Goal: Task Accomplishment & Management: Use online tool/utility

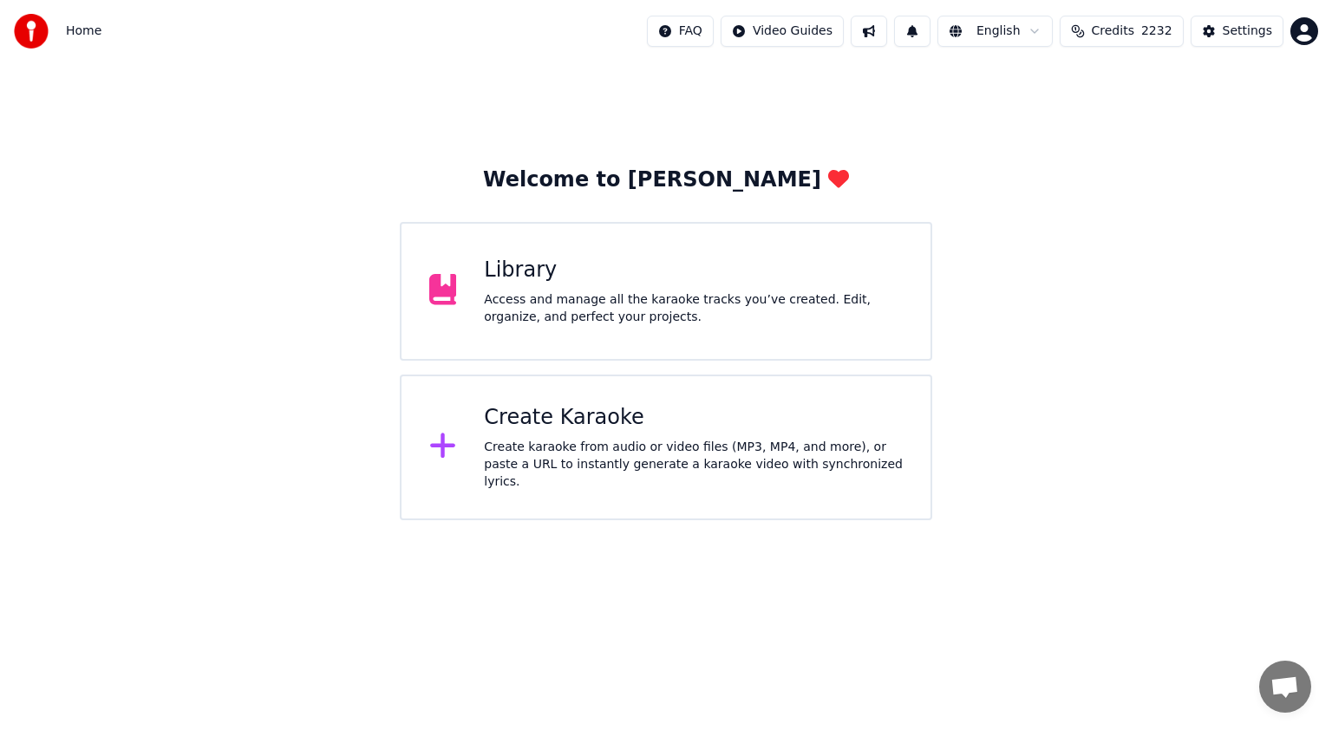
click at [560, 428] on div "Create Karaoke" at bounding box center [693, 418] width 419 height 28
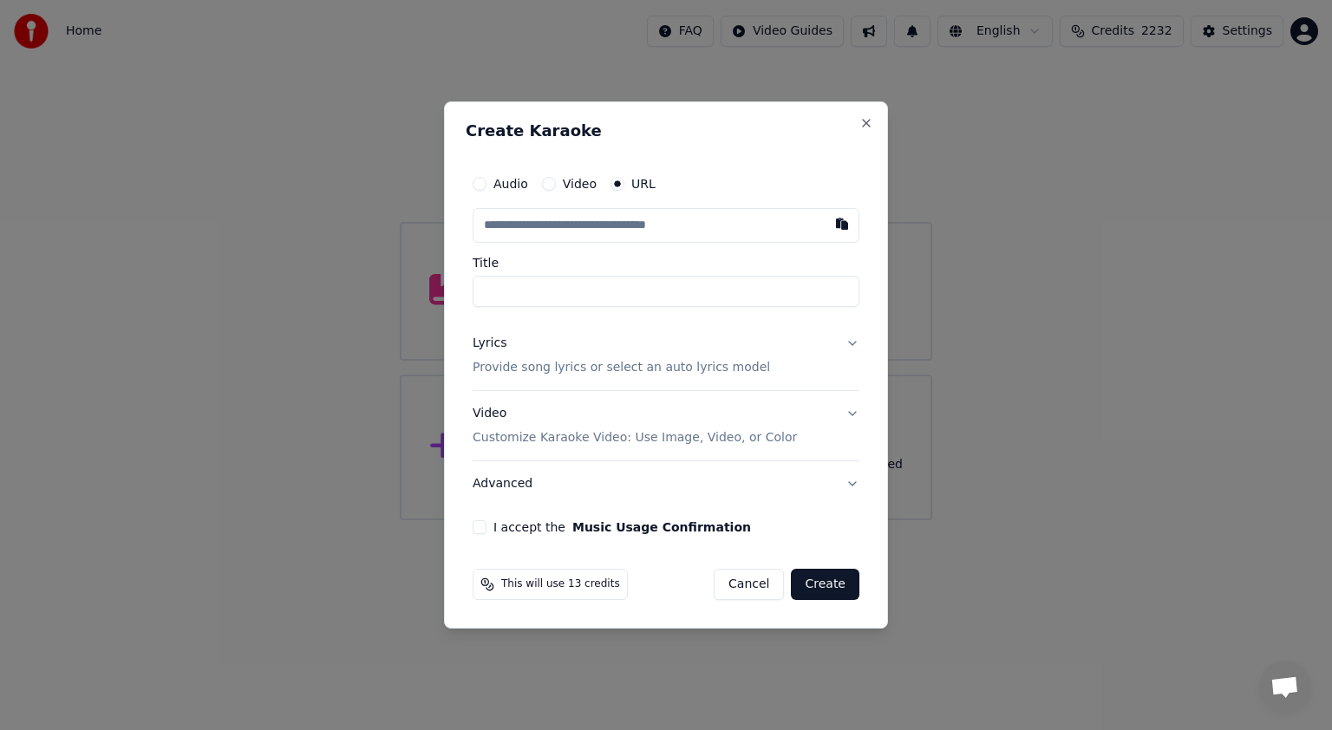
type input "**********"
click at [851, 418] on button "Video Customize Karaoke Video: Use Image, Video, or Color" at bounding box center [666, 425] width 387 height 69
type input "**********"
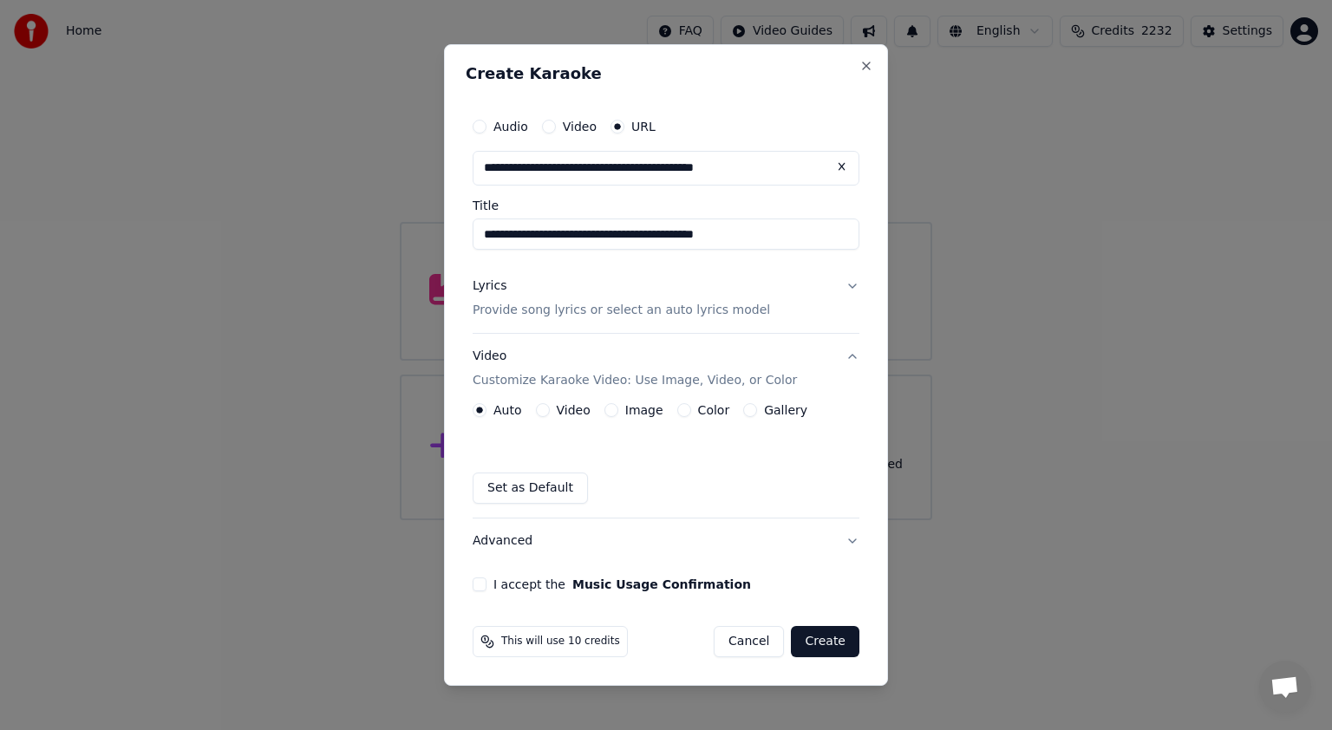
click at [851, 289] on button "Lyrics Provide song lyrics or select an auto lyrics model" at bounding box center [666, 298] width 387 height 69
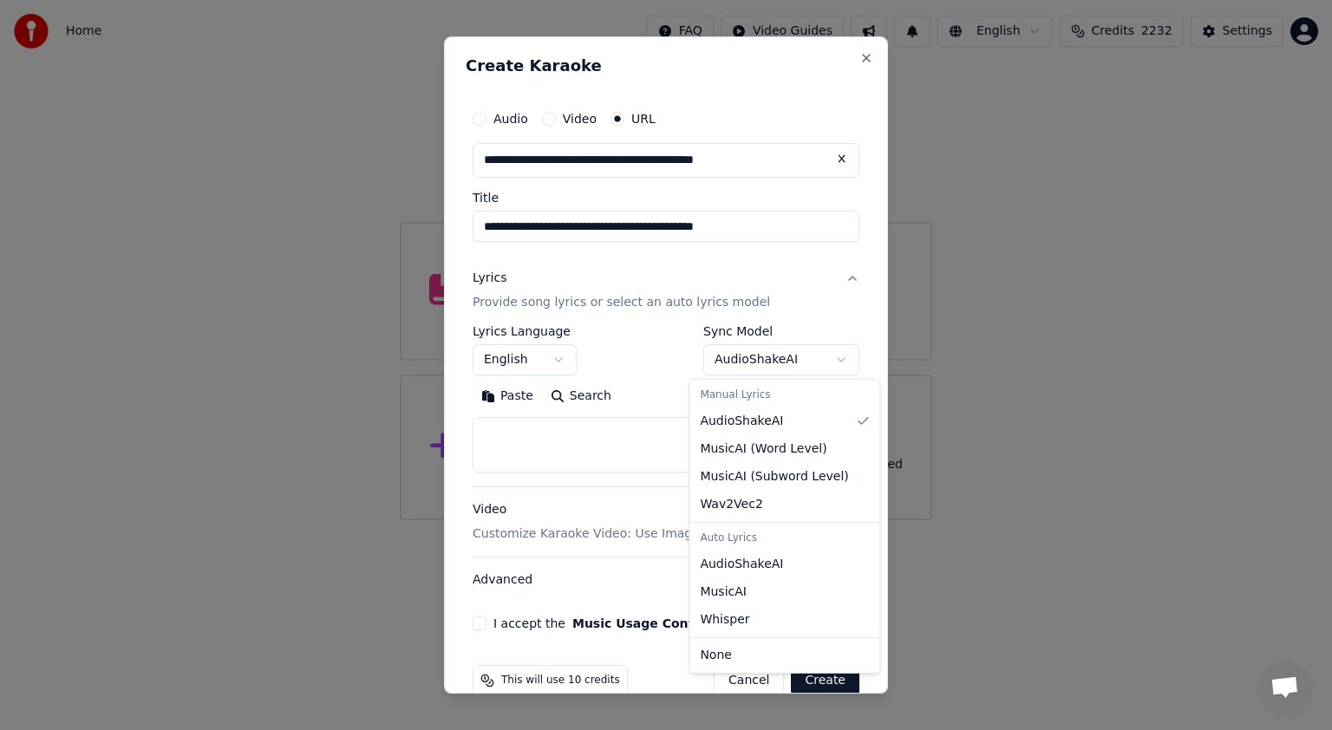
click at [825, 359] on body "**********" at bounding box center [666, 260] width 1332 height 520
select select "**********"
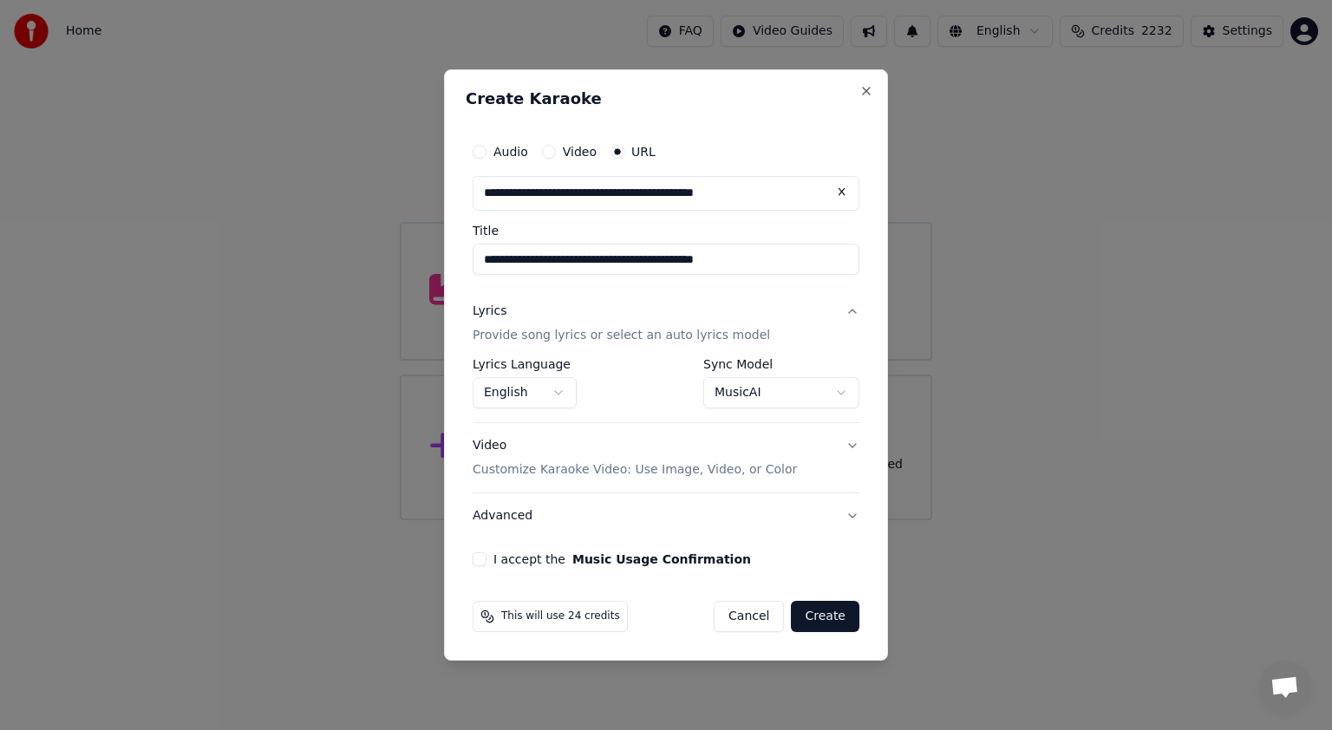
click at [853, 444] on button "Video Customize Karaoke Video: Use Image, Video, or Color" at bounding box center [666, 457] width 387 height 69
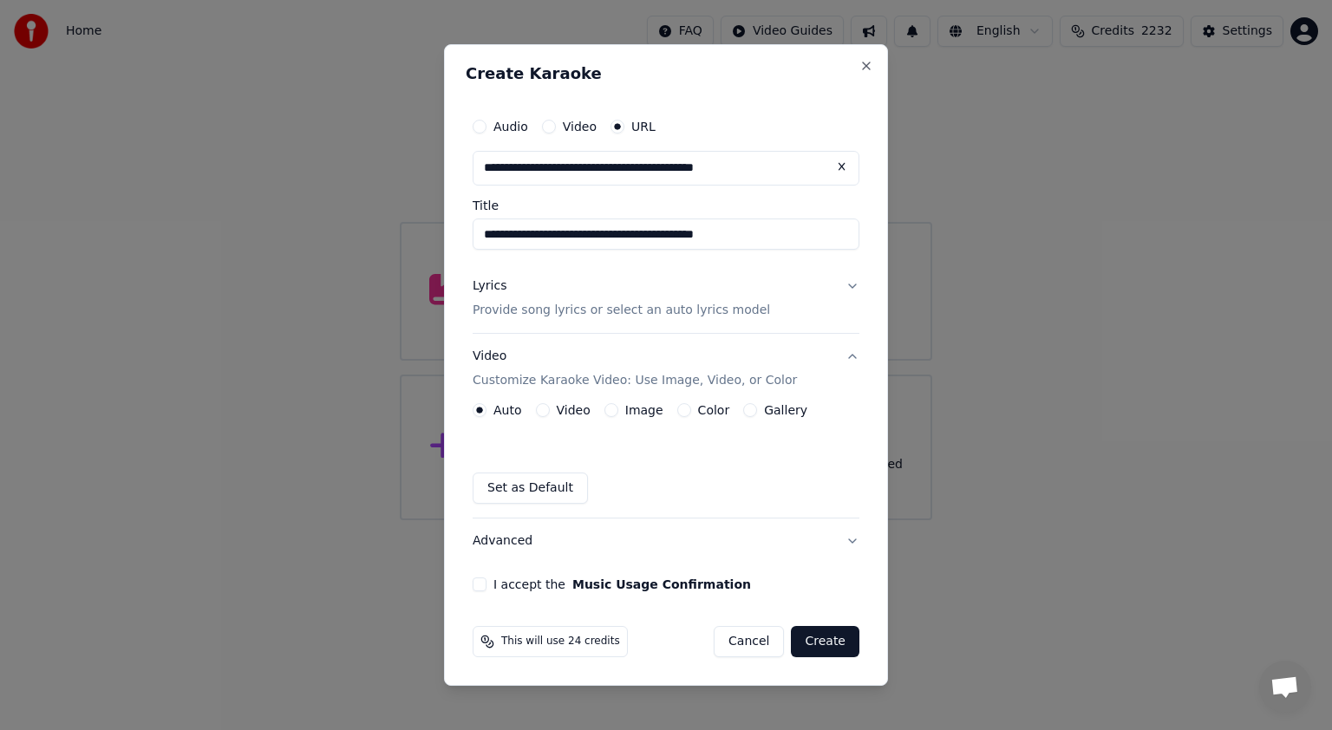
click at [608, 409] on button "Image" at bounding box center [611, 410] width 14 height 14
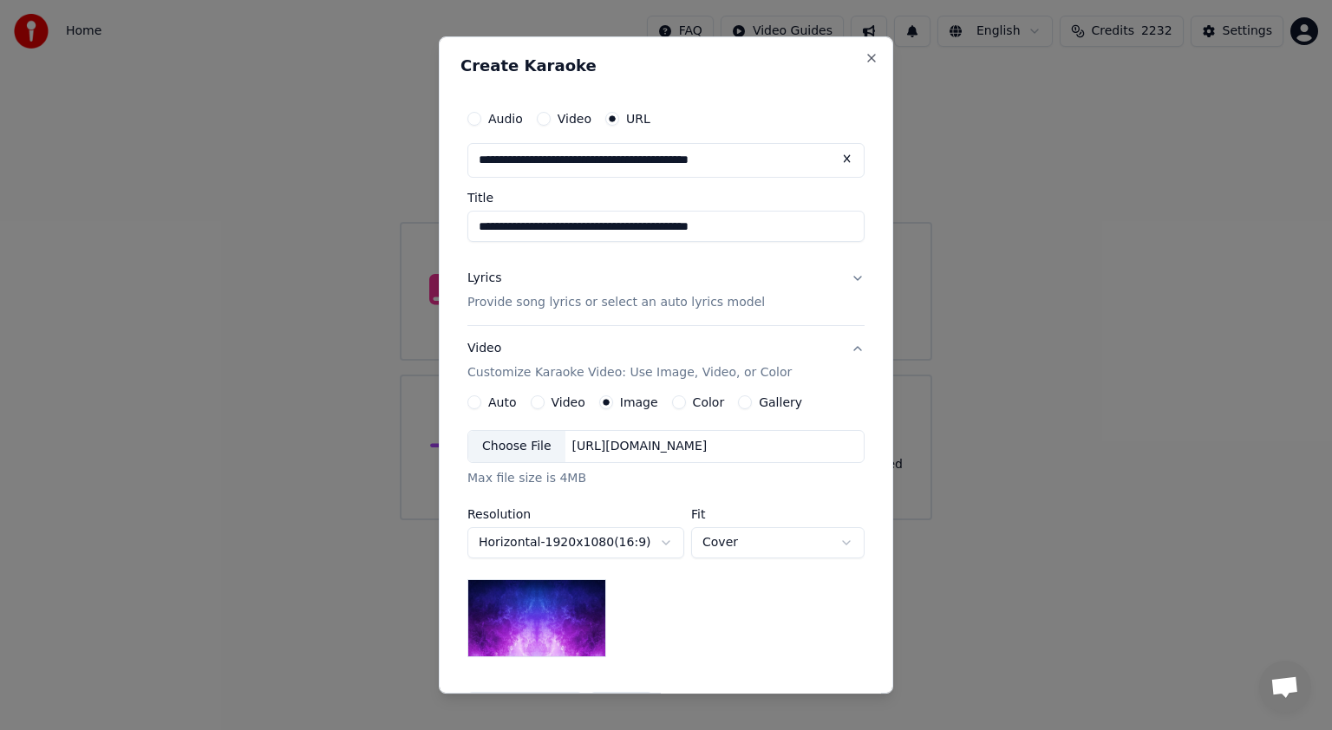
click at [512, 443] on div "Choose File" at bounding box center [516, 446] width 97 height 31
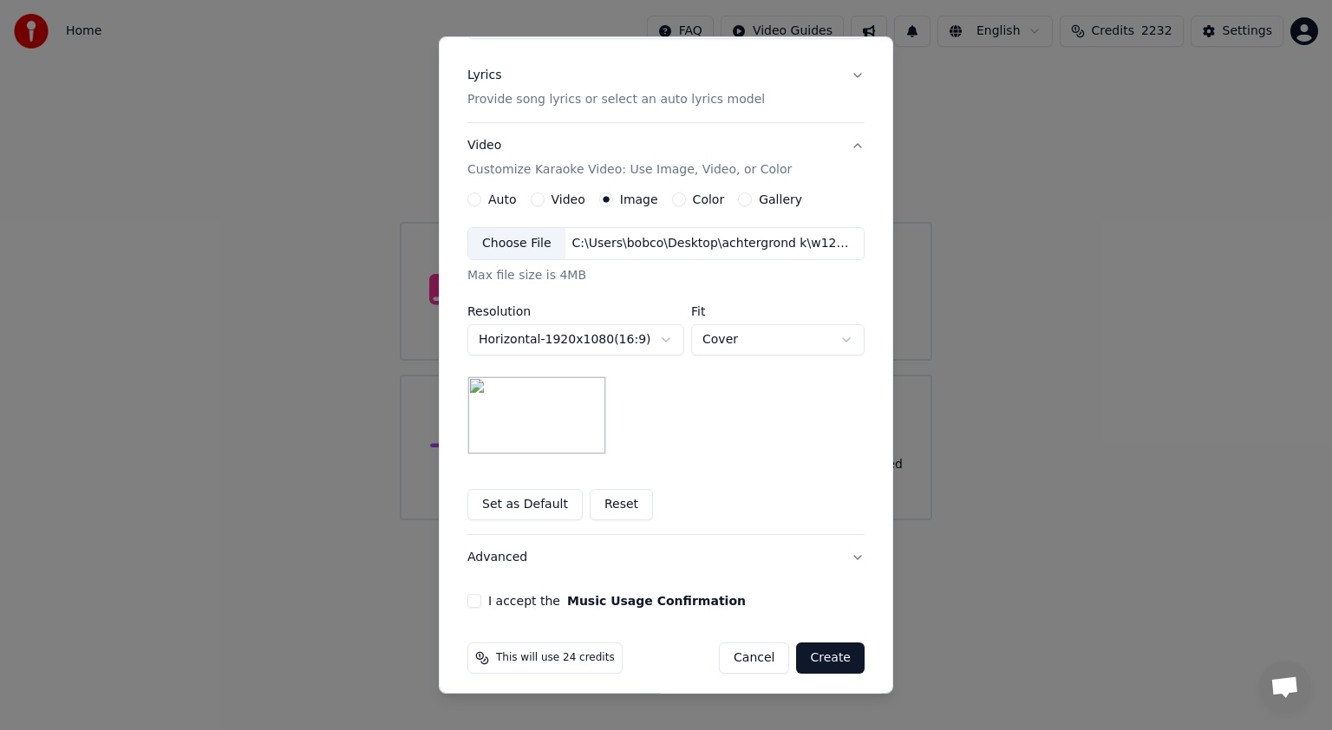
scroll to position [210, 0]
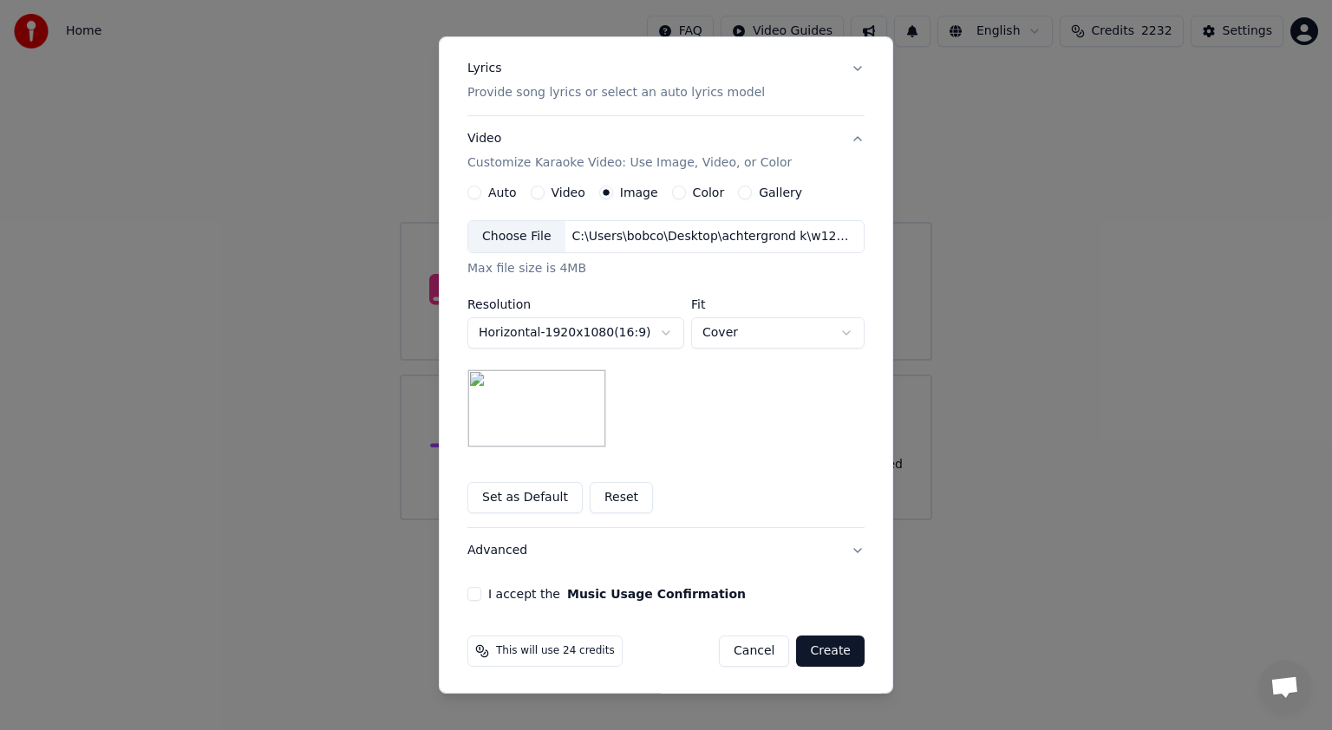
click at [467, 594] on button "I accept the Music Usage Confirmation" at bounding box center [474, 594] width 14 height 14
click at [828, 642] on button "Create" at bounding box center [830, 651] width 68 height 31
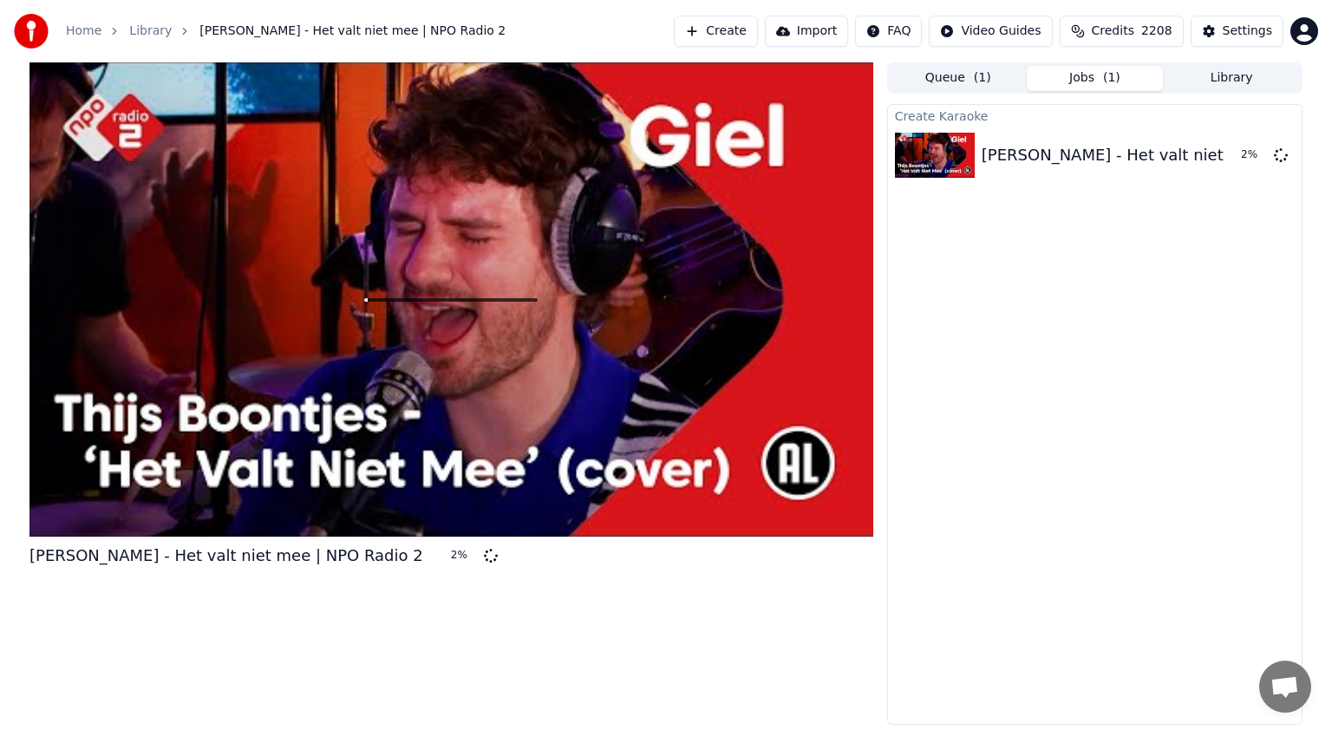
click at [1230, 76] on button "Library" at bounding box center [1231, 78] width 137 height 25
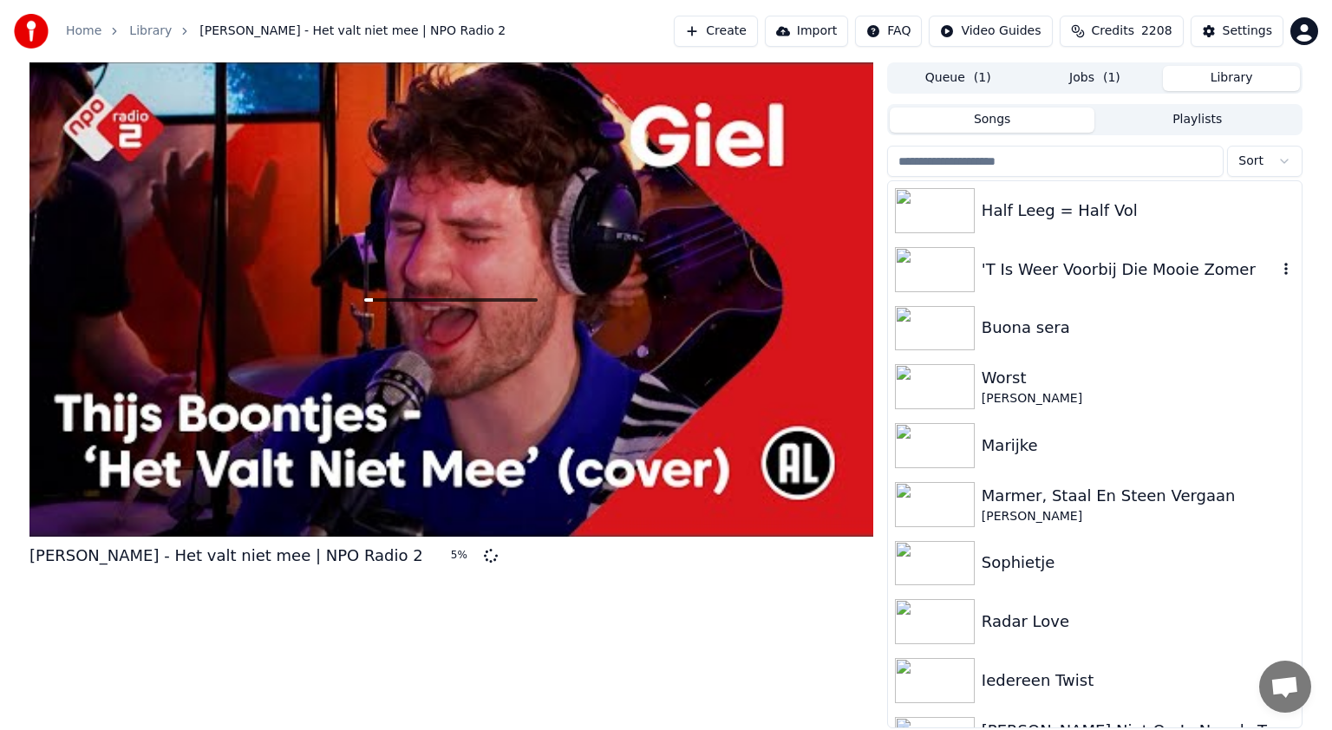
click at [942, 265] on img at bounding box center [935, 269] width 80 height 45
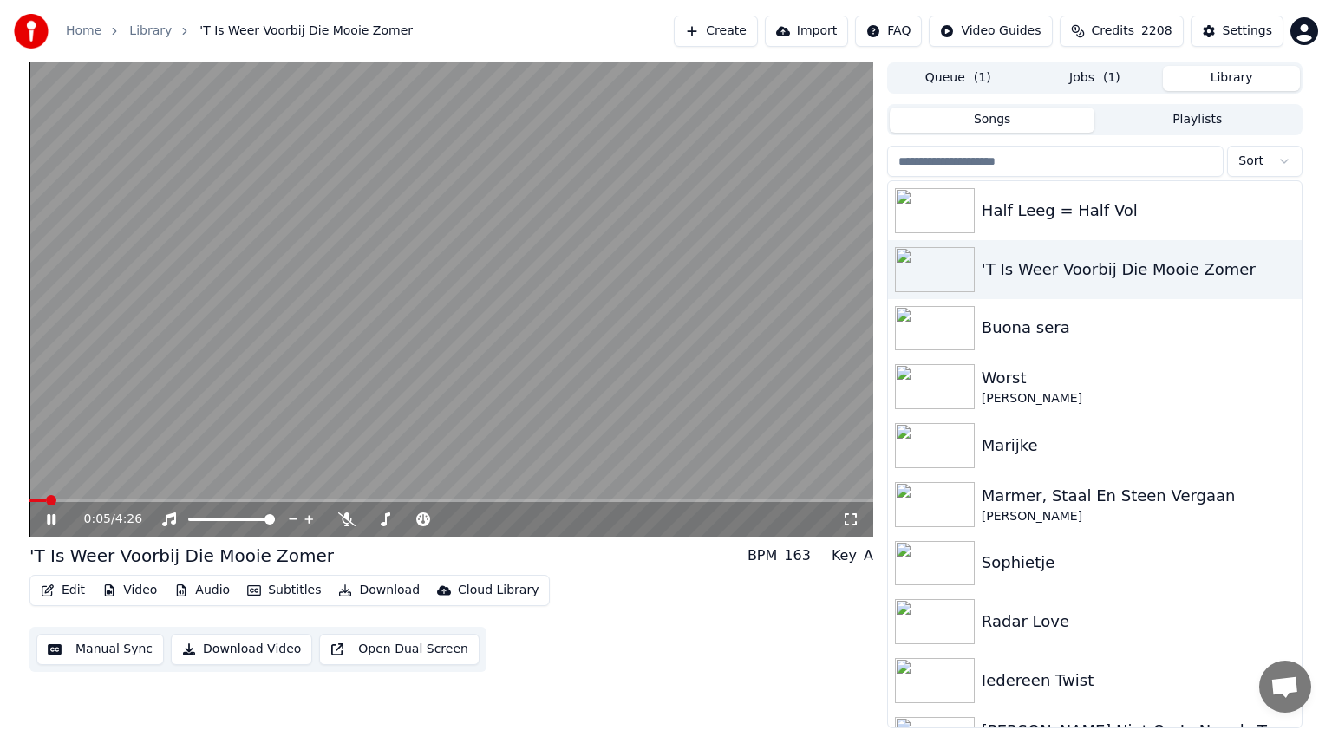
click at [49, 518] on icon at bounding box center [51, 519] width 9 height 10
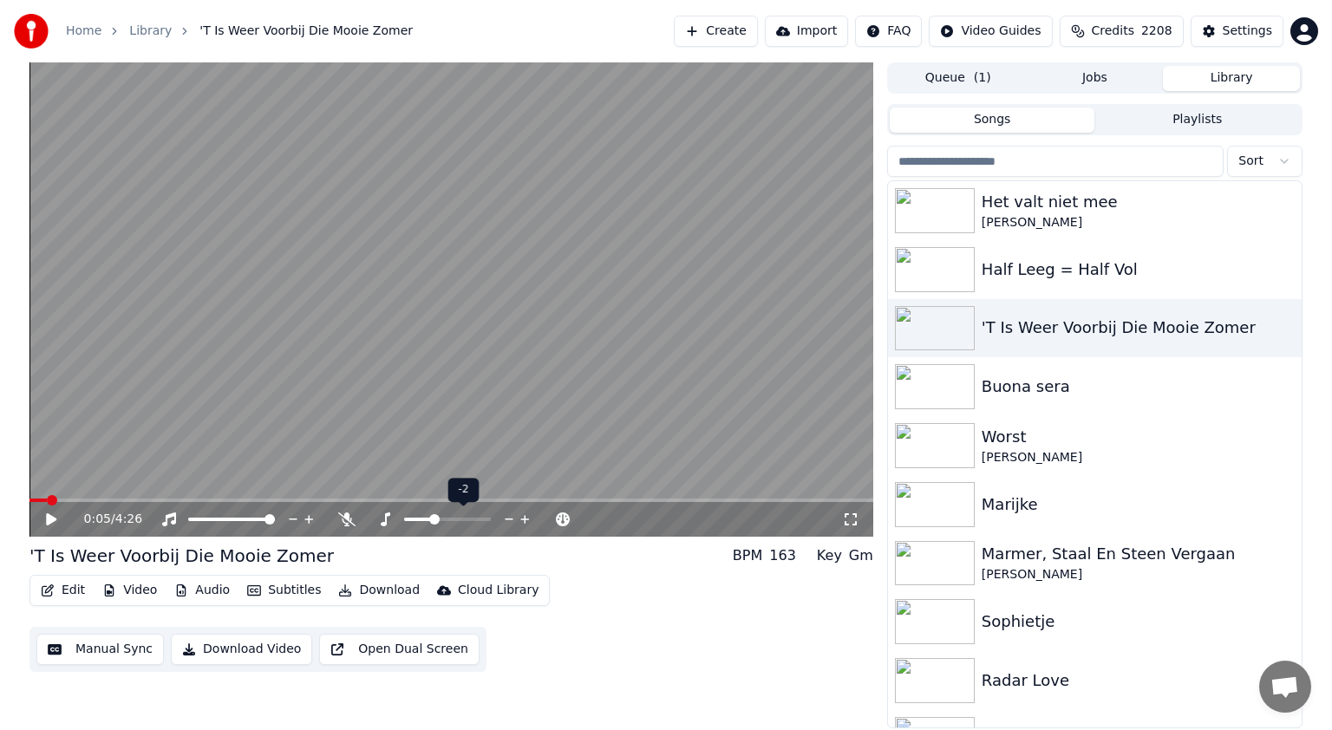
click at [433, 519] on span at bounding box center [418, 519] width 29 height 3
click at [219, 501] on span at bounding box center [451, 500] width 844 height 3
click at [254, 501] on span at bounding box center [451, 500] width 844 height 3
click at [241, 499] on span at bounding box center [135, 500] width 212 height 3
click at [227, 498] on video at bounding box center [451, 299] width 844 height 474
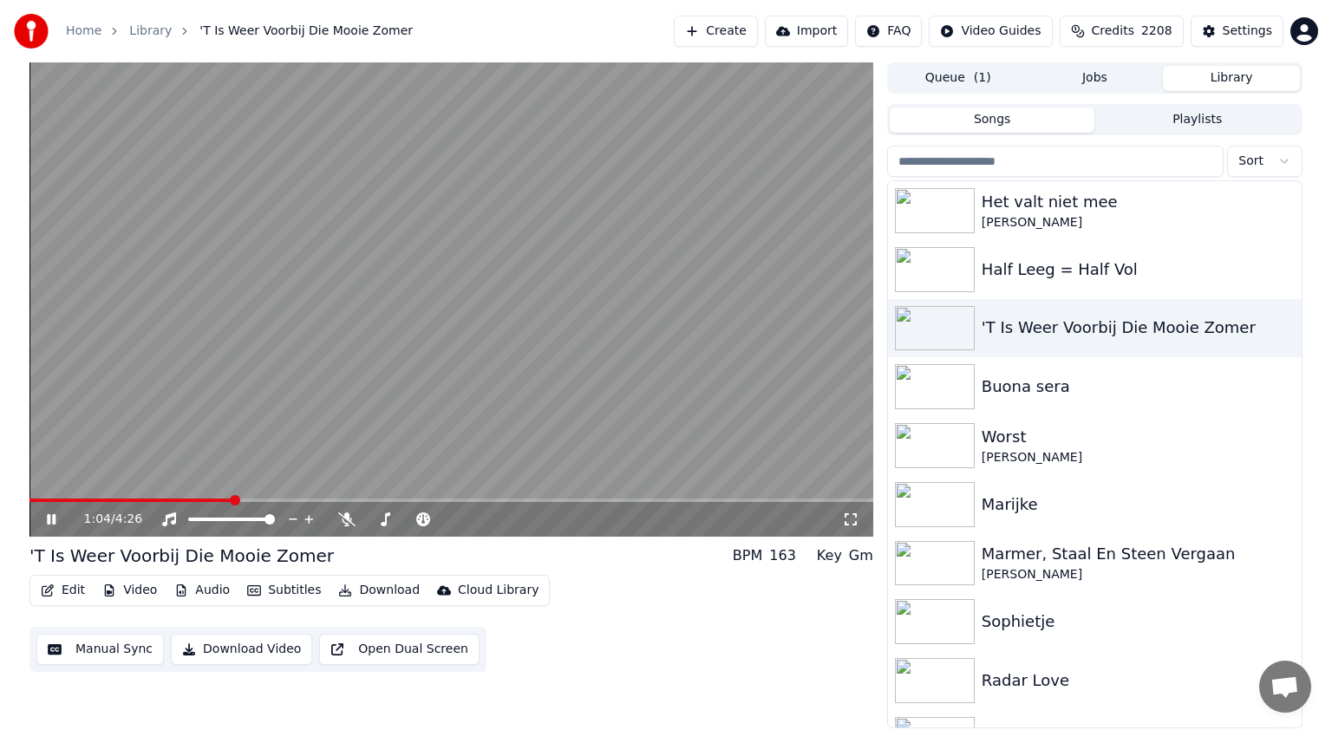
click at [232, 499] on span at bounding box center [130, 500] width 203 height 3
click at [360, 501] on span at bounding box center [195, 500] width 332 height 3
click at [55, 516] on icon at bounding box center [51, 519] width 9 height 10
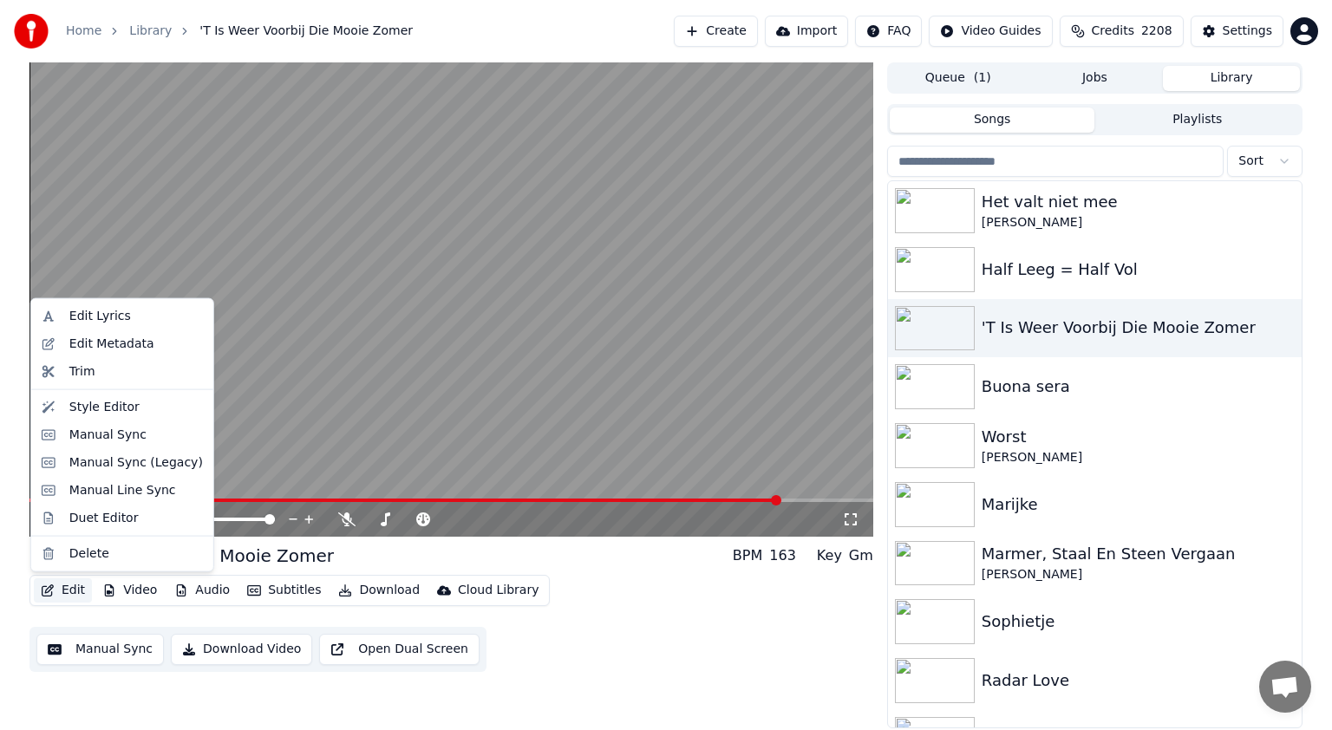
click at [75, 587] on button "Edit" at bounding box center [63, 590] width 58 height 24
click at [121, 465] on div "Manual Sync (Legacy)" at bounding box center [136, 462] width 134 height 17
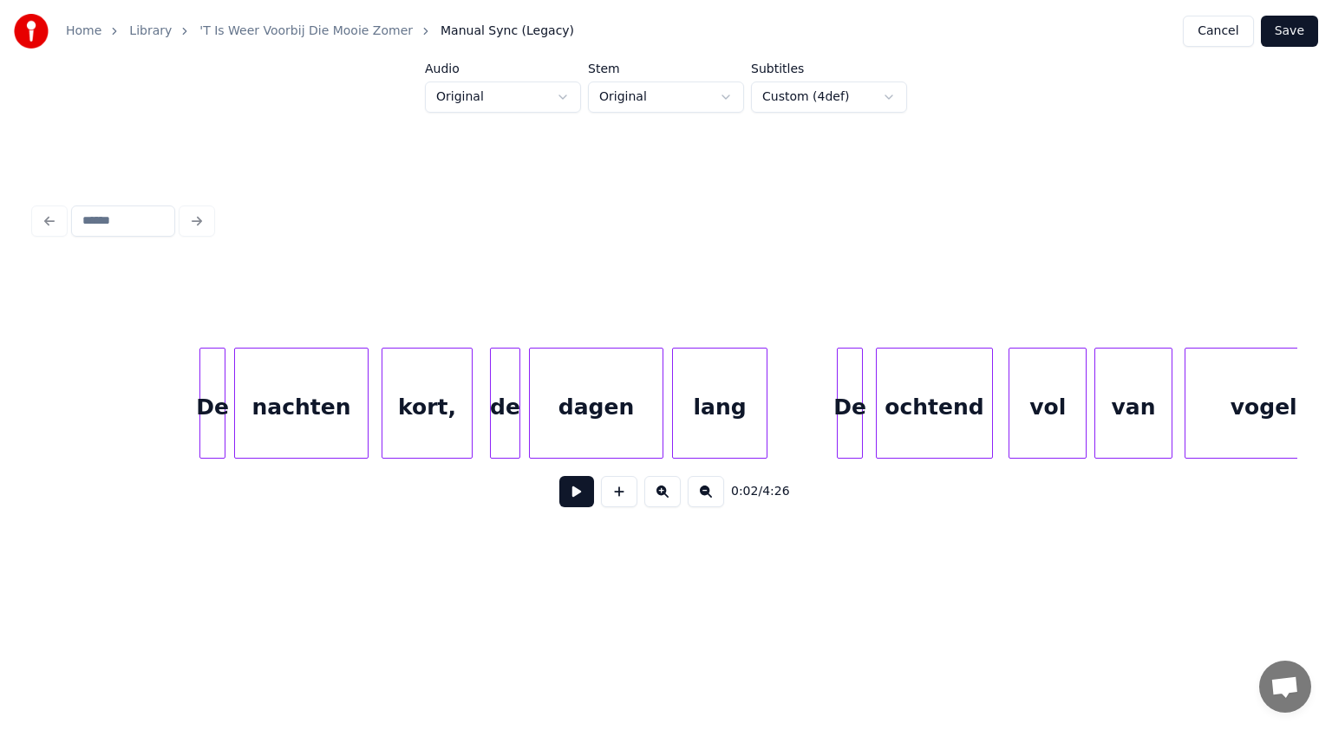
scroll to position [0, 9112]
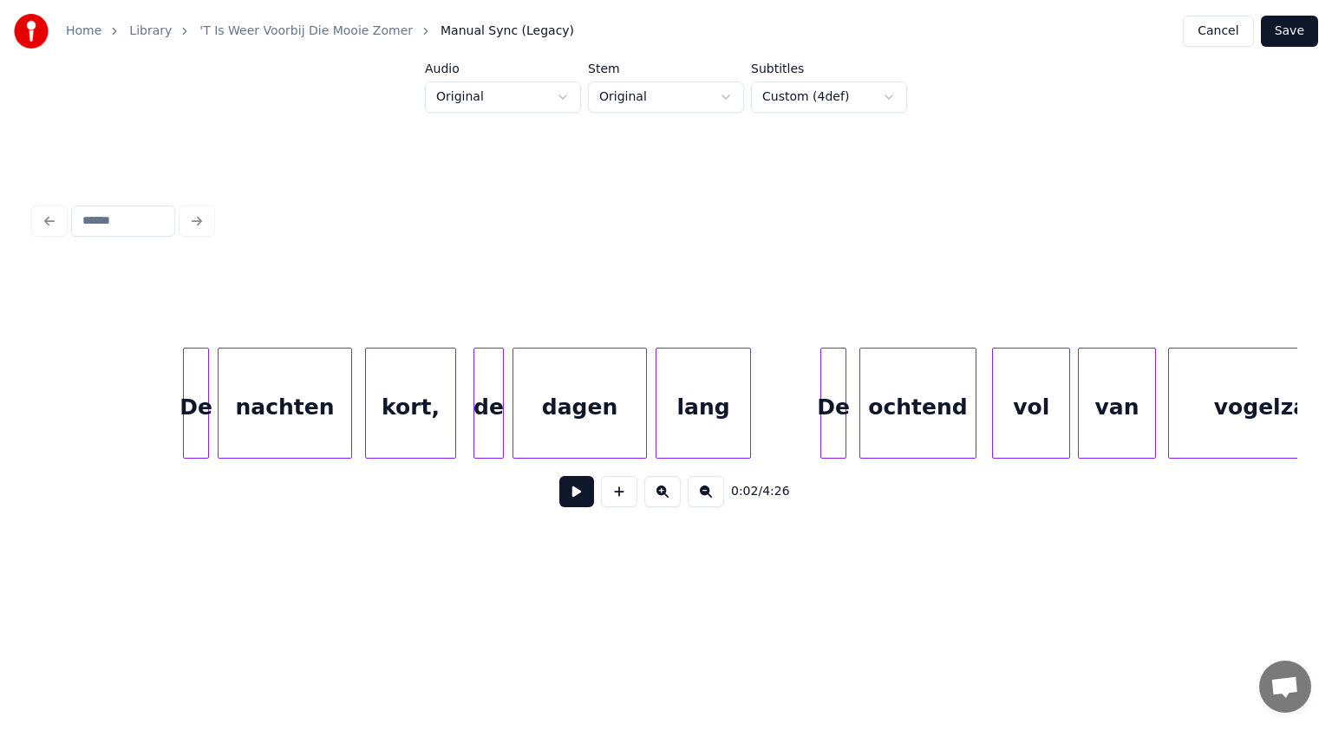
click at [486, 416] on div "de" at bounding box center [488, 408] width 29 height 118
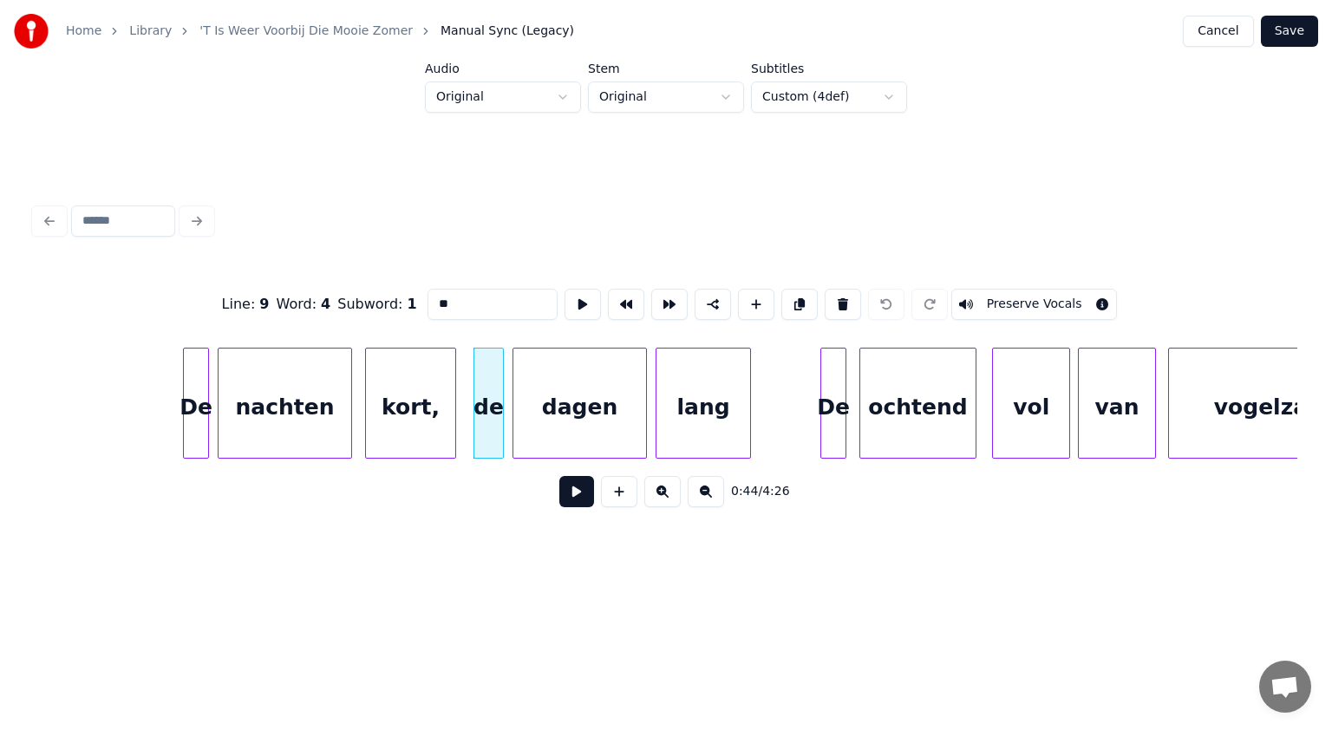
drag, startPoint x: 440, startPoint y: 300, endPoint x: 408, endPoint y: 299, distance: 32.1
click at [408, 299] on div "Line : 9 Word : 4 Subword : 1 ** Preserve Vocals" at bounding box center [666, 304] width 1262 height 87
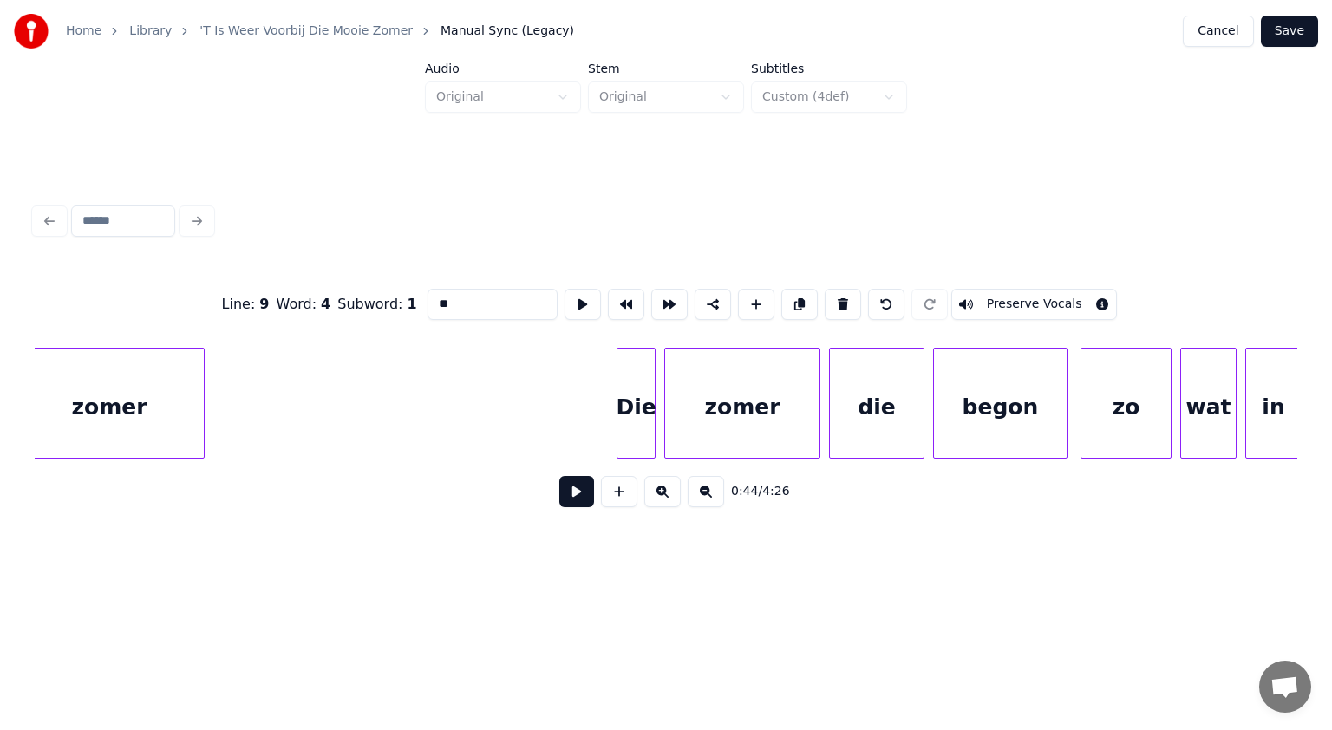
scroll to position [0, 15086]
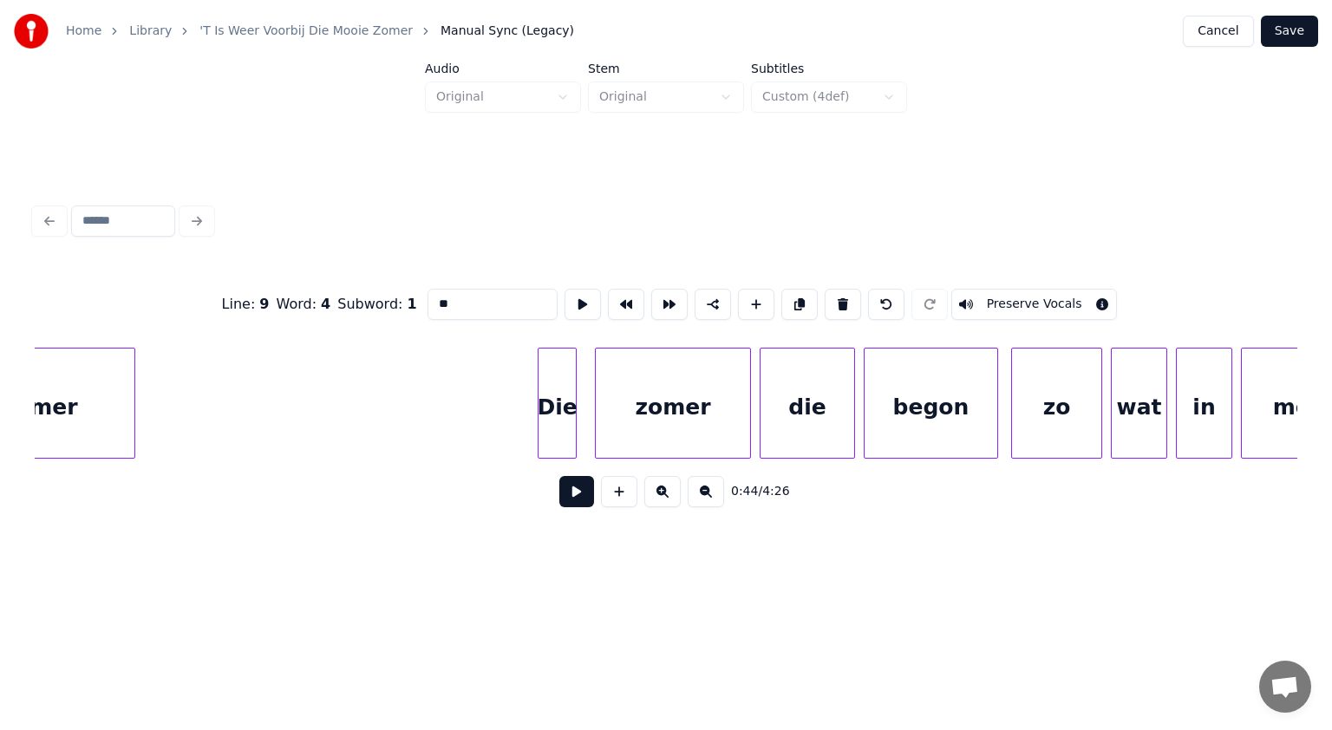
click at [548, 424] on div "Die" at bounding box center [556, 408] width 37 height 118
click at [622, 427] on div "zomer" at bounding box center [663, 408] width 154 height 118
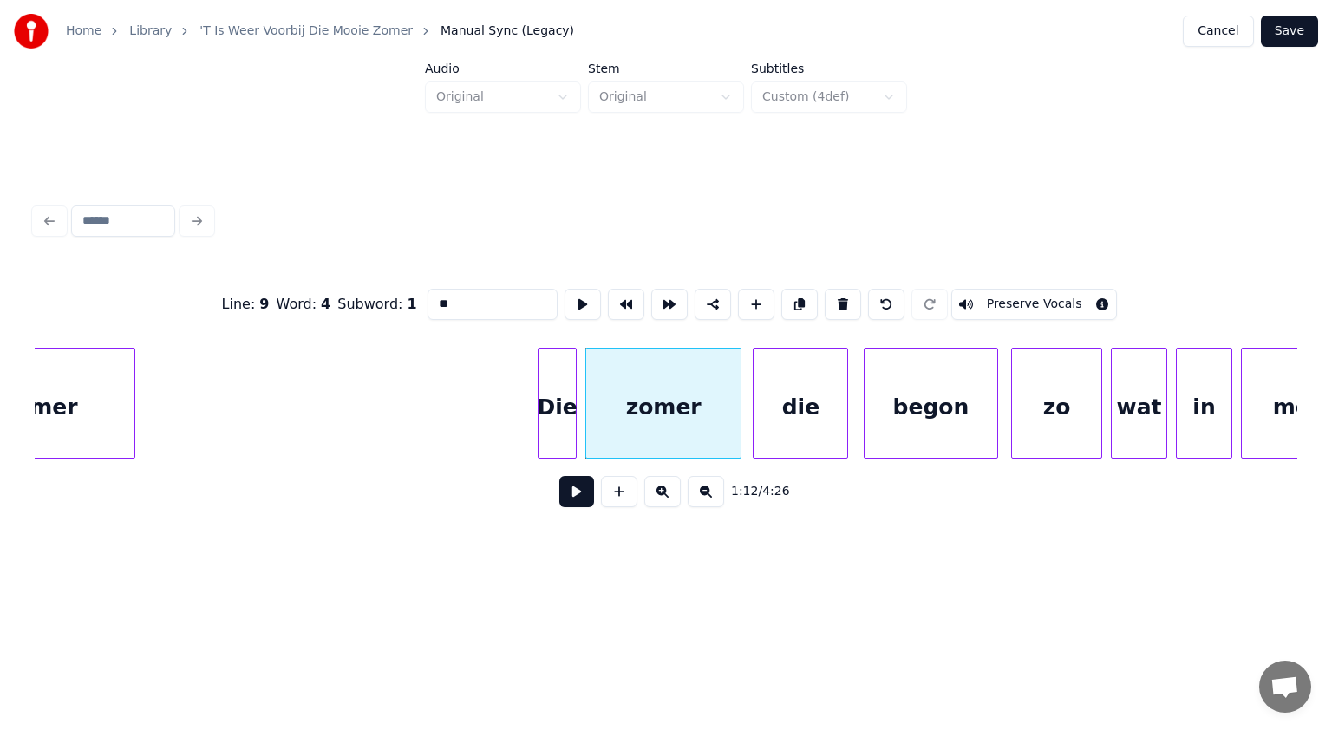
click at [784, 430] on div "die" at bounding box center [800, 408] width 94 height 118
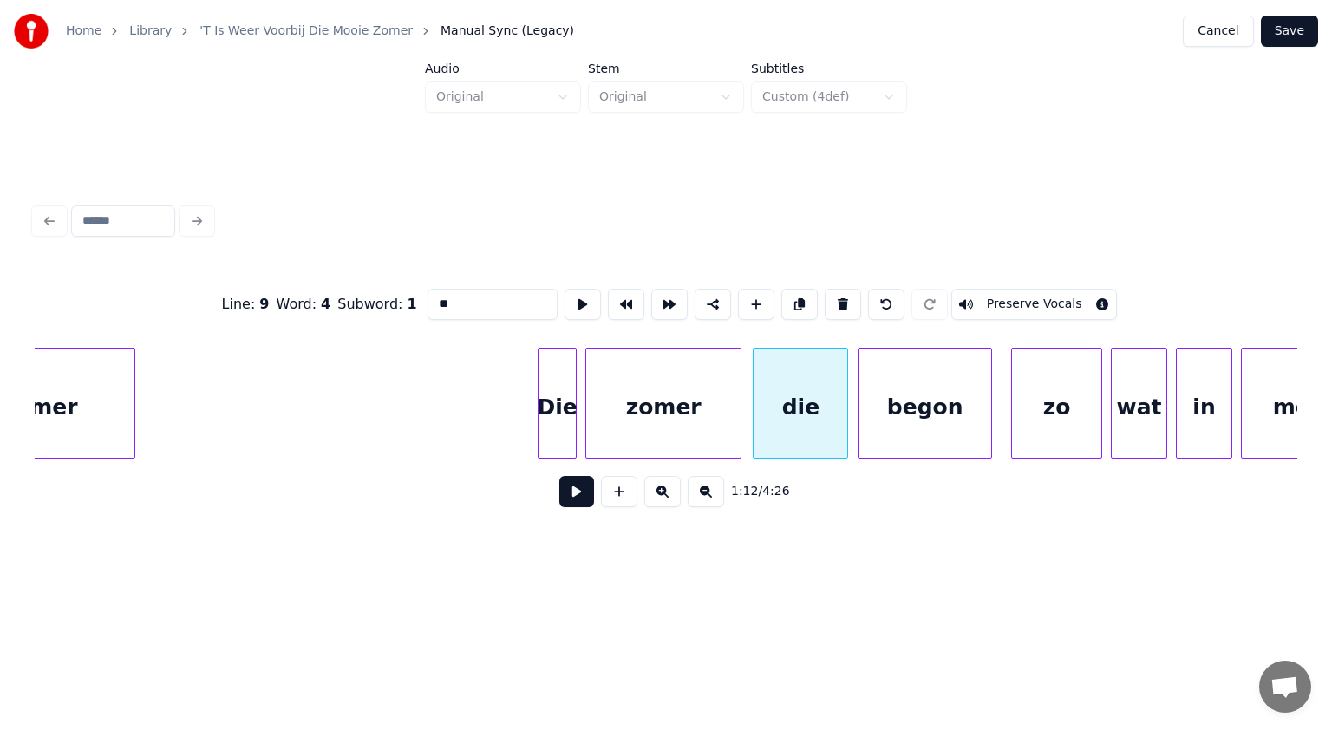
click at [883, 428] on div "begon" at bounding box center [924, 408] width 133 height 118
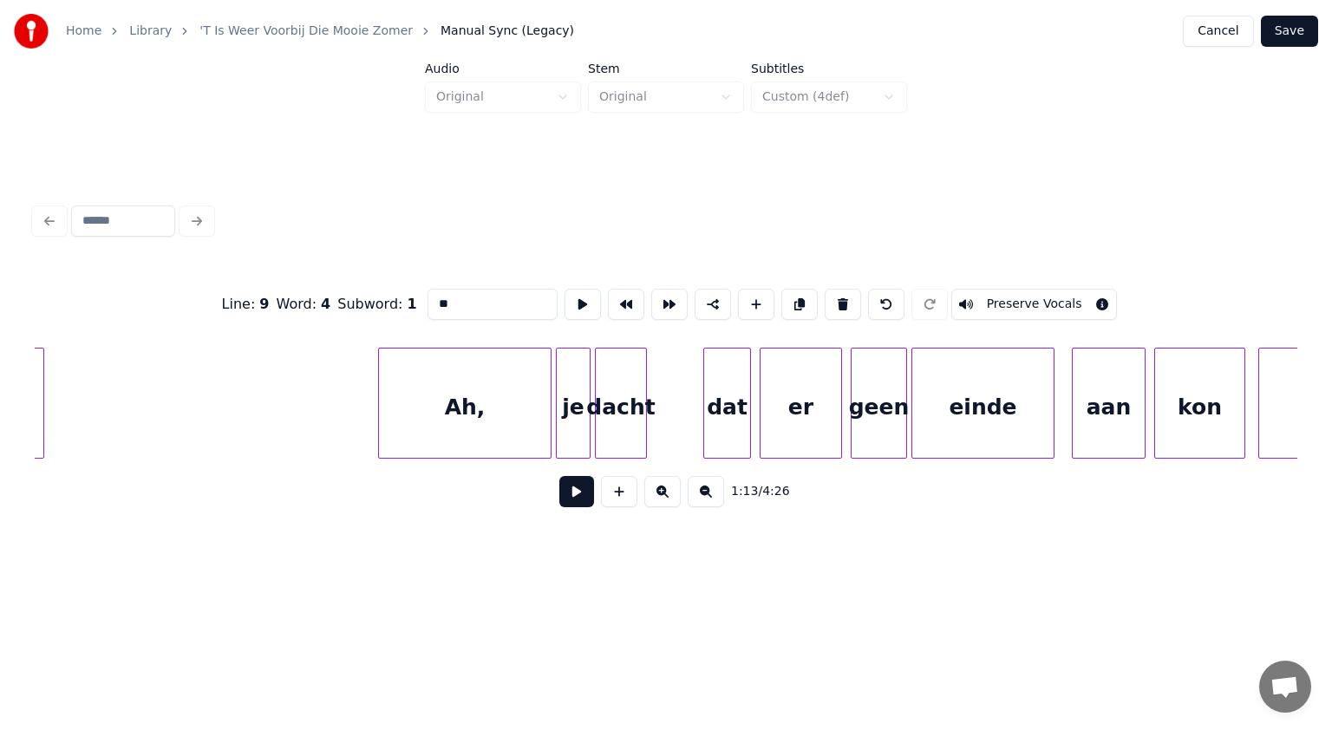
scroll to position [0, 16426]
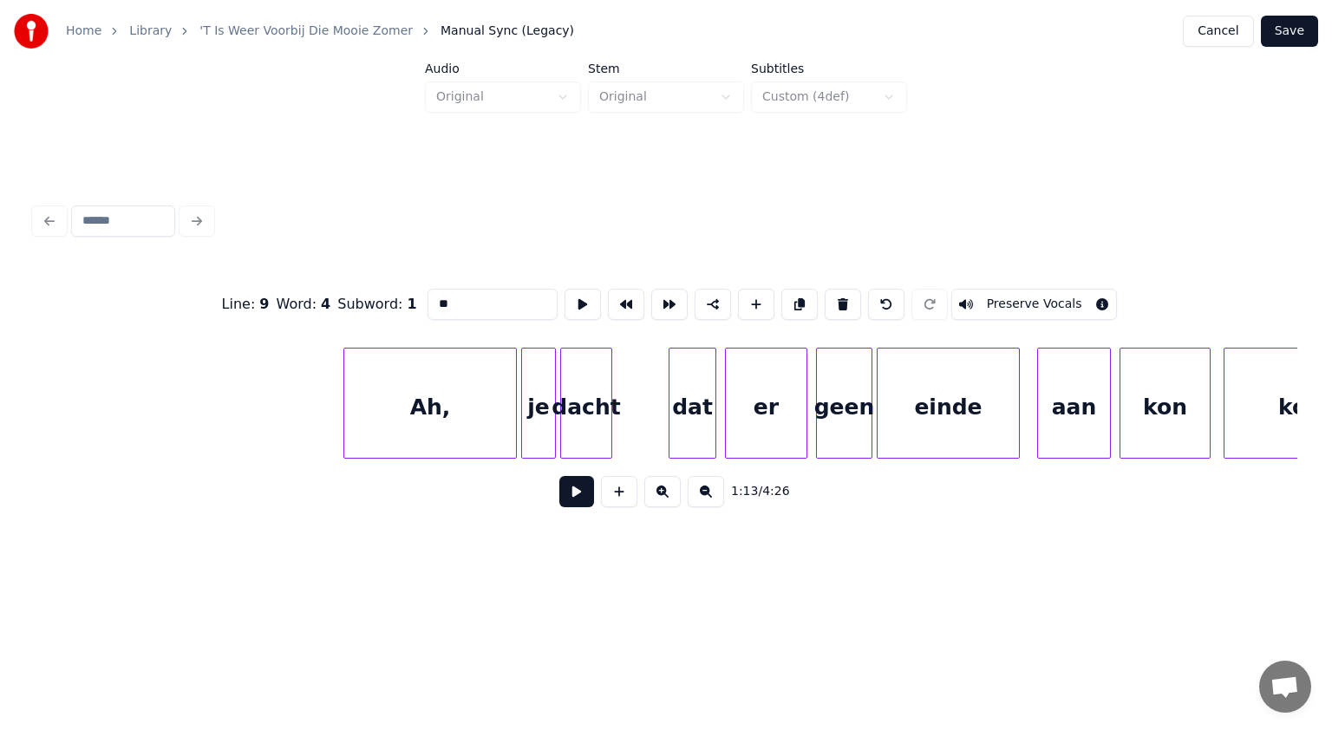
click at [436, 417] on div "Ah," at bounding box center [430, 408] width 172 height 118
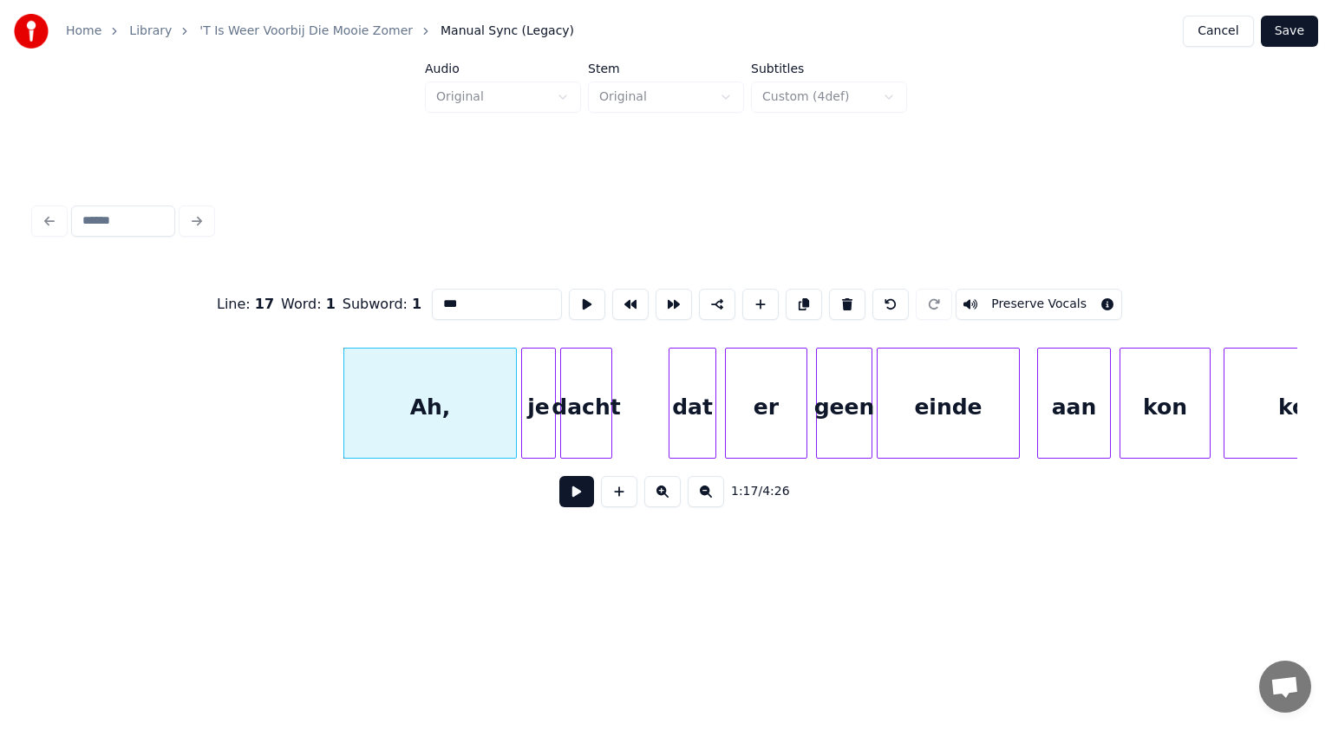
click at [446, 303] on input "***" at bounding box center [497, 304] width 130 height 31
click at [682, 421] on div "dat" at bounding box center [685, 408] width 46 height 118
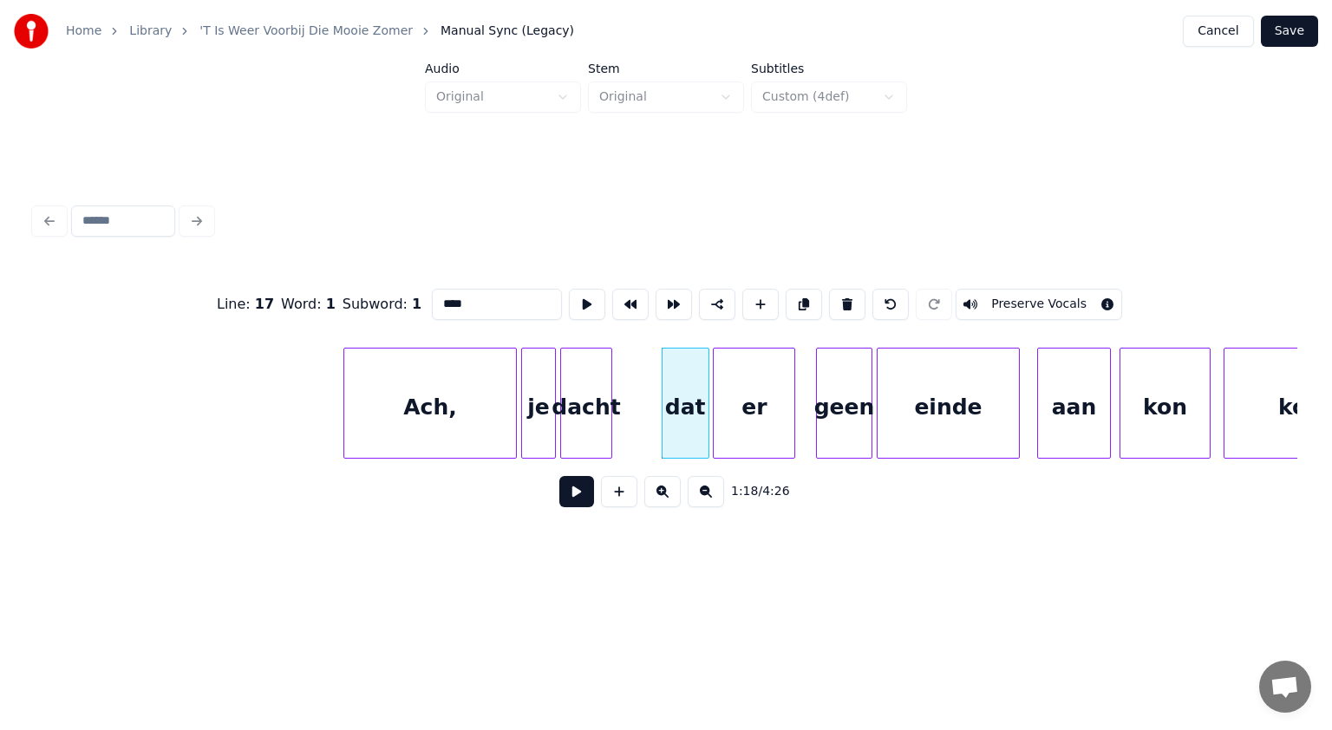
click at [760, 423] on div "er" at bounding box center [754, 408] width 81 height 118
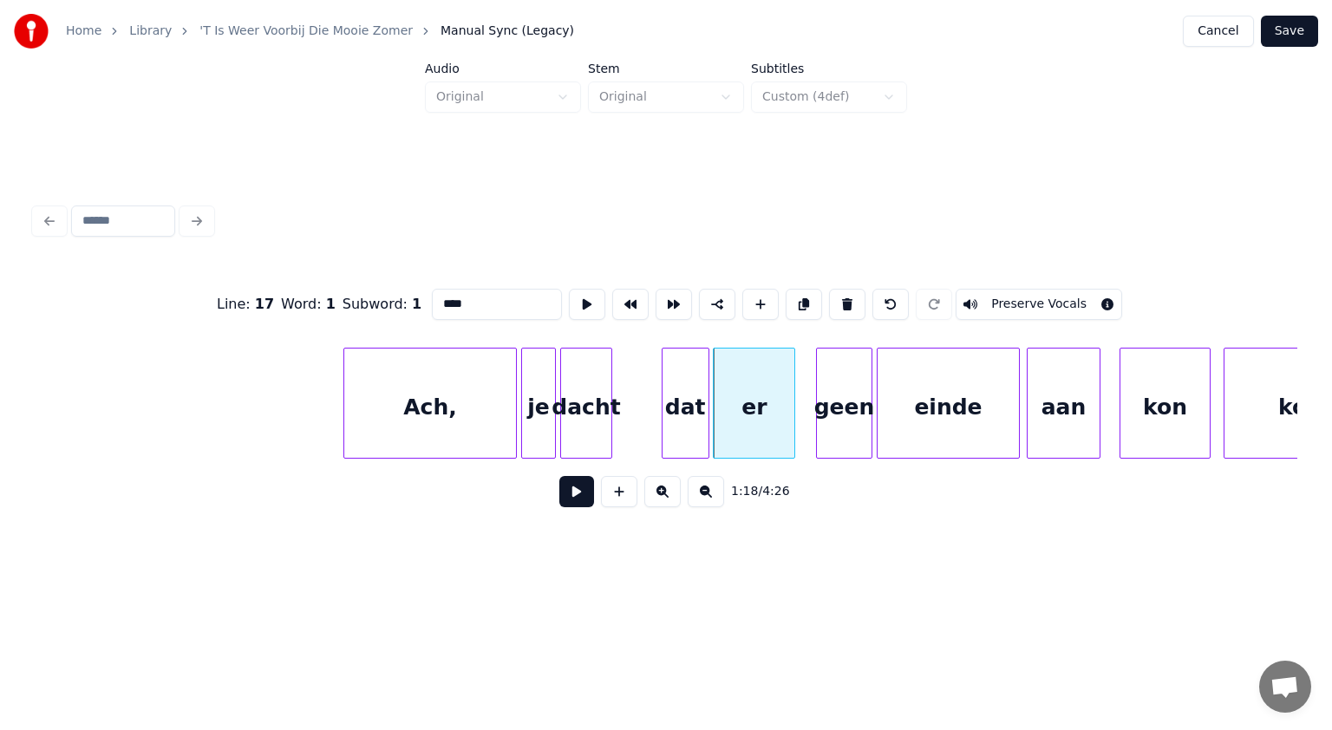
click at [1079, 426] on div "aan" at bounding box center [1063, 408] width 72 height 118
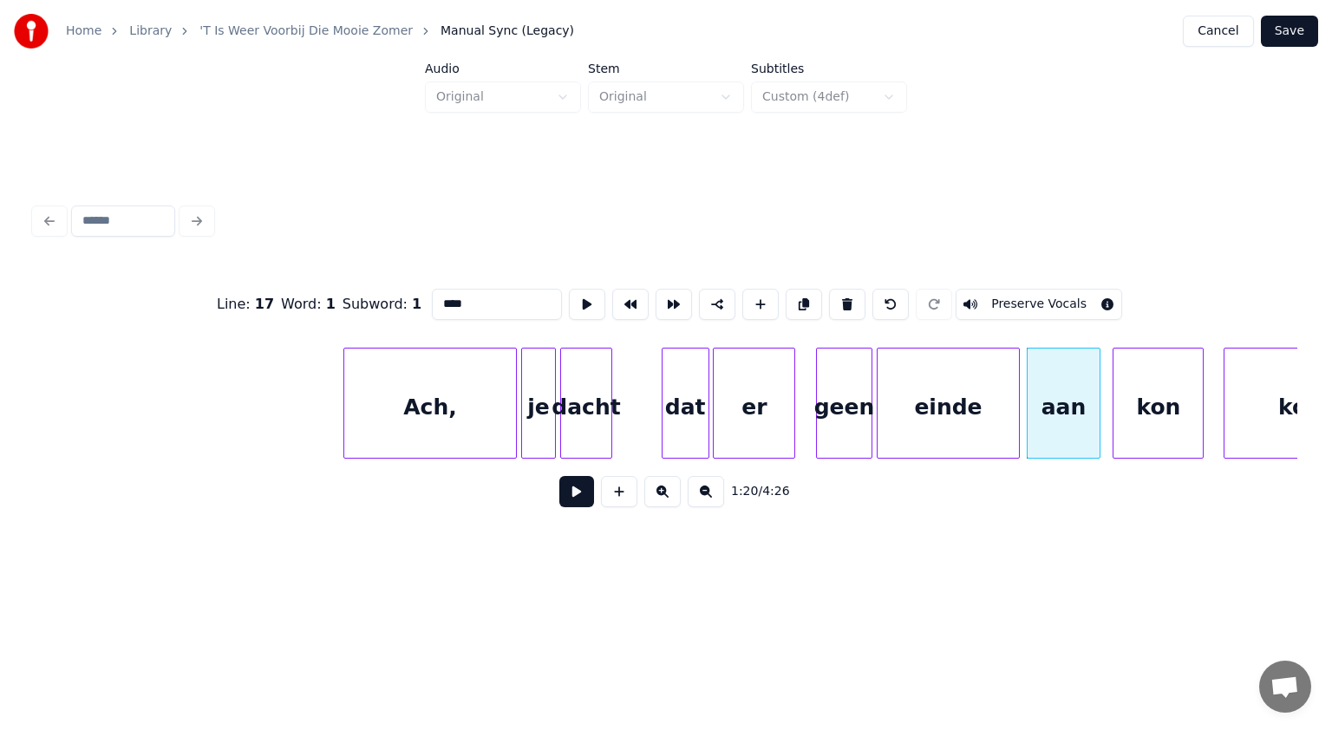
click at [1150, 421] on div "kon" at bounding box center [1157, 408] width 89 height 118
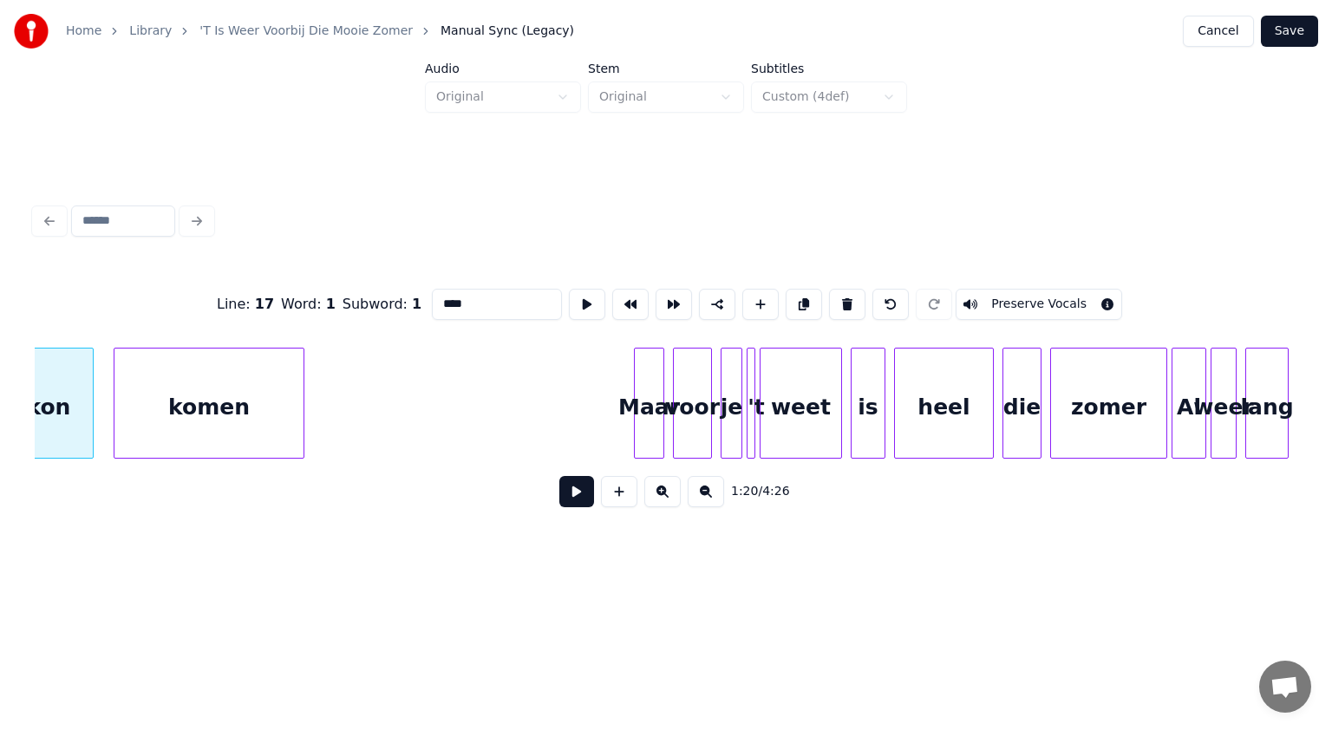
scroll to position [0, 17582]
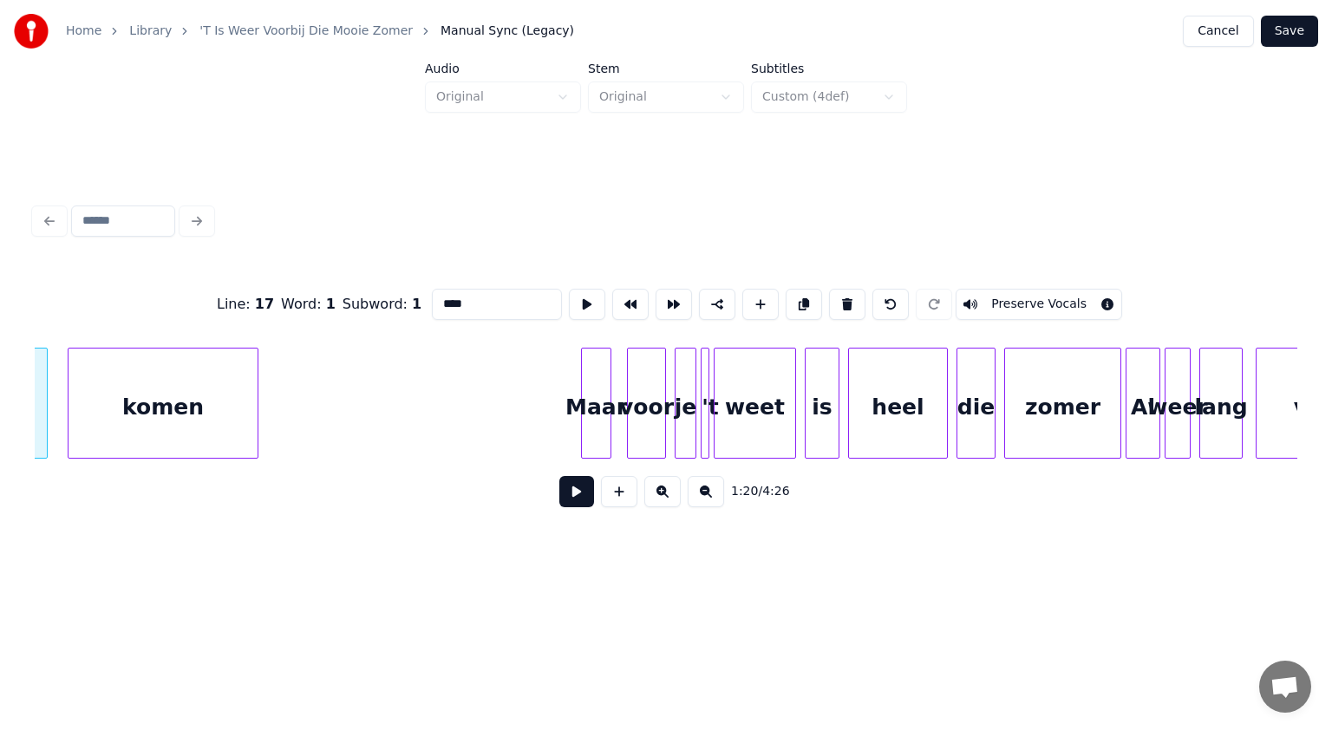
click at [595, 440] on div "Maar" at bounding box center [596, 408] width 29 height 118
click at [643, 437] on div "voor" at bounding box center [641, 408] width 37 height 118
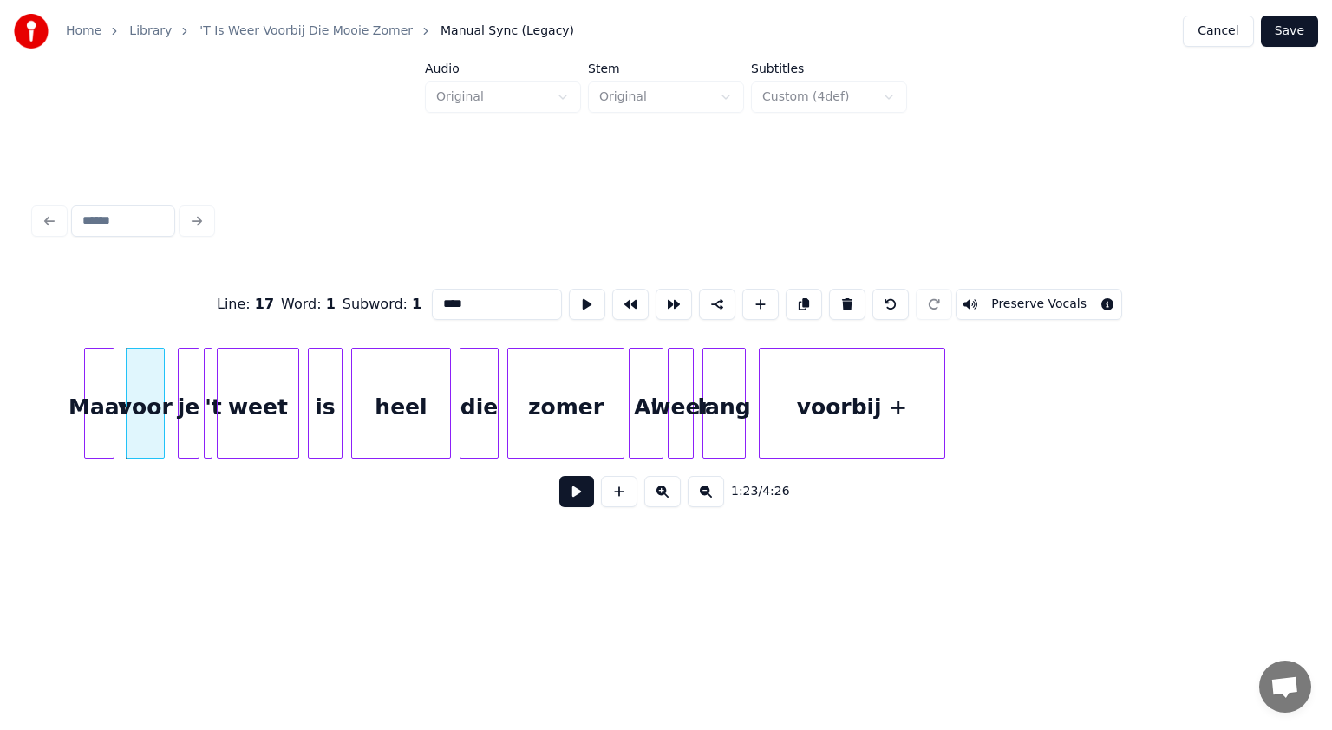
scroll to position [0, 18126]
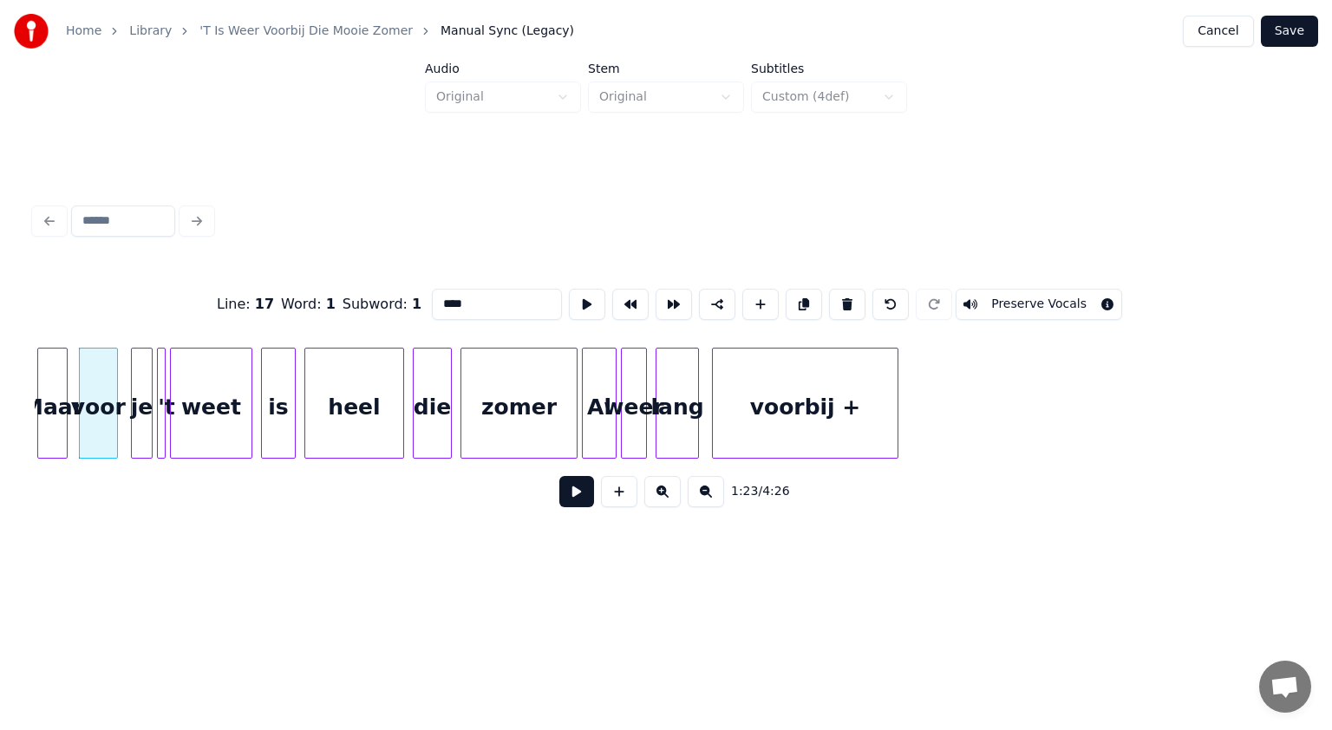
click at [594, 408] on div "Al" at bounding box center [599, 408] width 33 height 118
drag, startPoint x: 441, startPoint y: 299, endPoint x: 428, endPoint y: 302, distance: 13.3
click at [432, 302] on input "**" at bounding box center [497, 304] width 130 height 31
click at [861, 405] on div "voorbij +" at bounding box center [805, 408] width 185 height 118
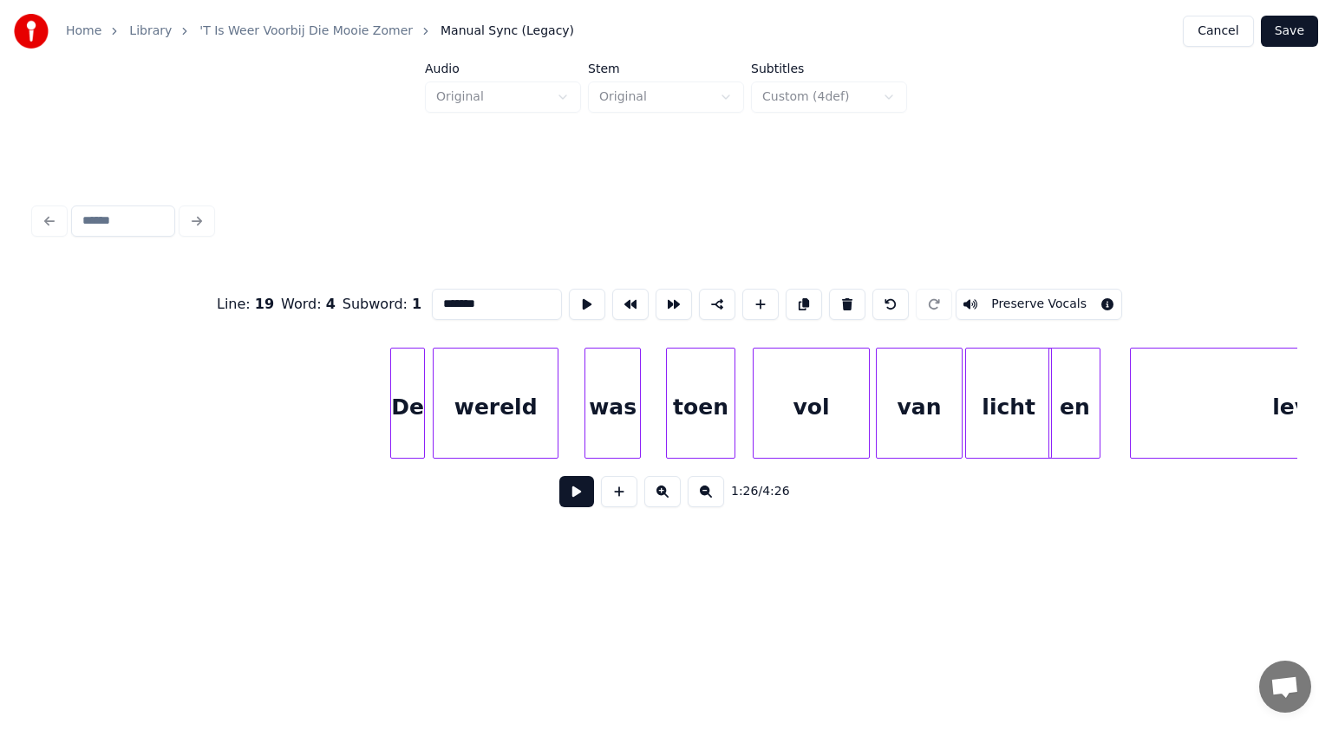
scroll to position [0, 19870]
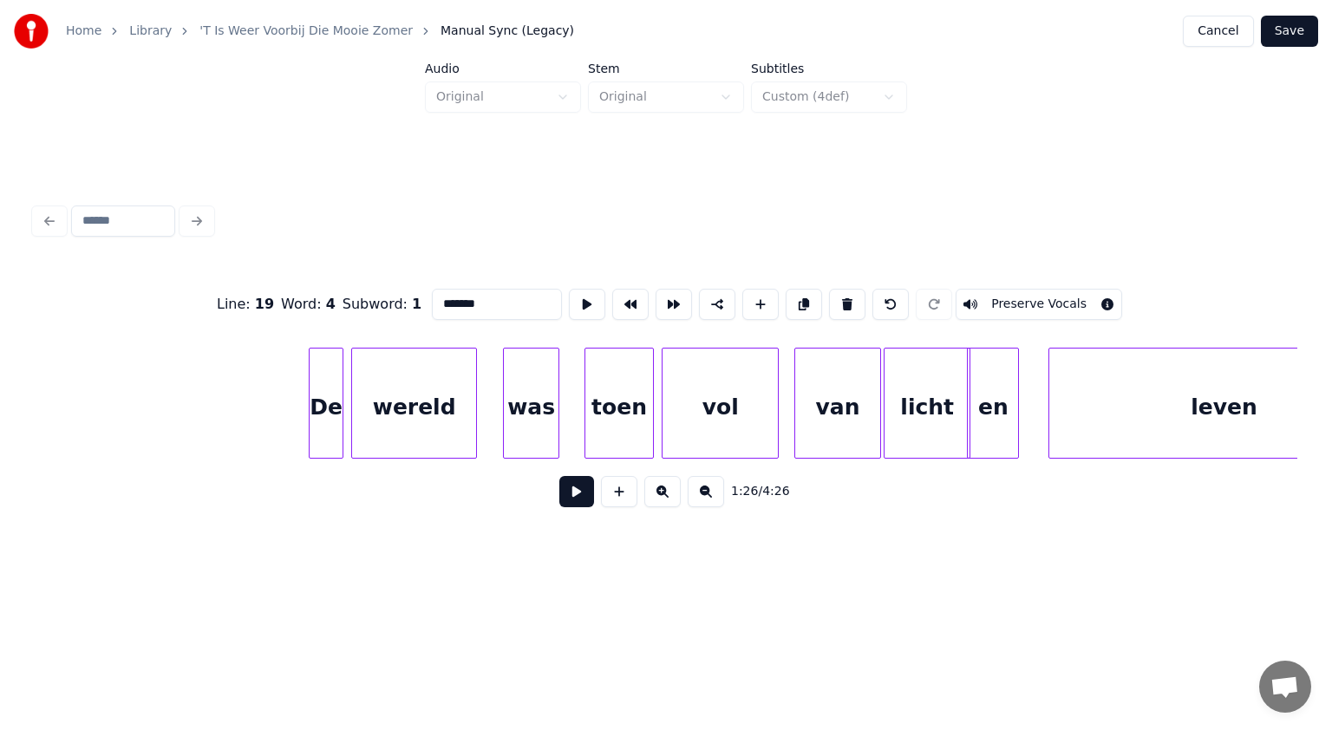
click at [747, 420] on div "vol" at bounding box center [719, 408] width 115 height 118
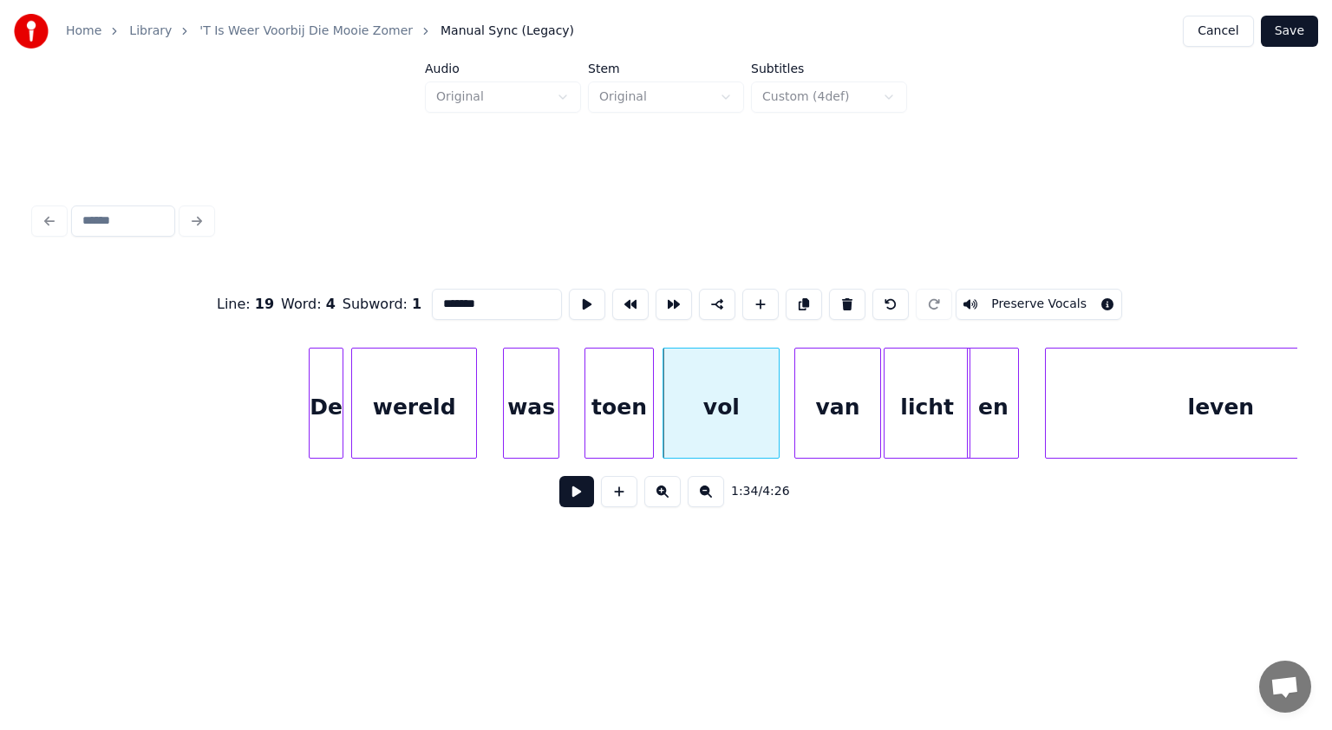
scroll to position [0, 19969]
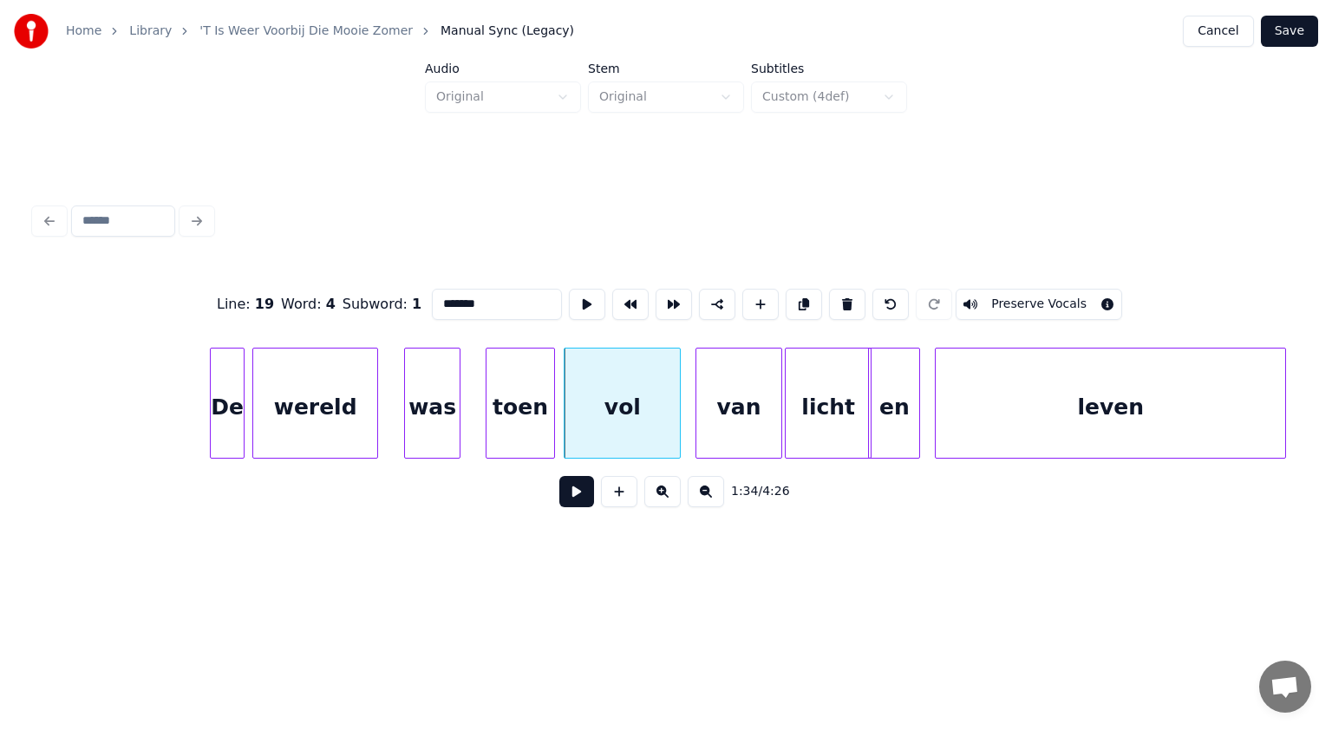
click at [1159, 412] on div "leven" at bounding box center [1110, 408] width 349 height 118
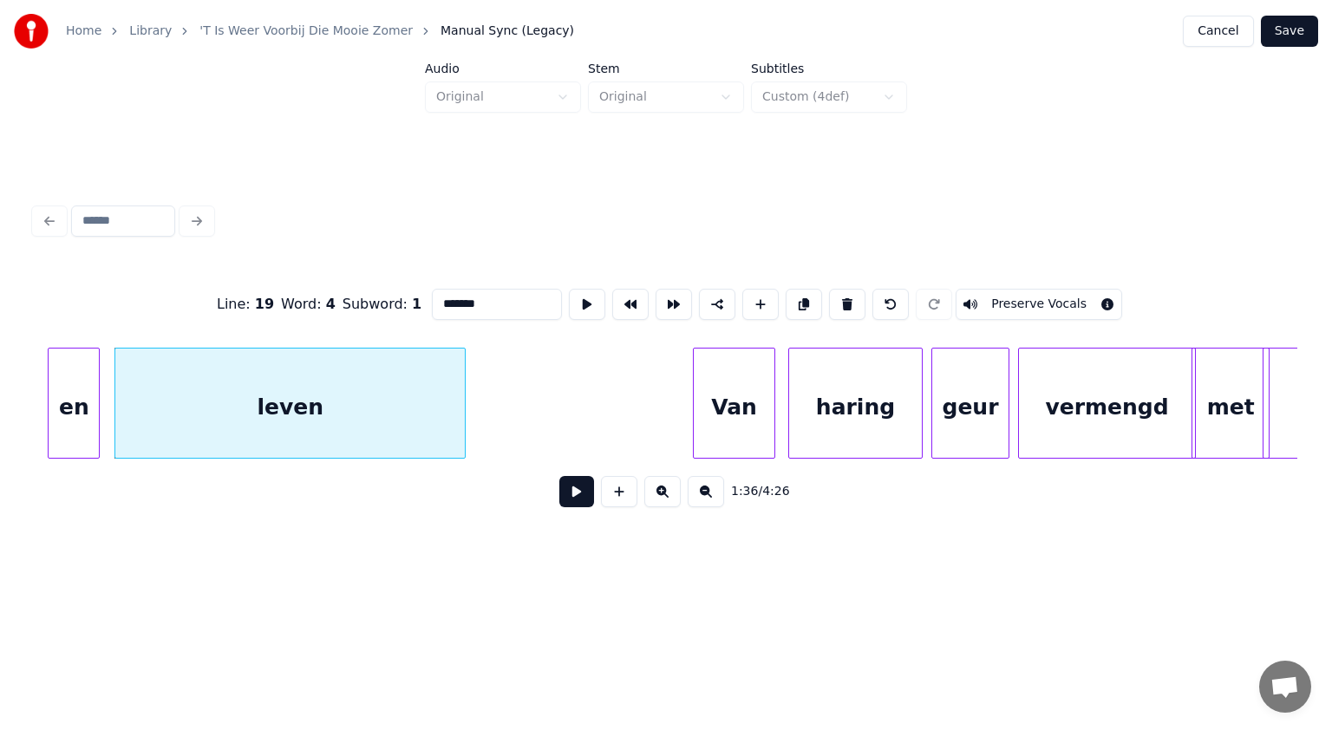
scroll to position [0, 20905]
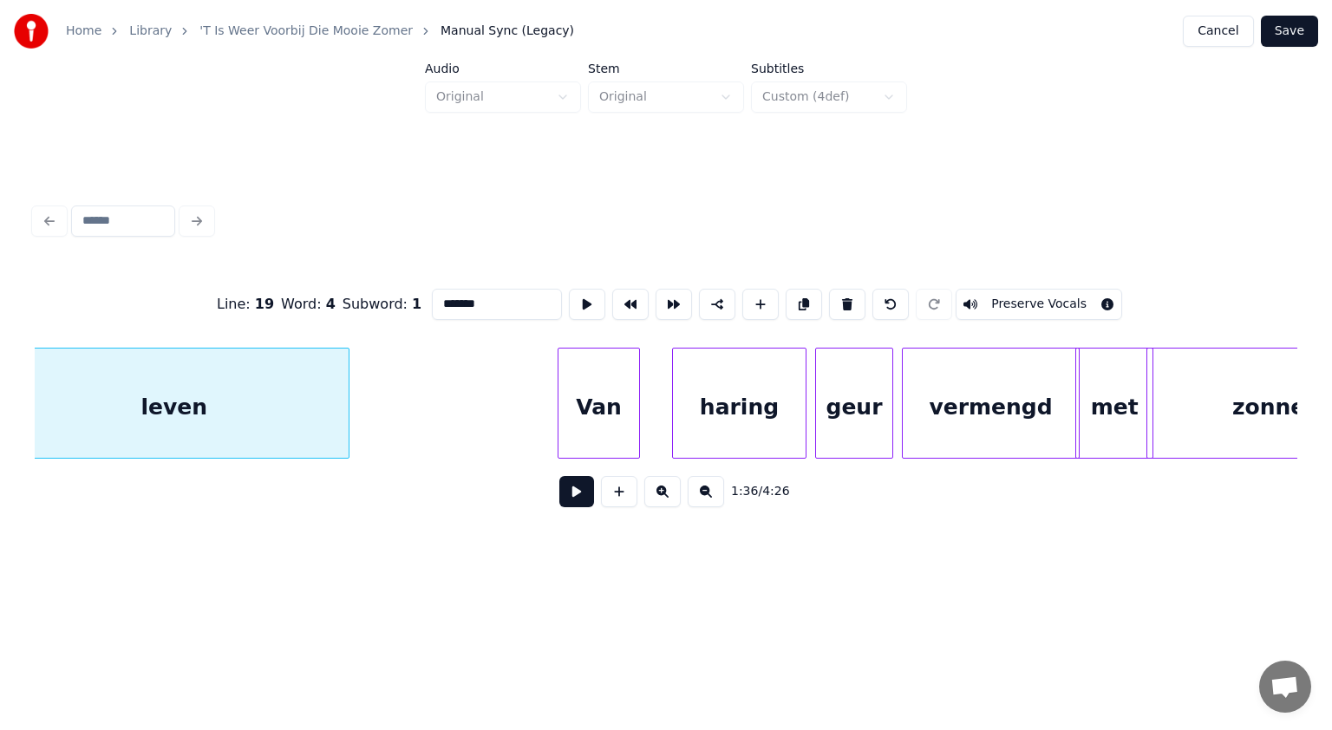
click at [609, 414] on div "Van" at bounding box center [598, 408] width 81 height 118
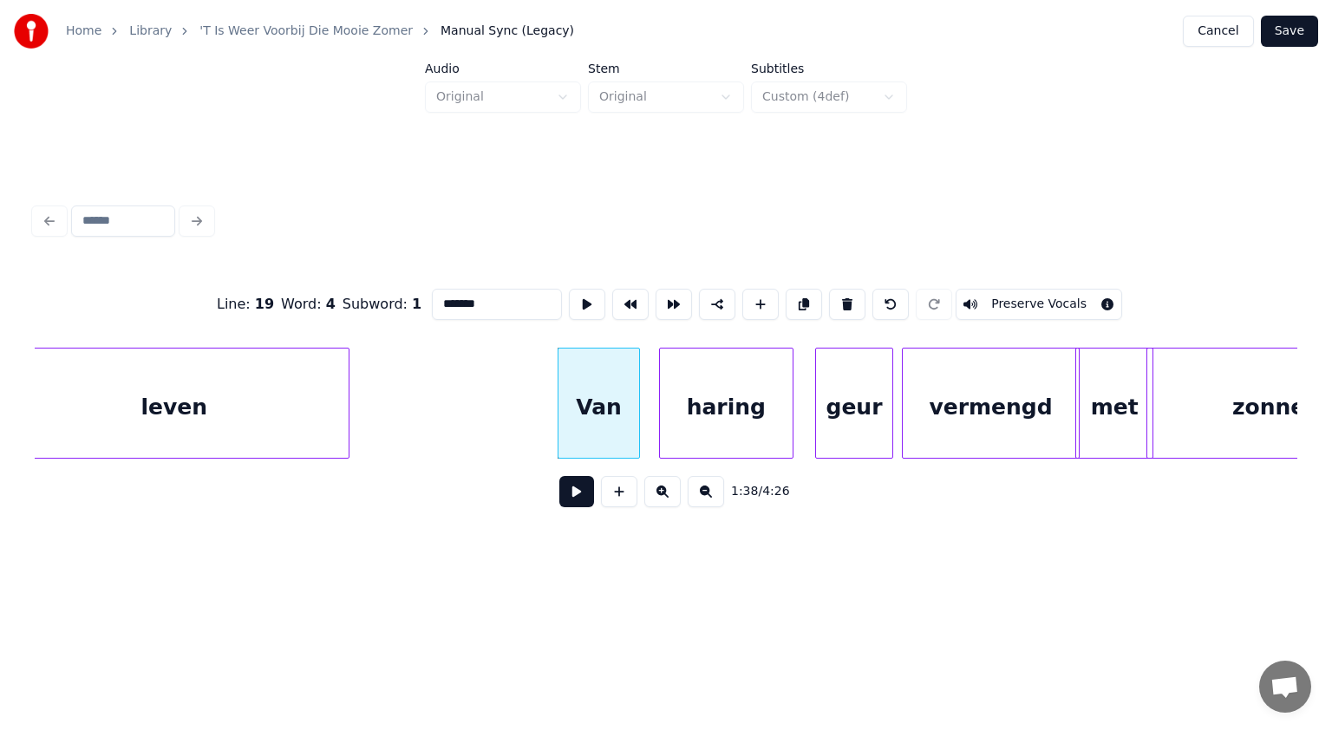
click at [709, 421] on div "haring" at bounding box center [726, 408] width 133 height 118
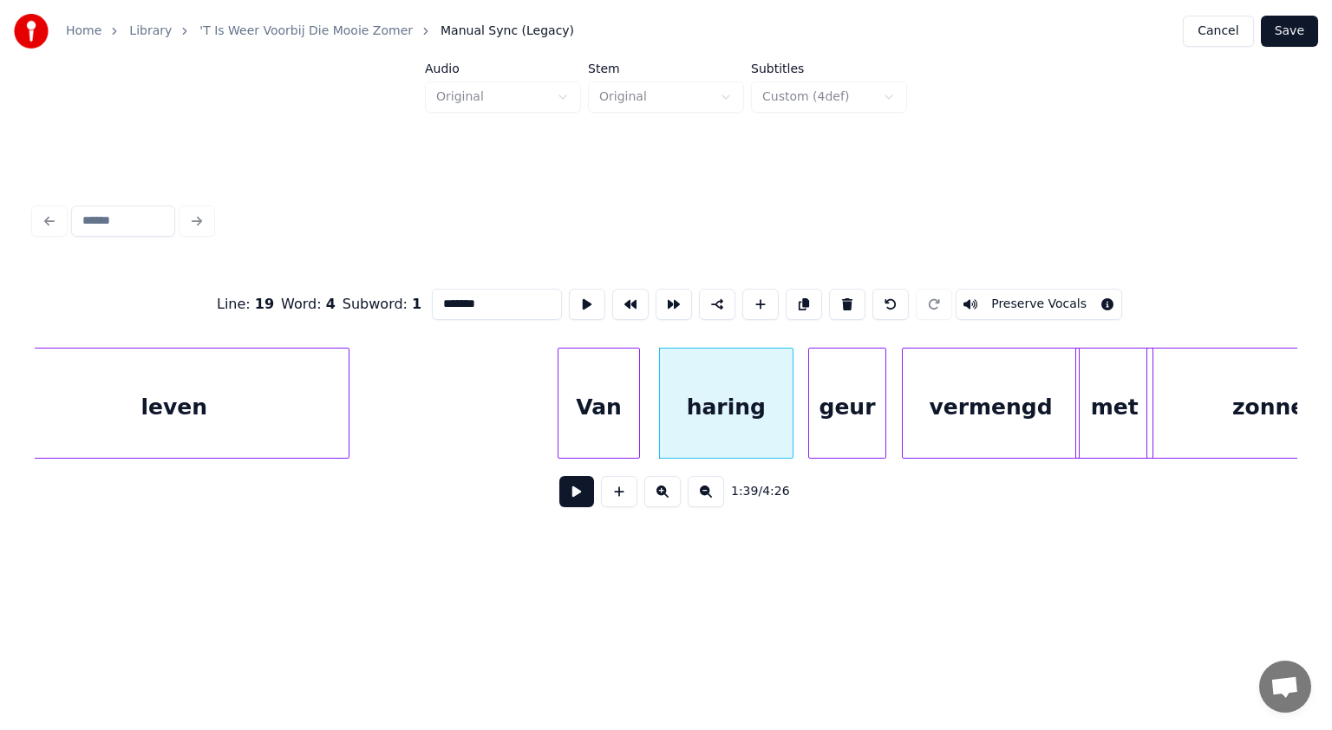
click at [839, 421] on div "geur" at bounding box center [847, 408] width 76 height 118
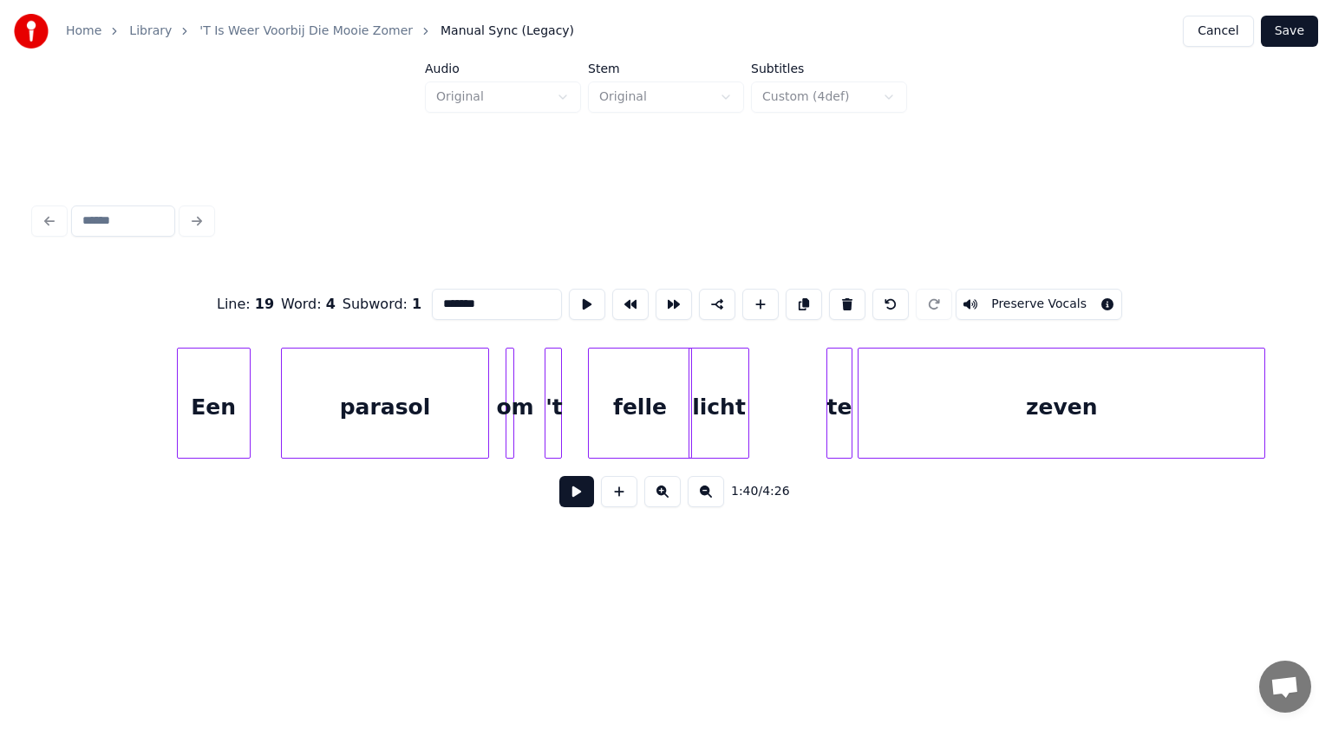
scroll to position [0, 22650]
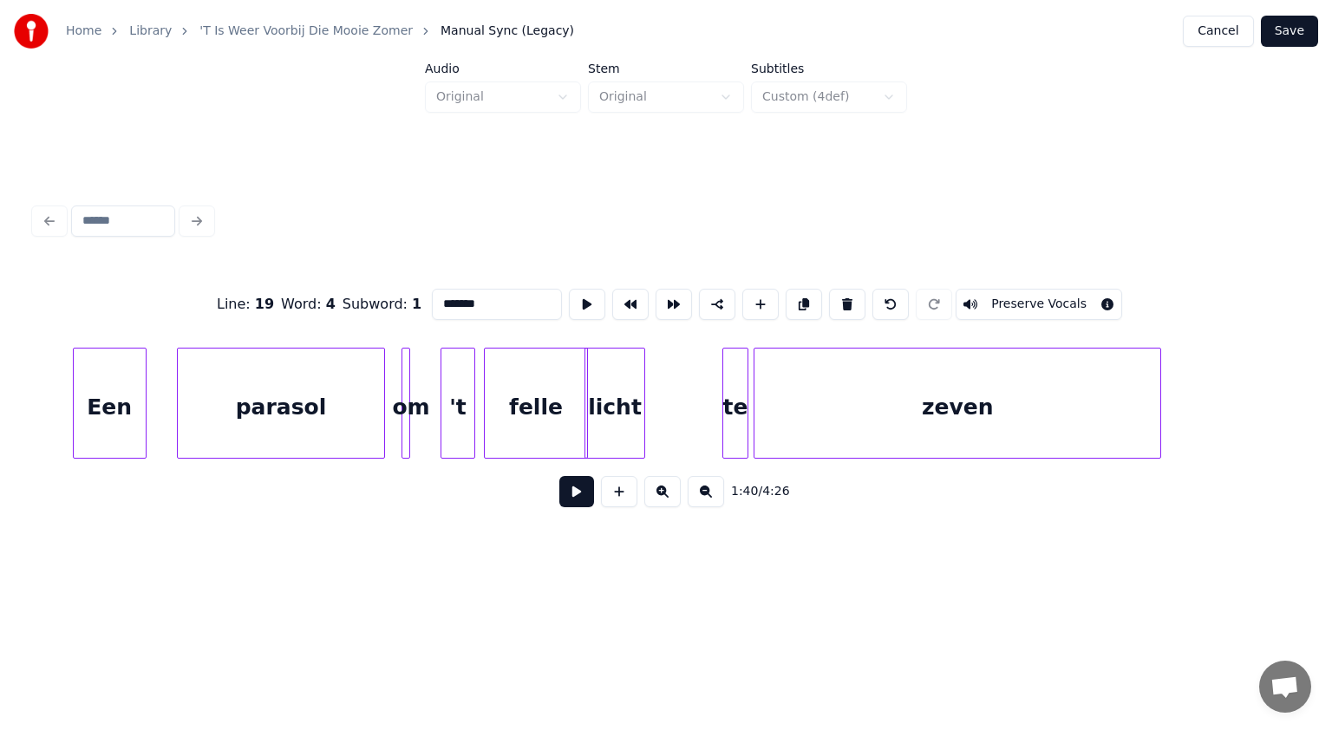
click at [473, 407] on div at bounding box center [471, 403] width 5 height 109
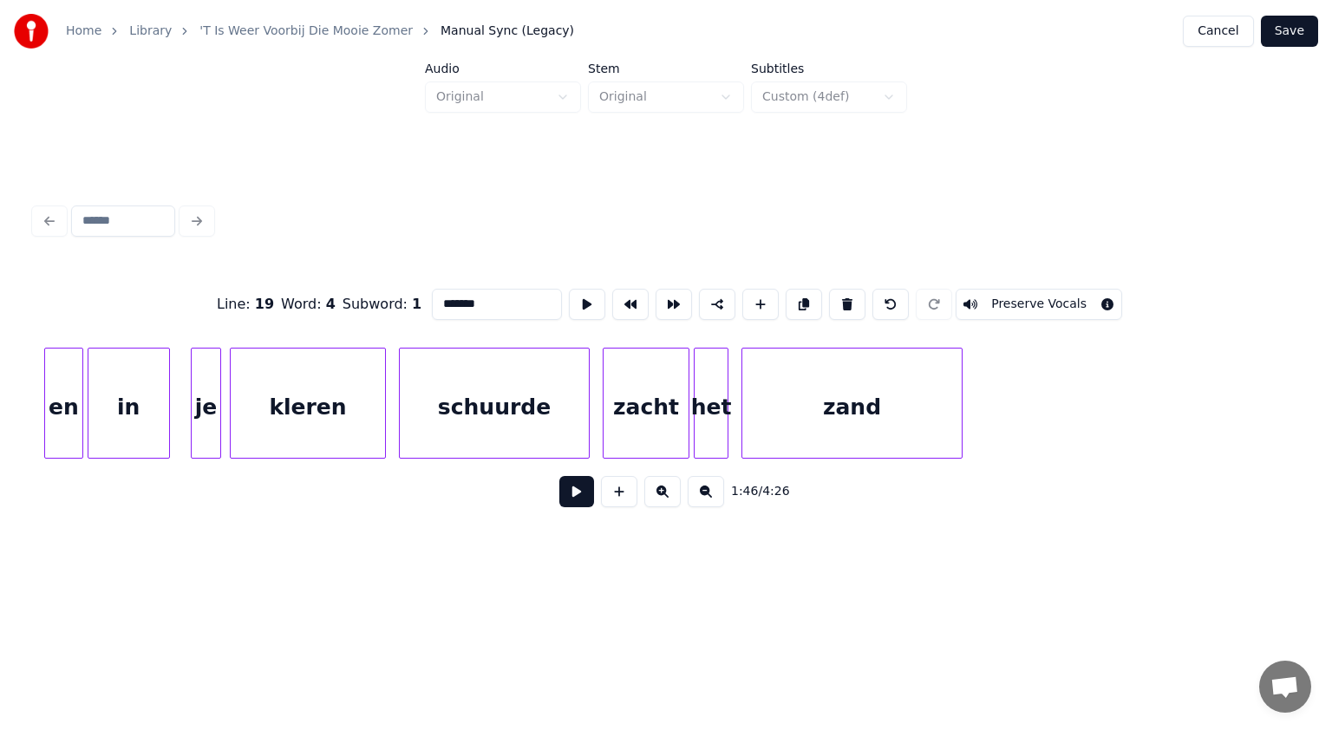
scroll to position [0, 23991]
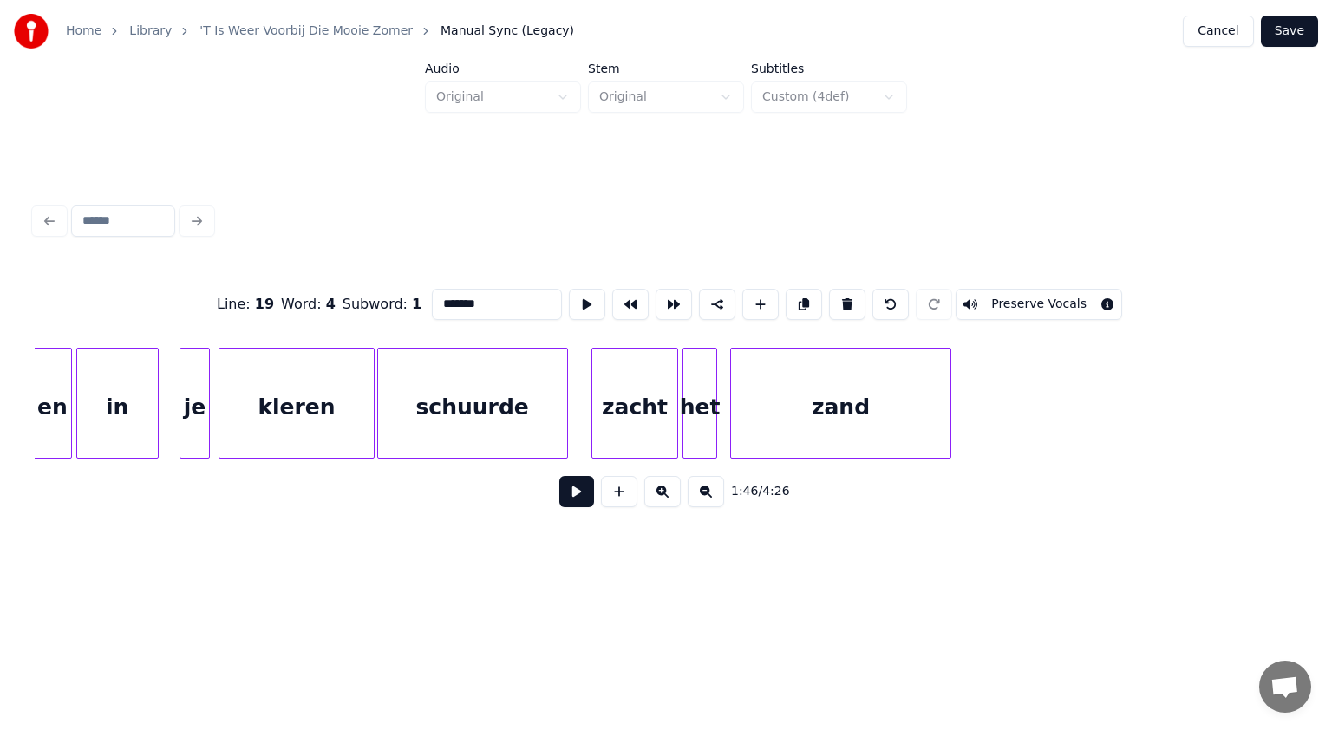
click at [470, 442] on div "schuurde" at bounding box center [472, 408] width 189 height 118
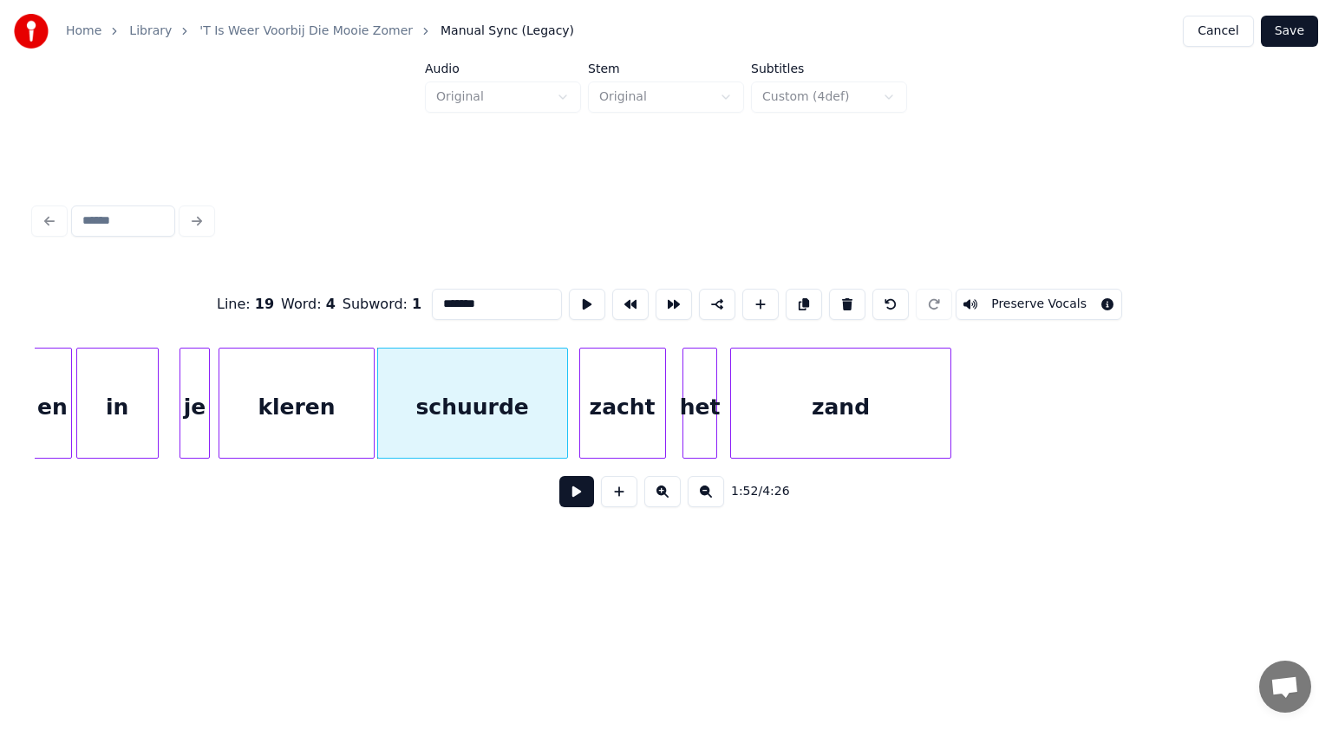
click at [624, 418] on div "zacht" at bounding box center [622, 408] width 85 height 118
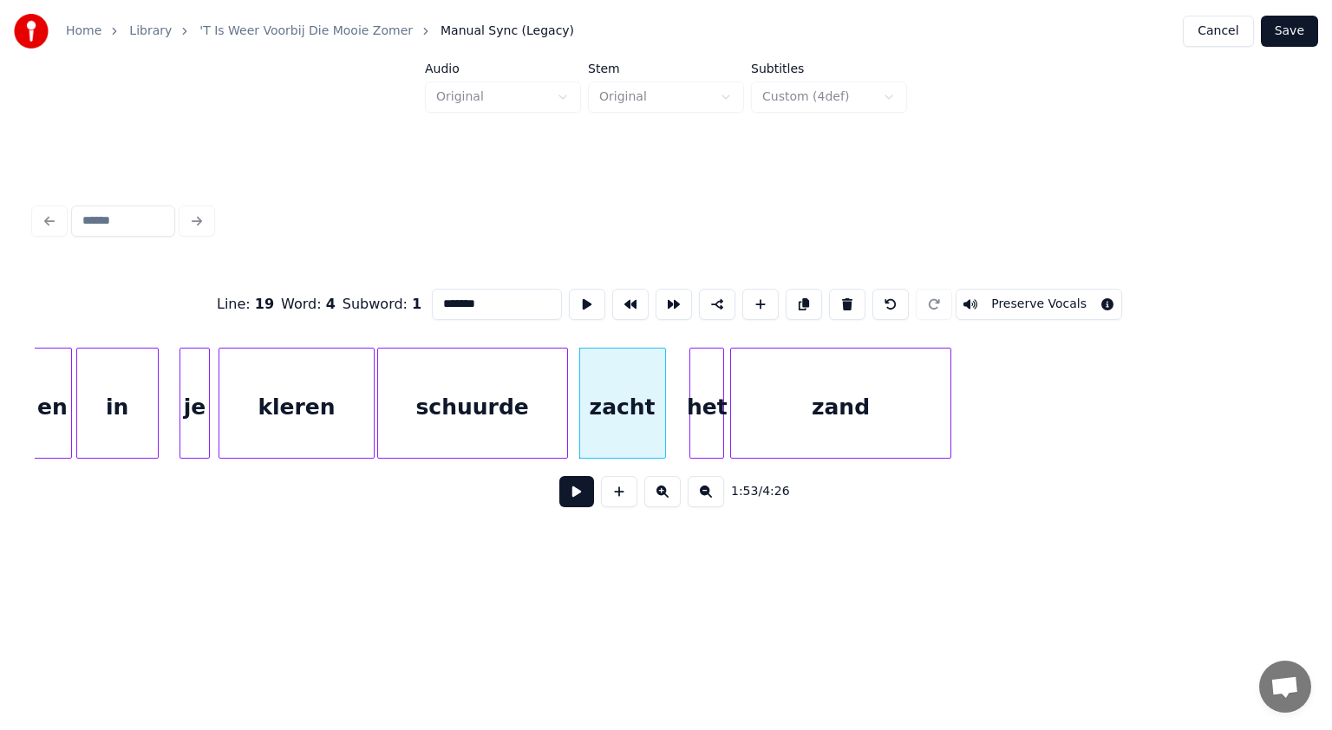
click at [695, 425] on div "het" at bounding box center [706, 408] width 33 height 118
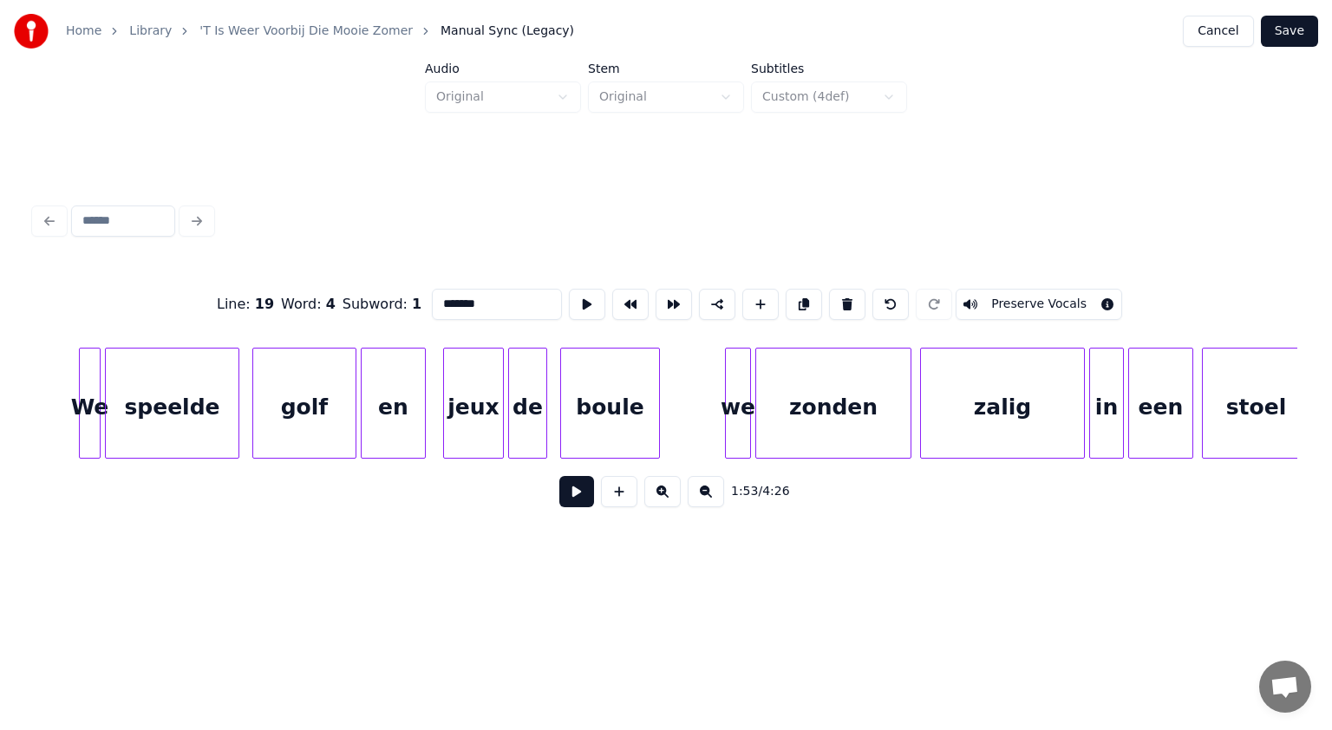
scroll to position [0, 25308]
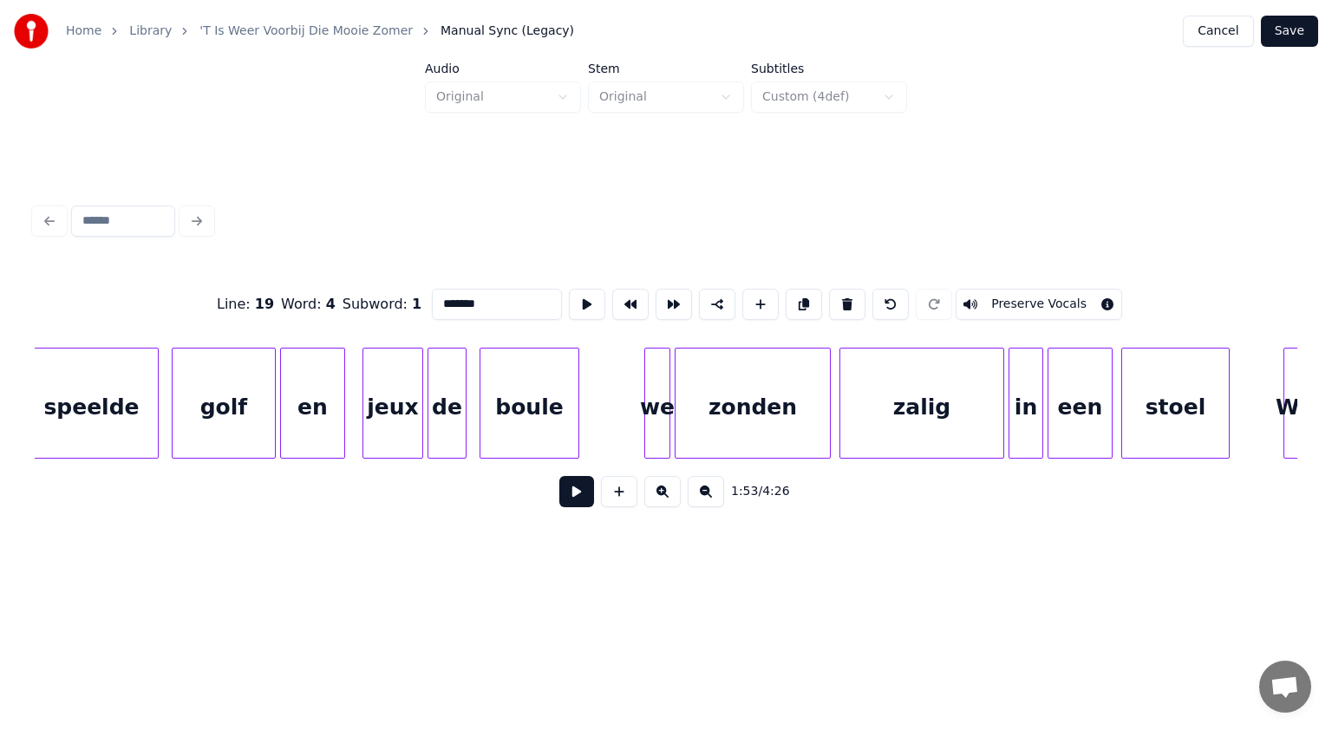
click at [654, 416] on div "we" at bounding box center [657, 408] width 24 height 118
drag, startPoint x: 447, startPoint y: 295, endPoint x: 422, endPoint y: 295, distance: 24.3
click at [422, 295] on div "Line : 23 Word : 8 Subword : 1 ** Preserve Vocals" at bounding box center [666, 304] width 1262 height 87
click at [551, 417] on div "boule" at bounding box center [520, 408] width 98 height 118
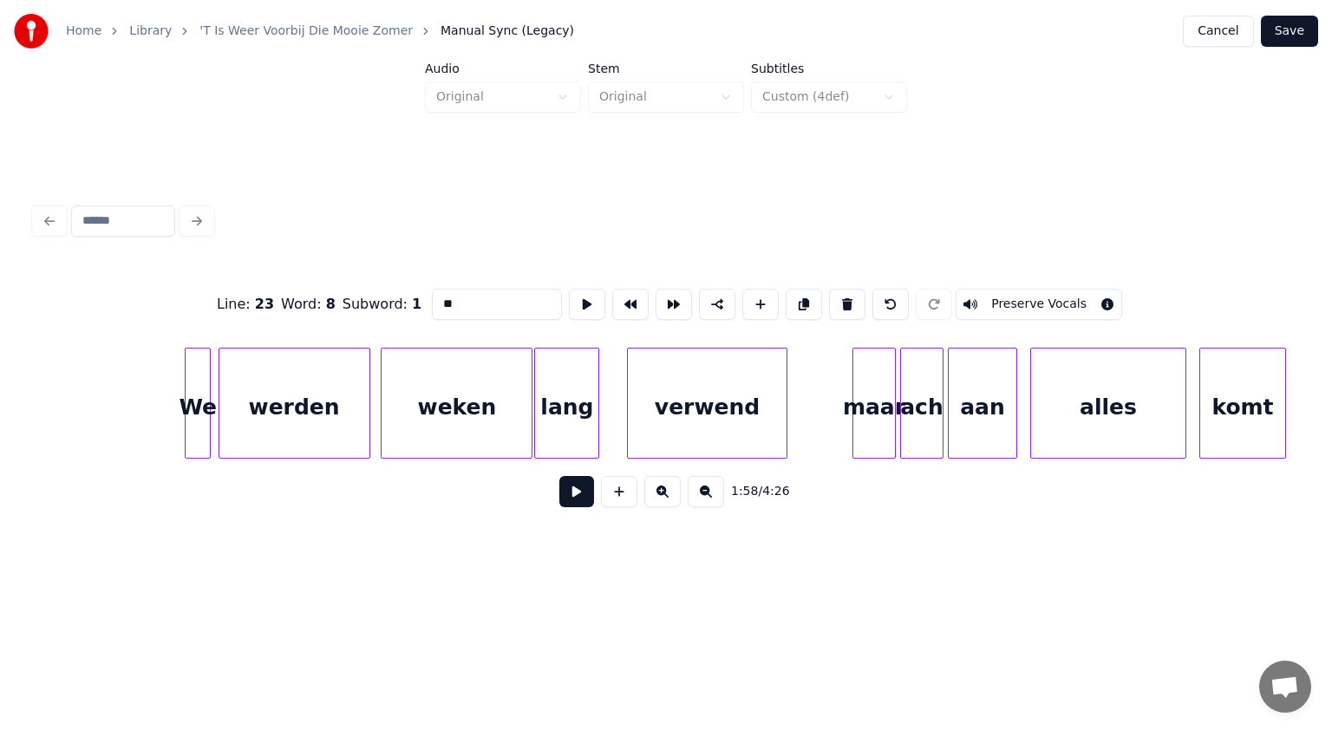
scroll to position [0, 27815]
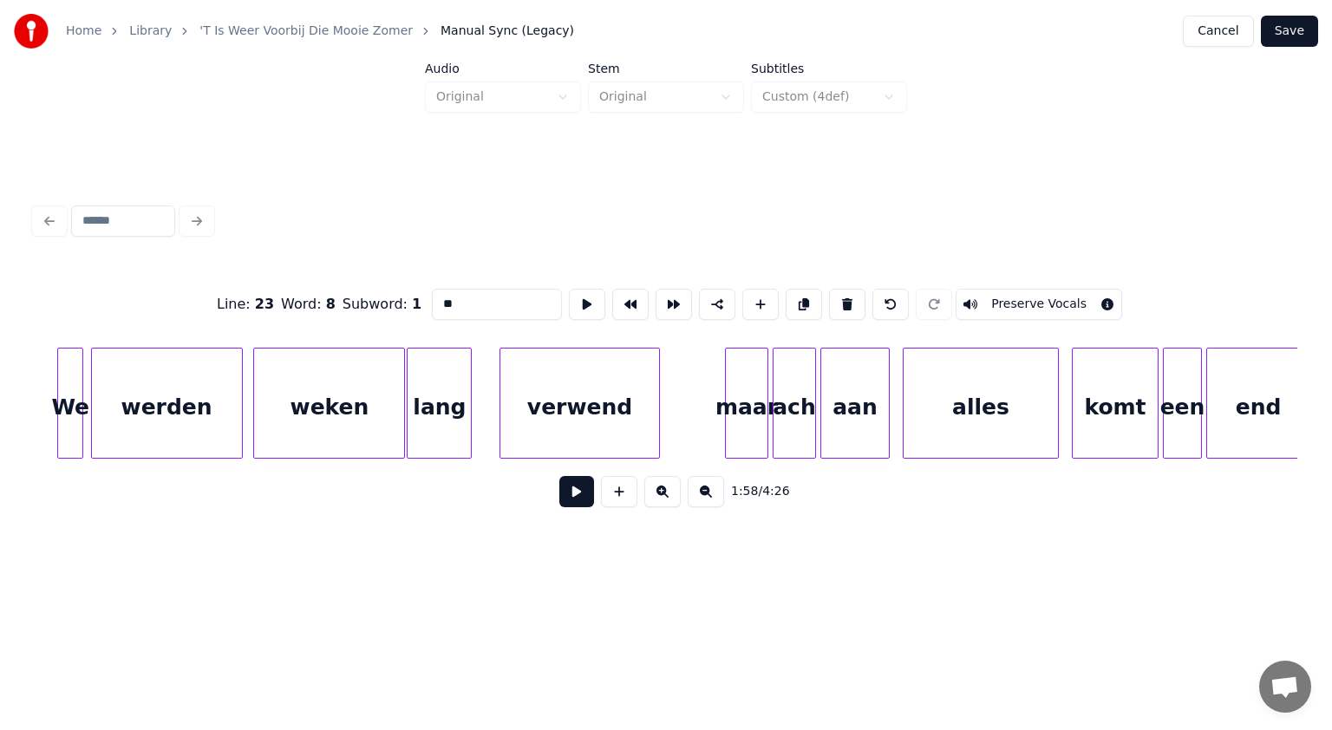
click at [736, 428] on div "maar" at bounding box center [747, 408] width 42 height 118
drag, startPoint x: 447, startPoint y: 296, endPoint x: 333, endPoint y: 324, distance: 118.0
click at [333, 324] on div "Line : 24 Word : 6 Subword : 1 **** Preserve Vocals" at bounding box center [666, 304] width 1262 height 87
click at [806, 404] on div "ach" at bounding box center [794, 408] width 42 height 118
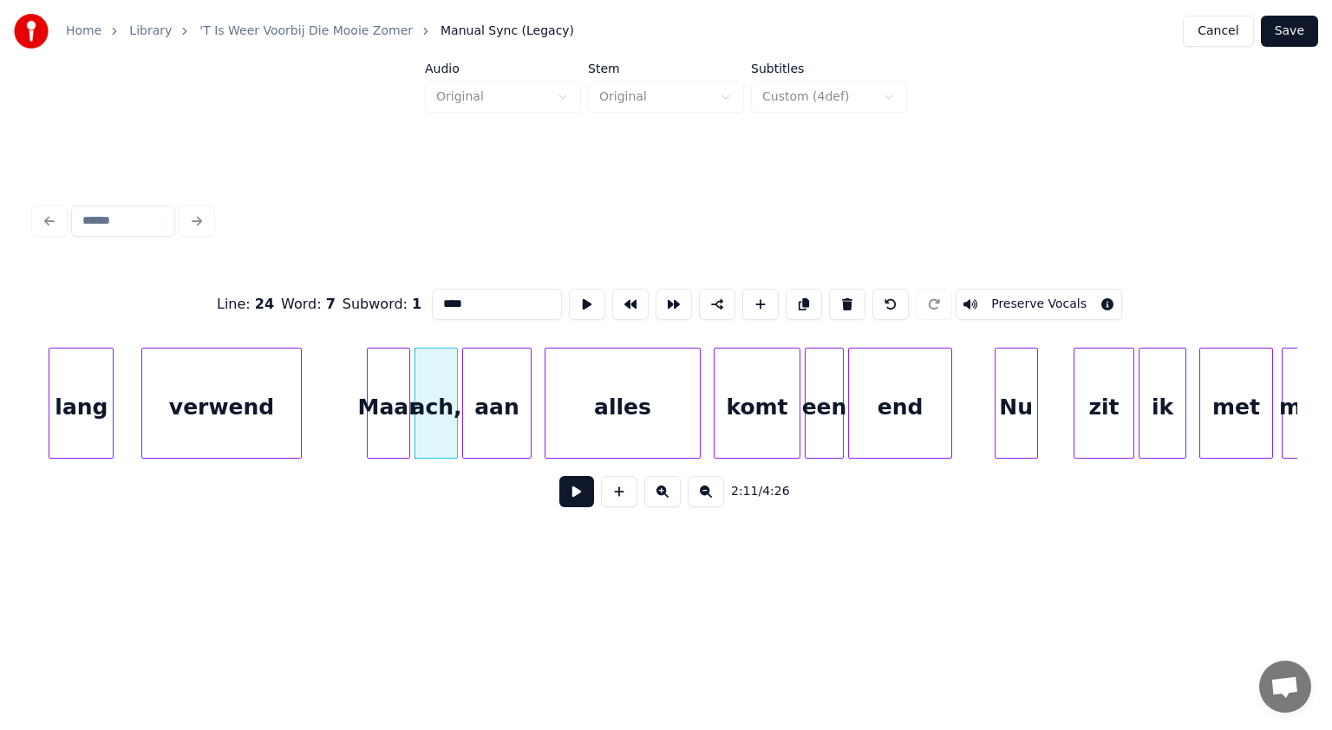
scroll to position [0, 28254]
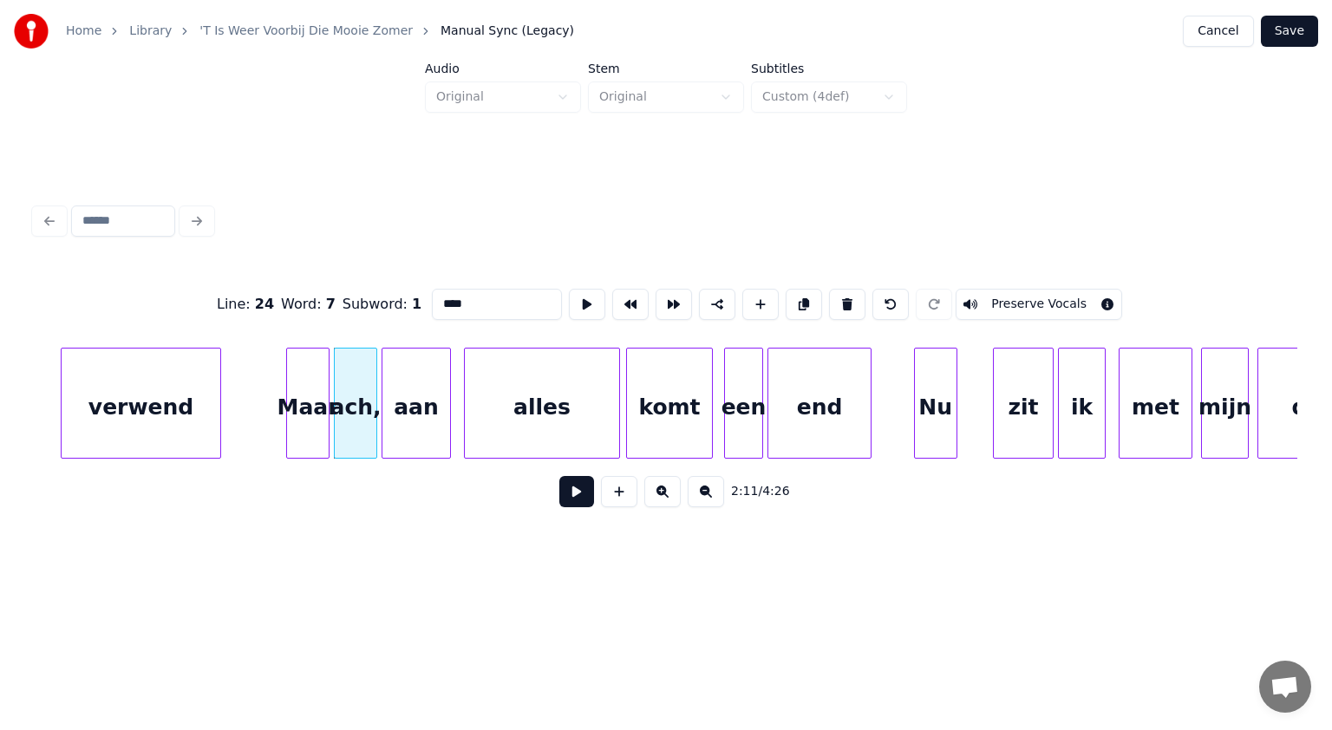
click at [675, 438] on div "komt" at bounding box center [669, 408] width 85 height 118
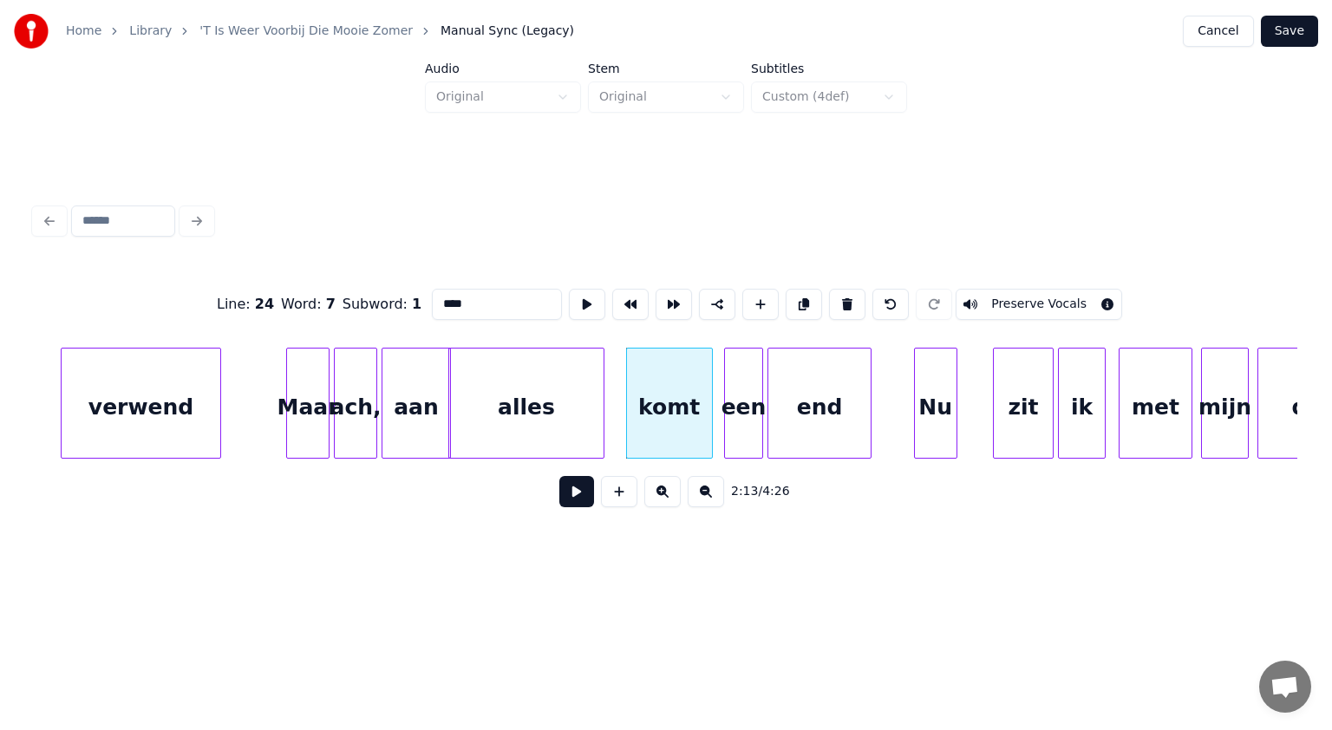
click at [515, 425] on div "alles" at bounding box center [526, 408] width 154 height 118
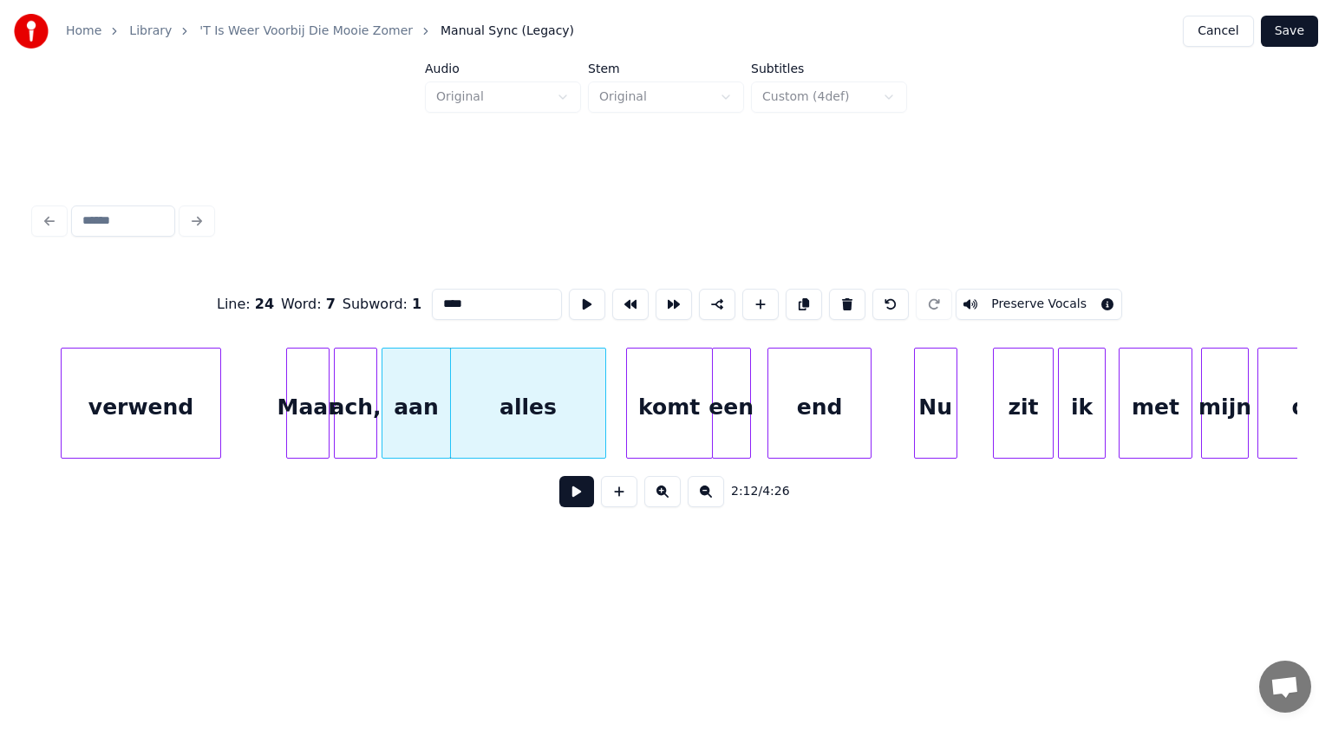
click at [721, 427] on div "een" at bounding box center [731, 408] width 37 height 118
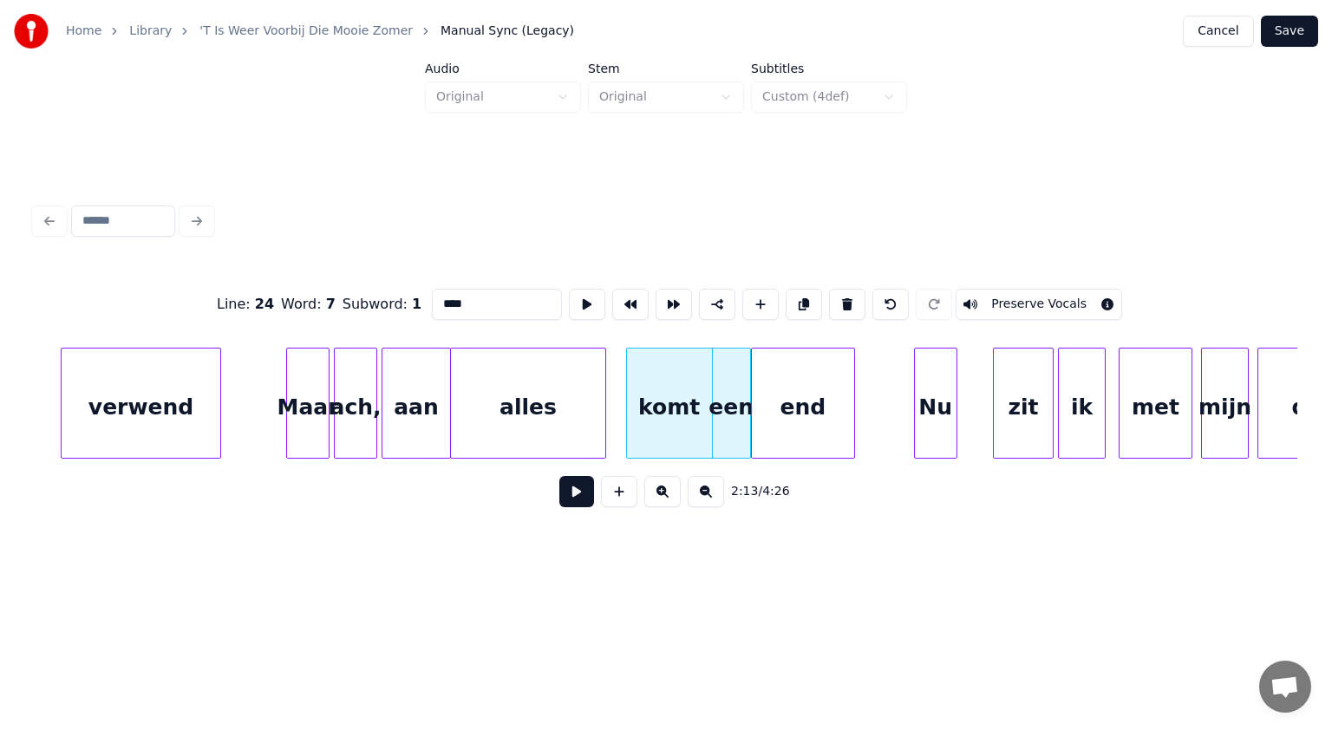
click at [771, 435] on div "end" at bounding box center [803, 408] width 102 height 118
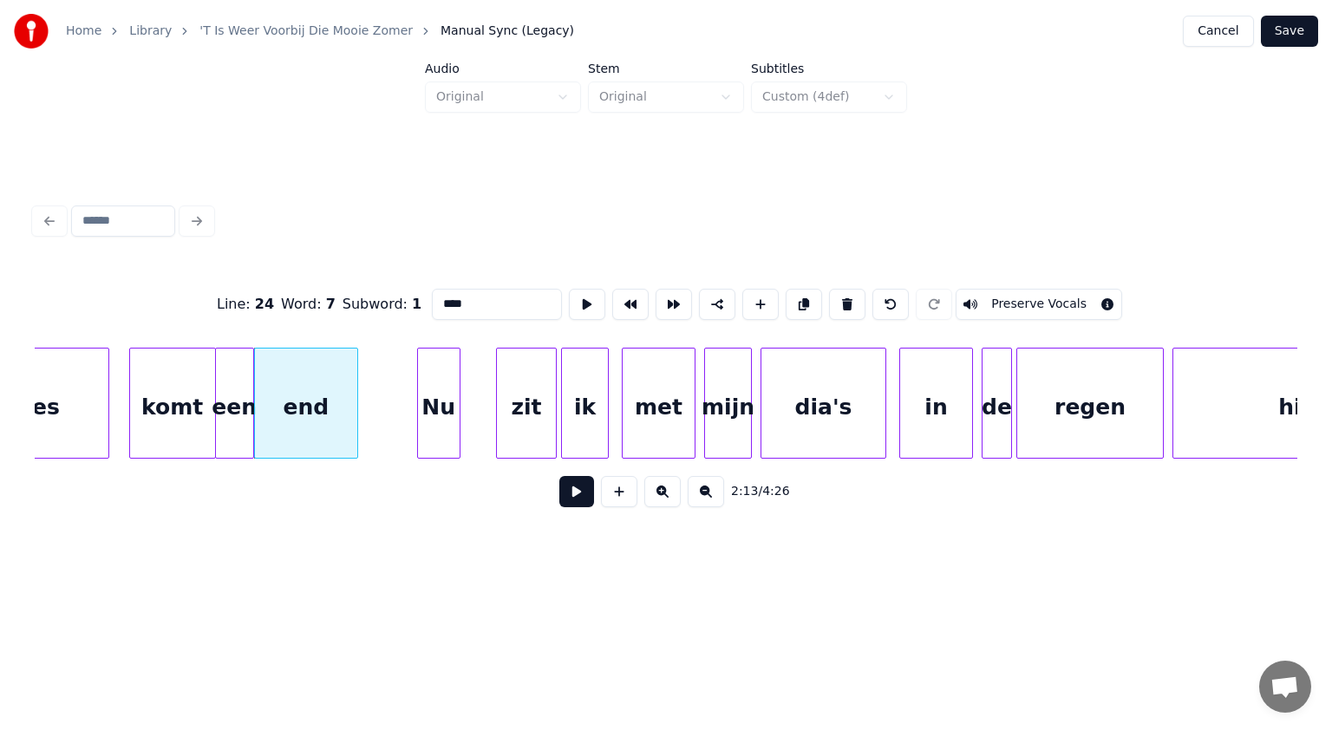
scroll to position [0, 28774]
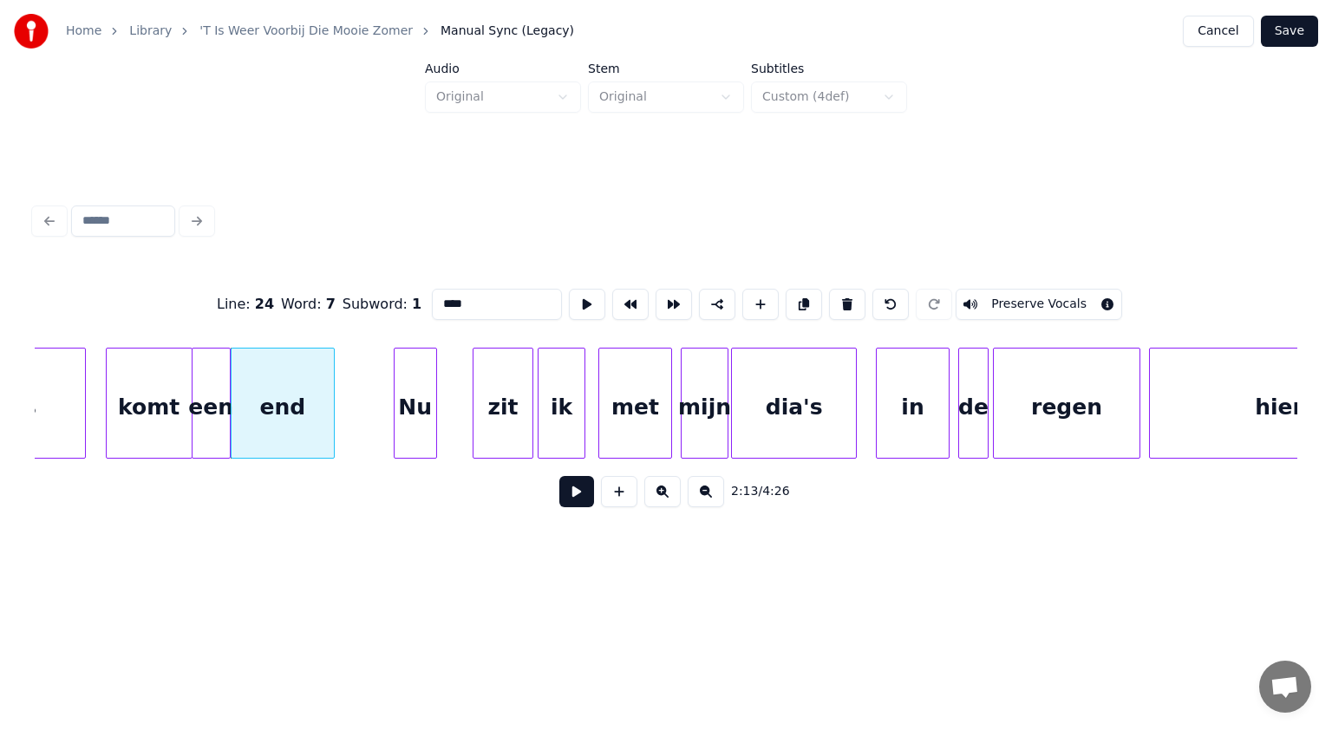
click at [776, 438] on div "dia's" at bounding box center [794, 408] width 124 height 118
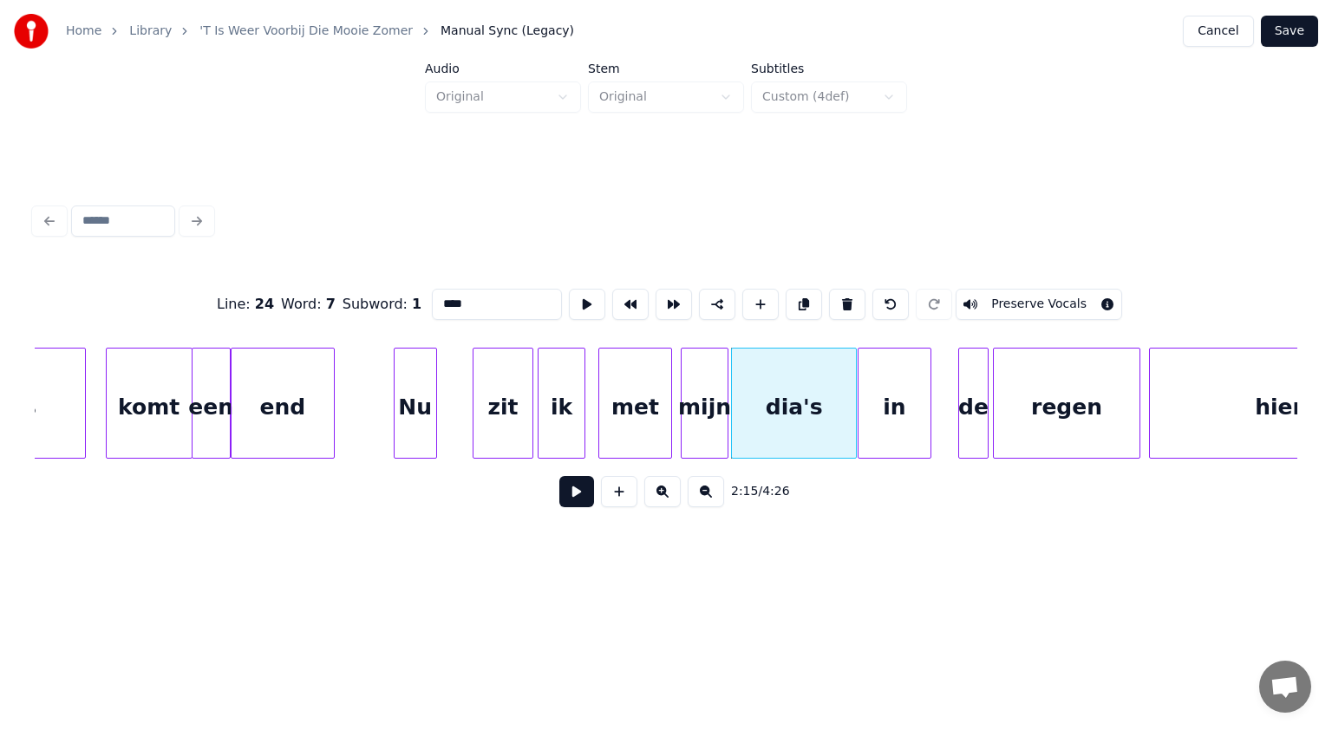
click at [871, 432] on div "in" at bounding box center [894, 408] width 72 height 118
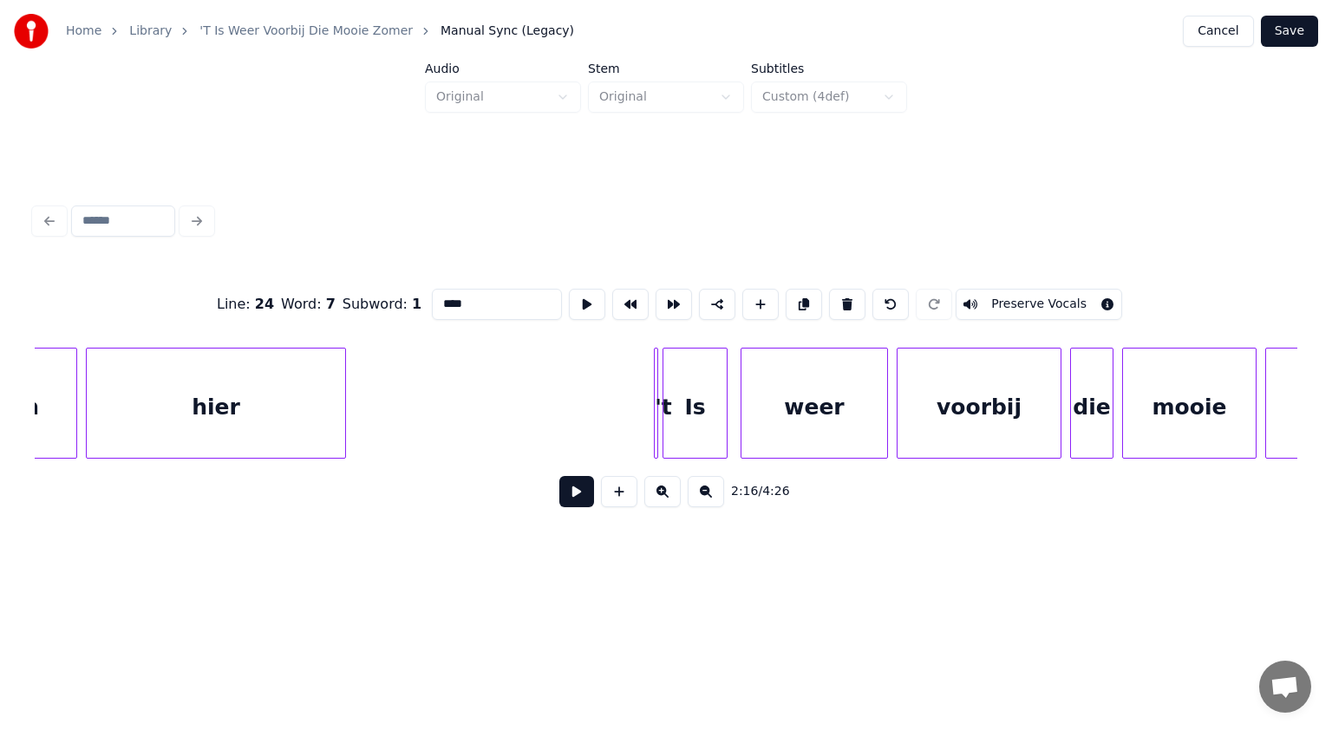
scroll to position [0, 29849]
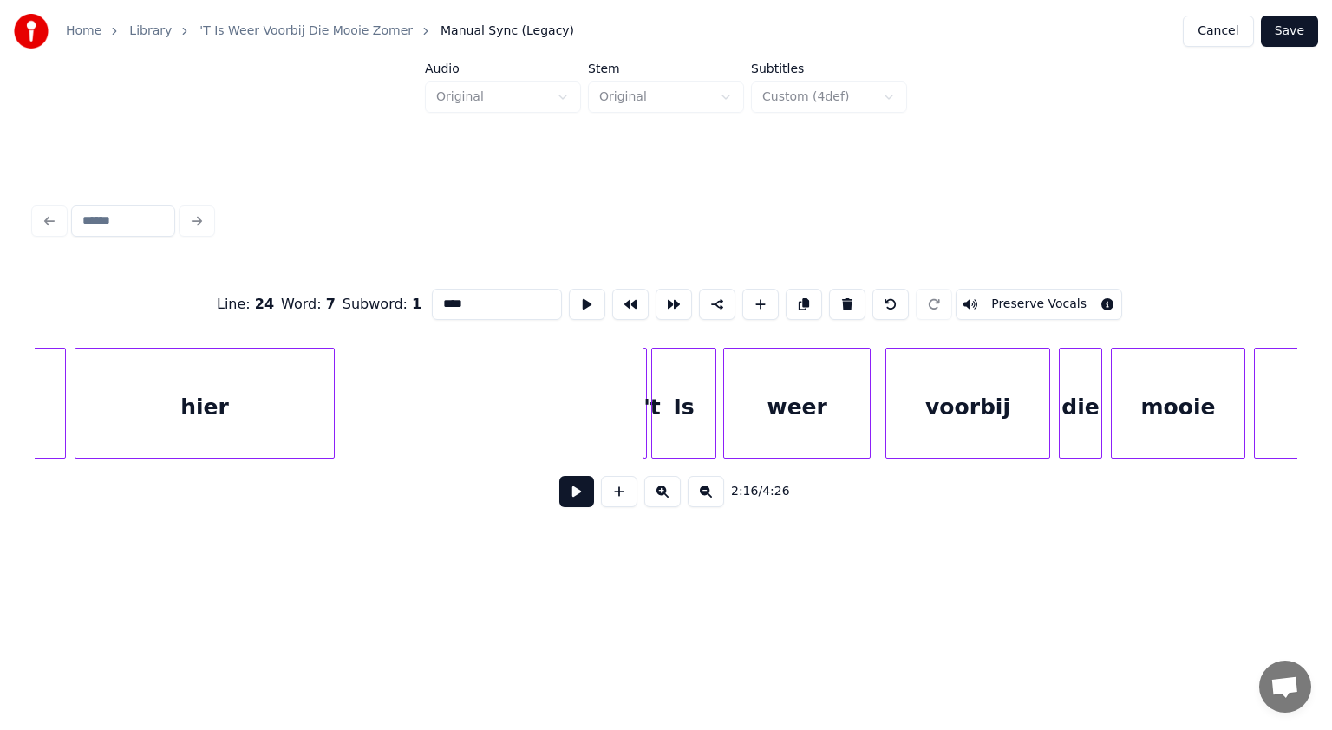
click at [794, 427] on div "weer" at bounding box center [797, 408] width 146 height 118
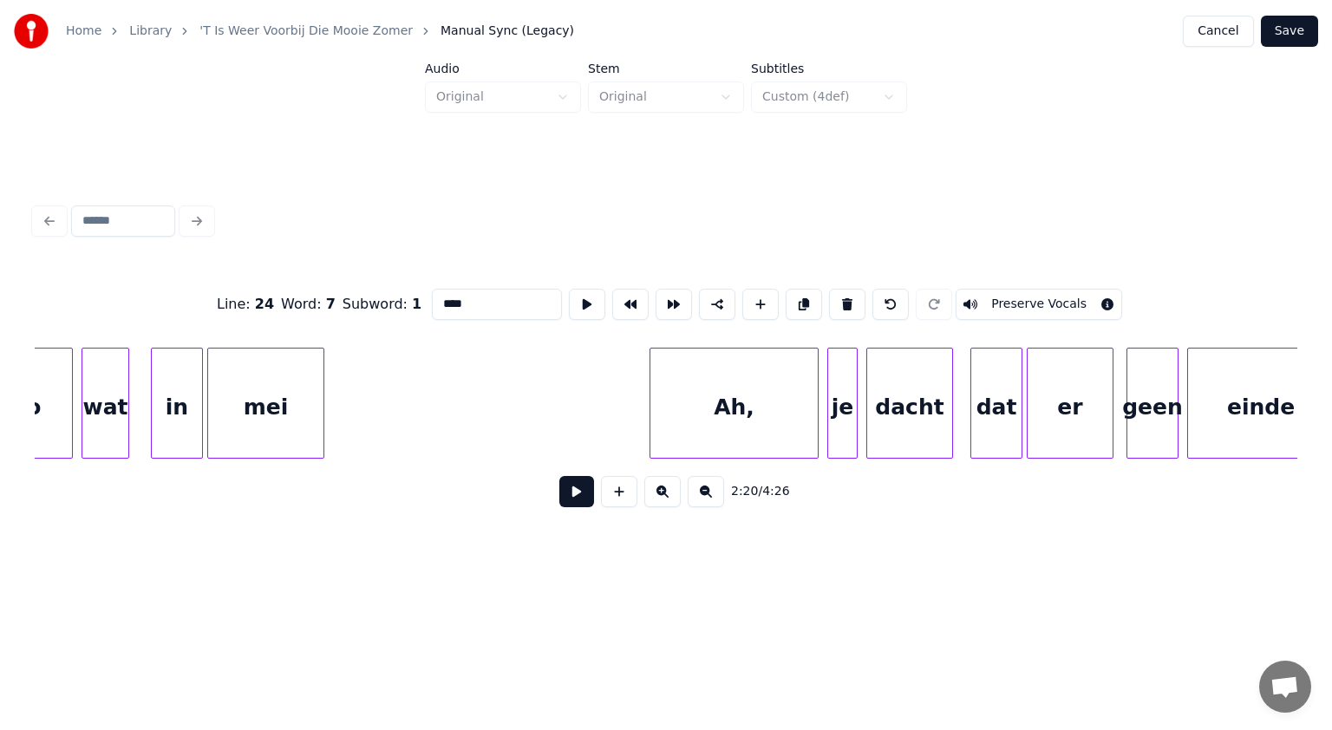
scroll to position [0, 32241]
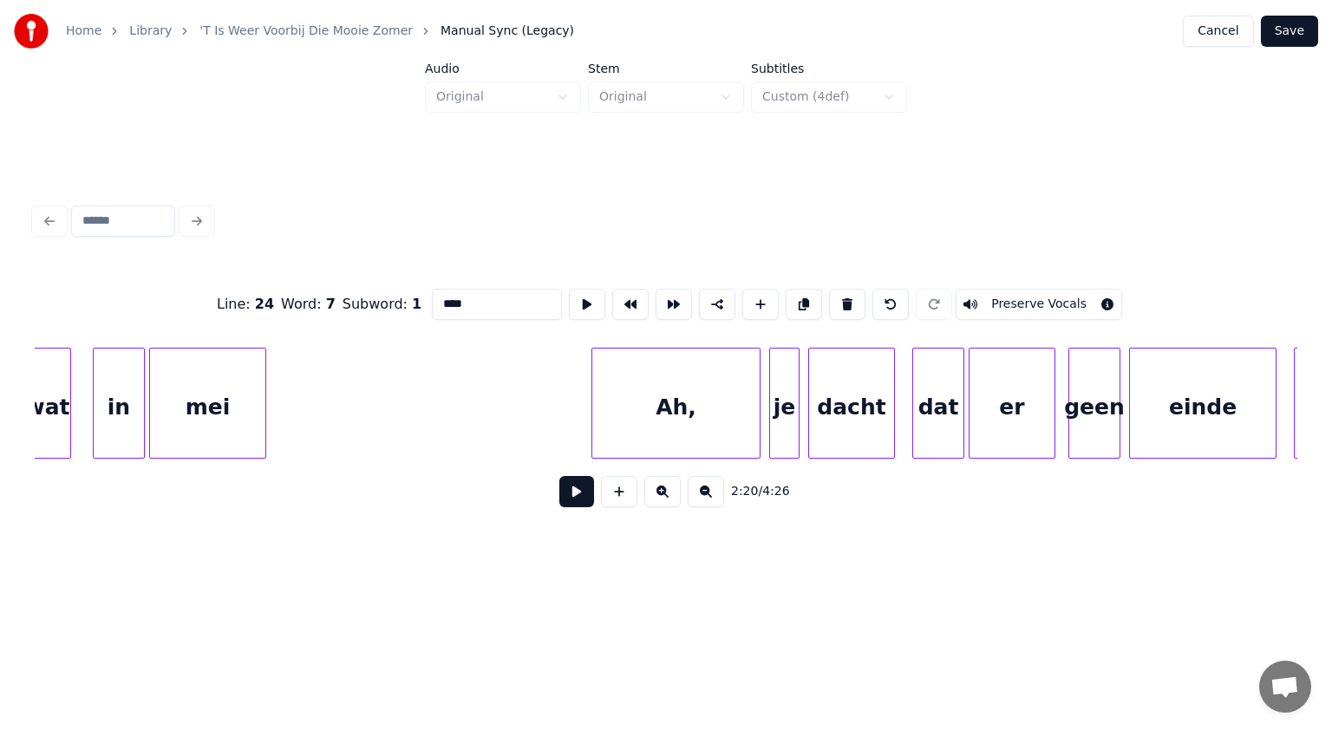
click at [696, 419] on div "Ah," at bounding box center [675, 408] width 167 height 118
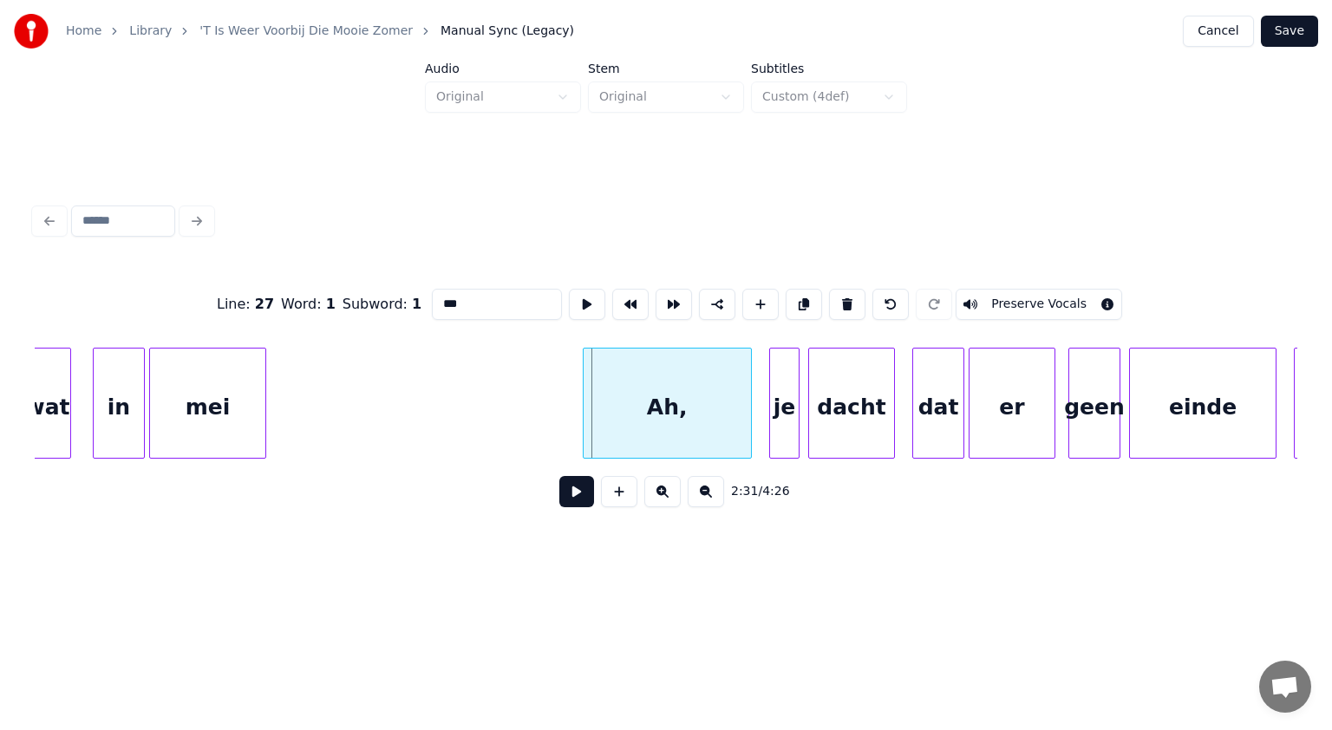
click at [680, 421] on div "Ah," at bounding box center [667, 408] width 167 height 118
click at [444, 300] on input "***" at bounding box center [497, 304] width 130 height 31
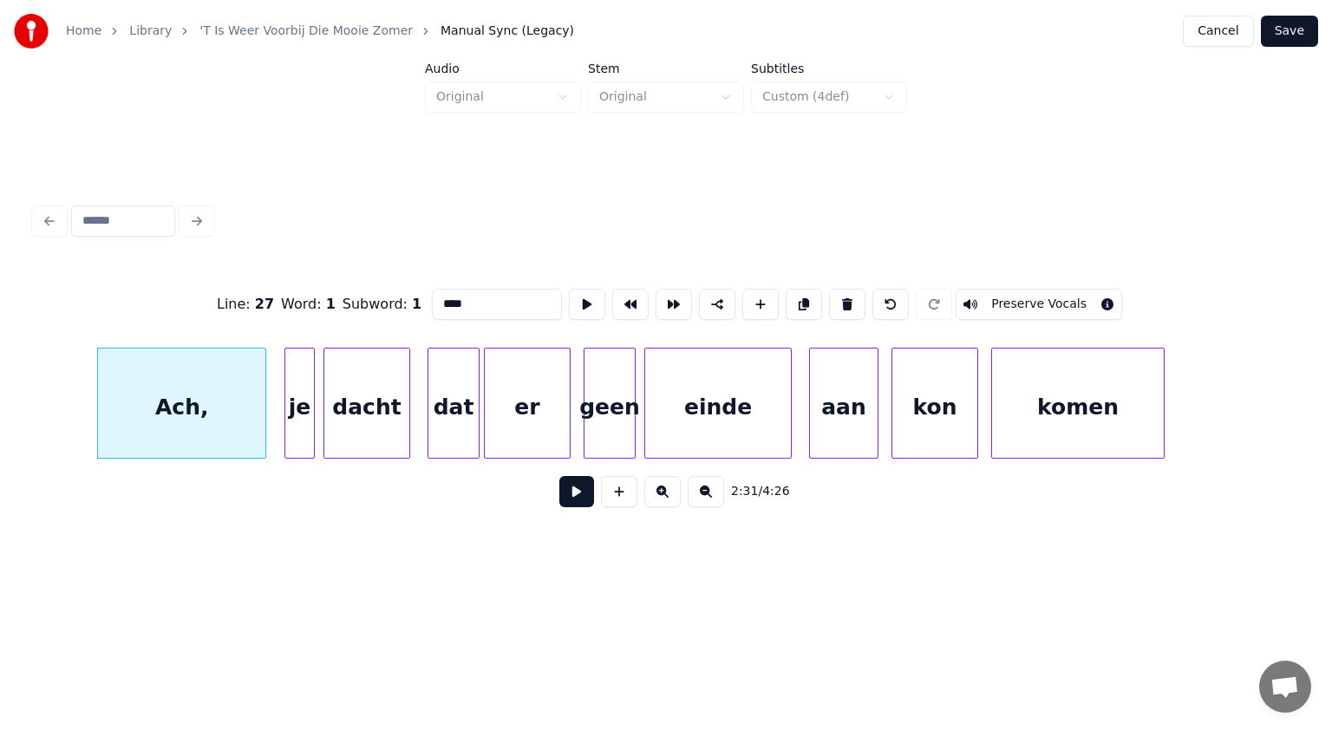
scroll to position [0, 32772]
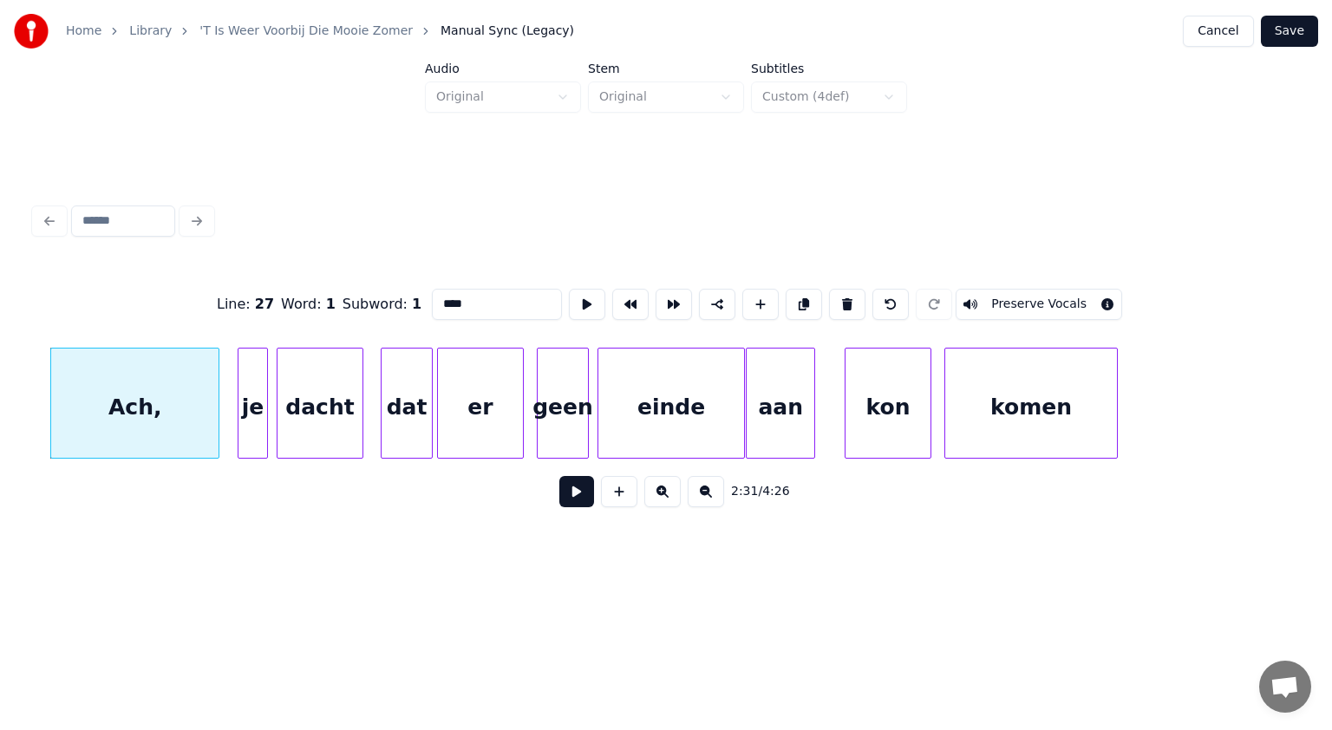
click at [765, 420] on div "aan" at bounding box center [781, 408] width 68 height 118
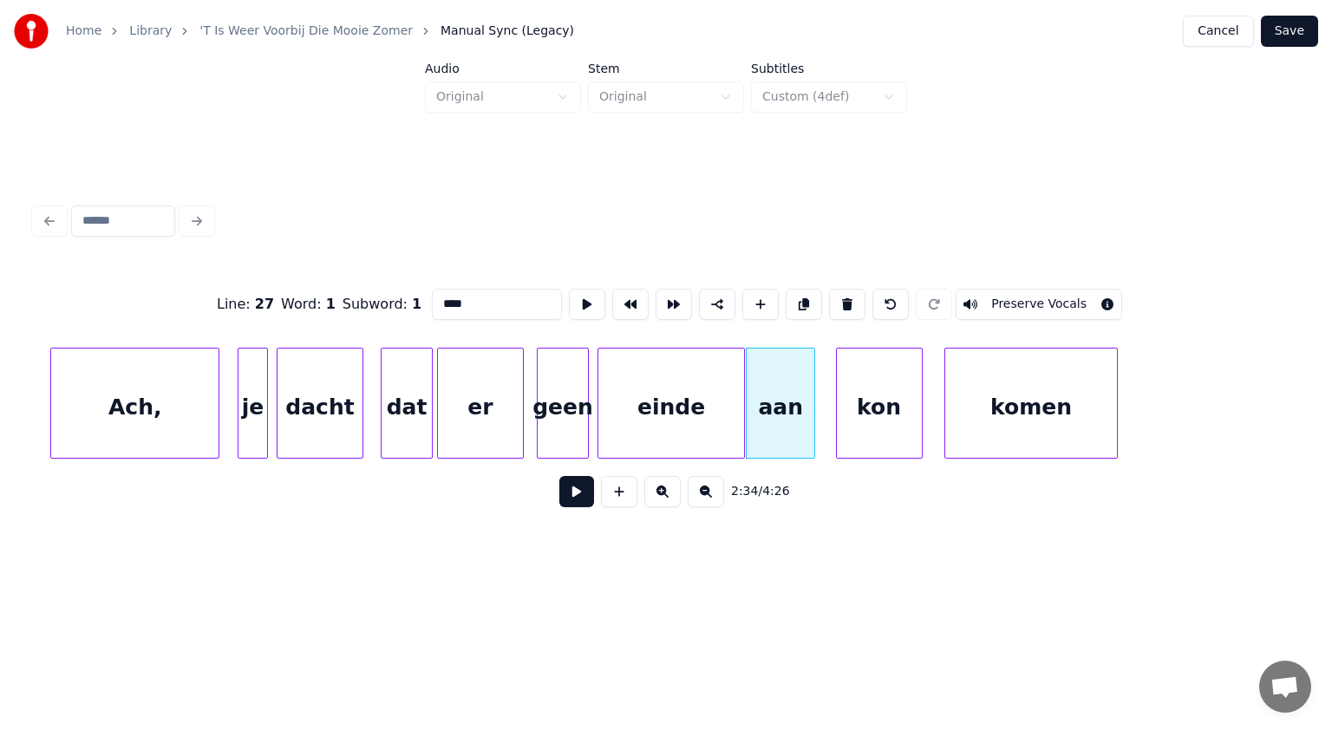
click at [883, 422] on div "kon" at bounding box center [879, 408] width 85 height 118
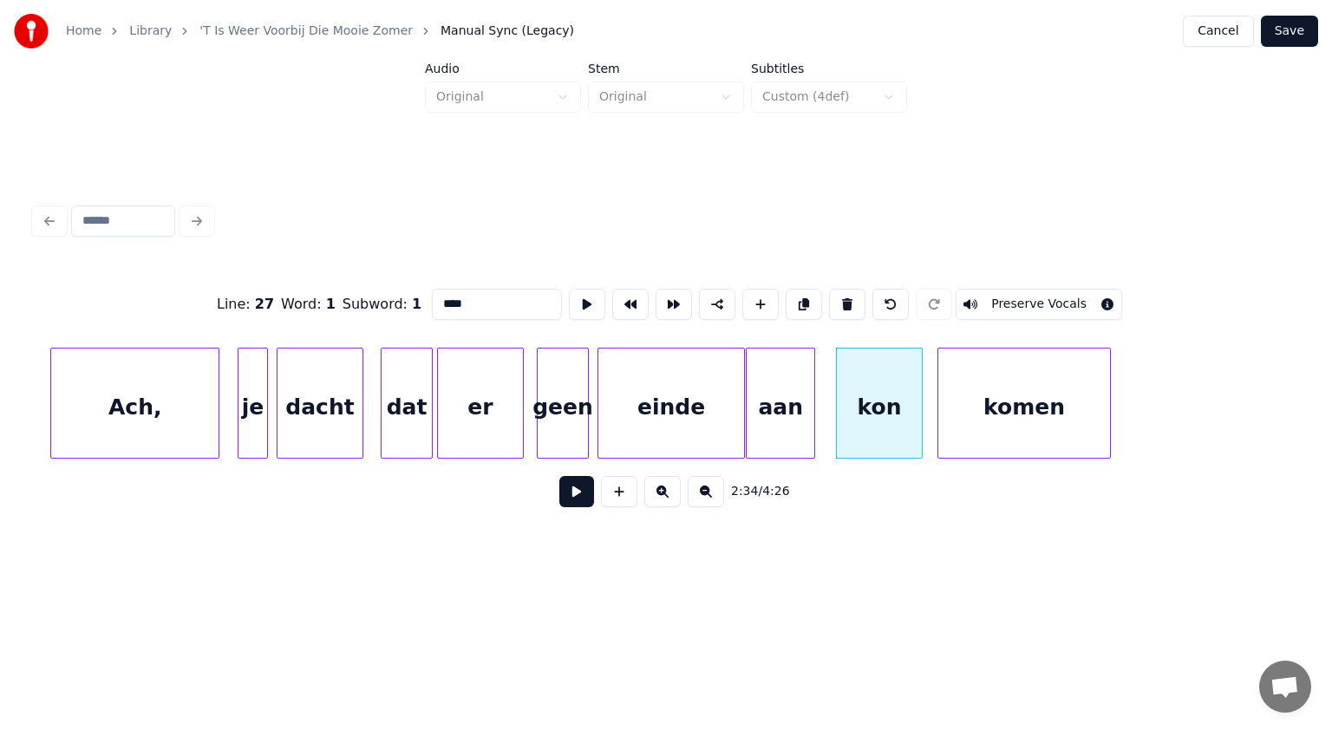
click at [1005, 421] on div "komen" at bounding box center [1024, 408] width 172 height 118
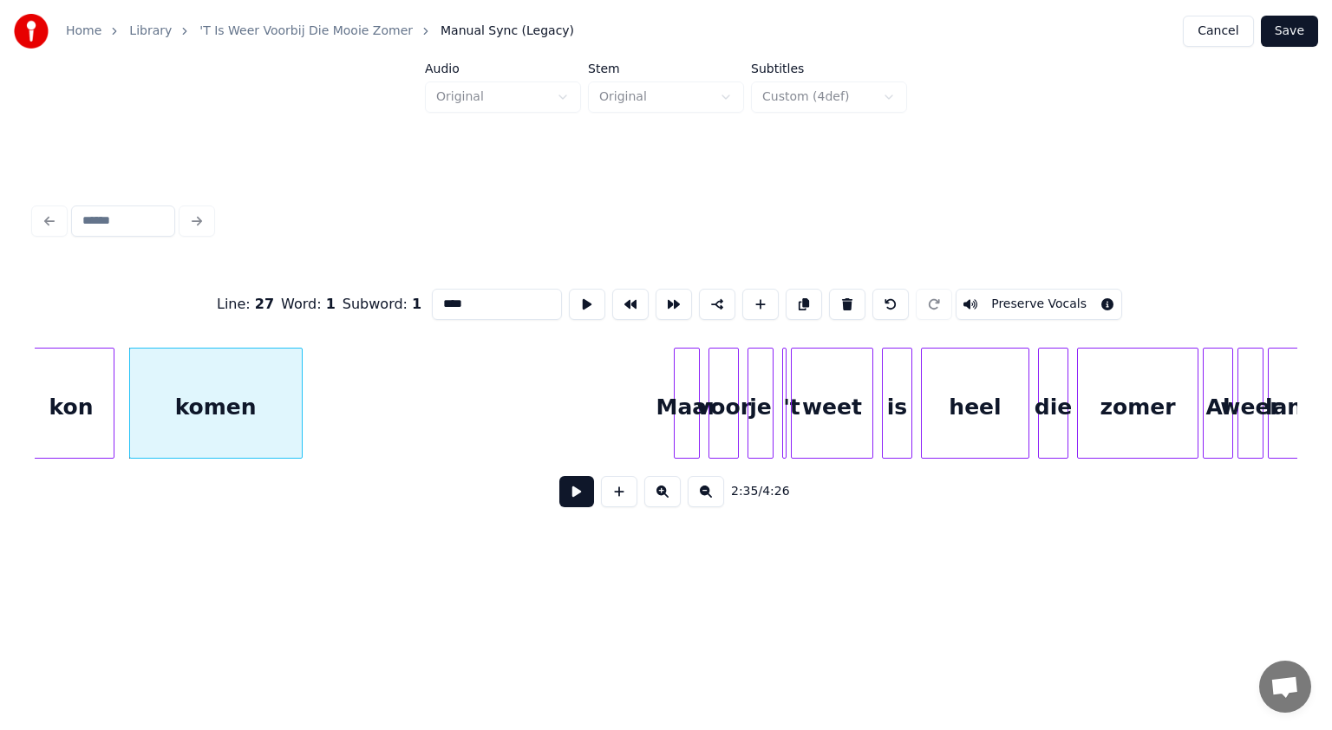
scroll to position [0, 33731]
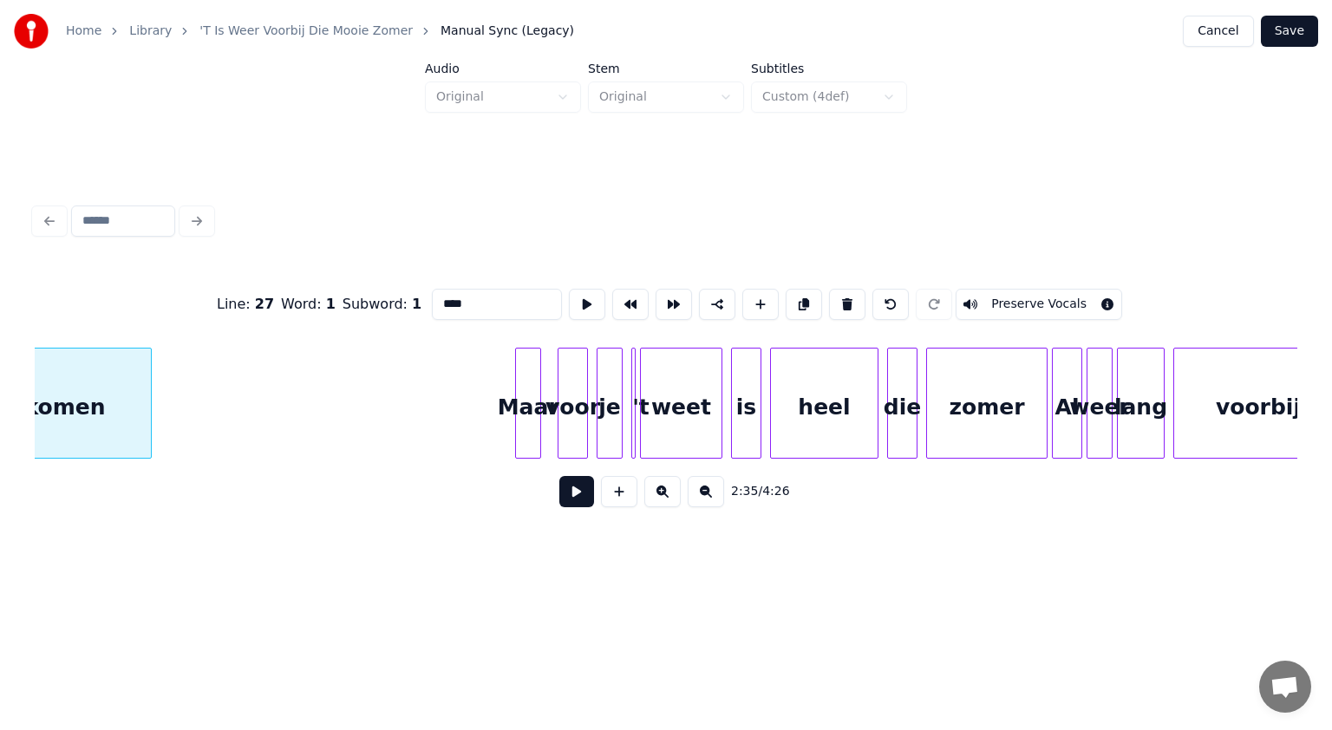
click at [521, 427] on div "Maar" at bounding box center [528, 408] width 24 height 118
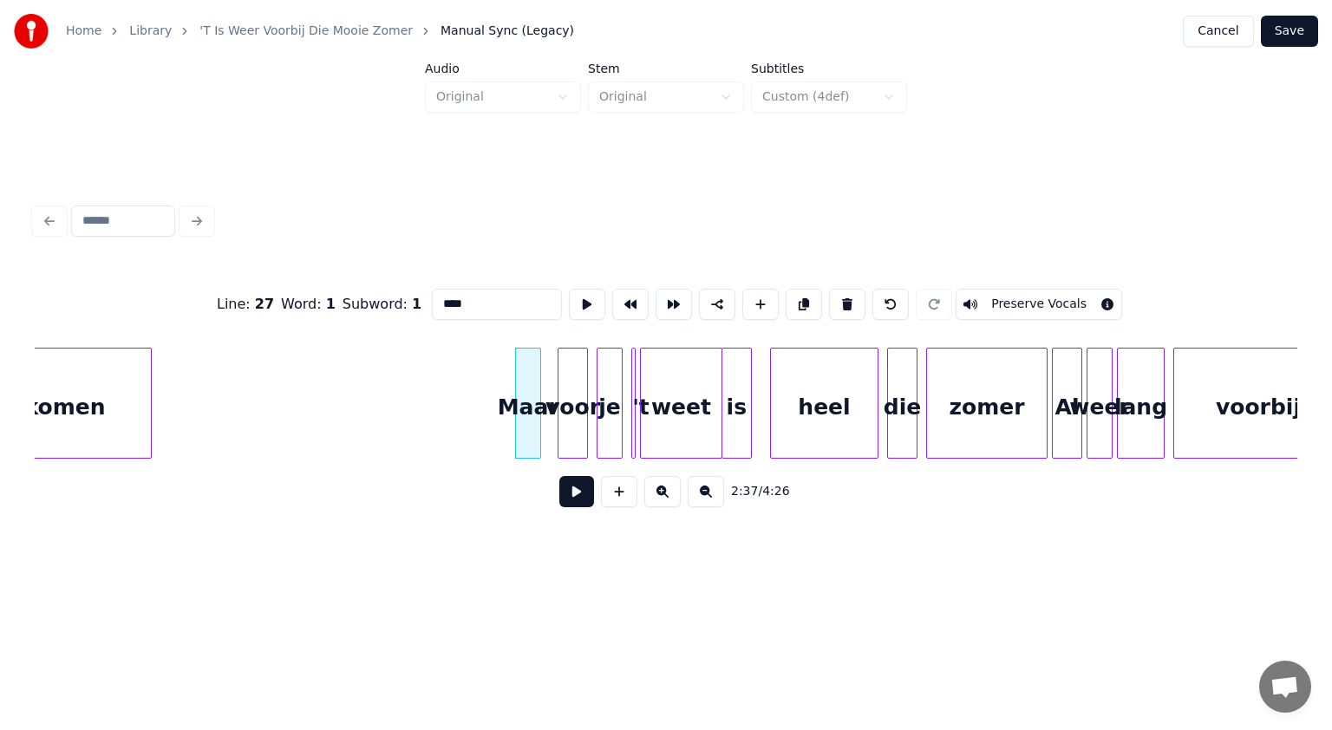
click at [727, 444] on div "is" at bounding box center [736, 408] width 29 height 118
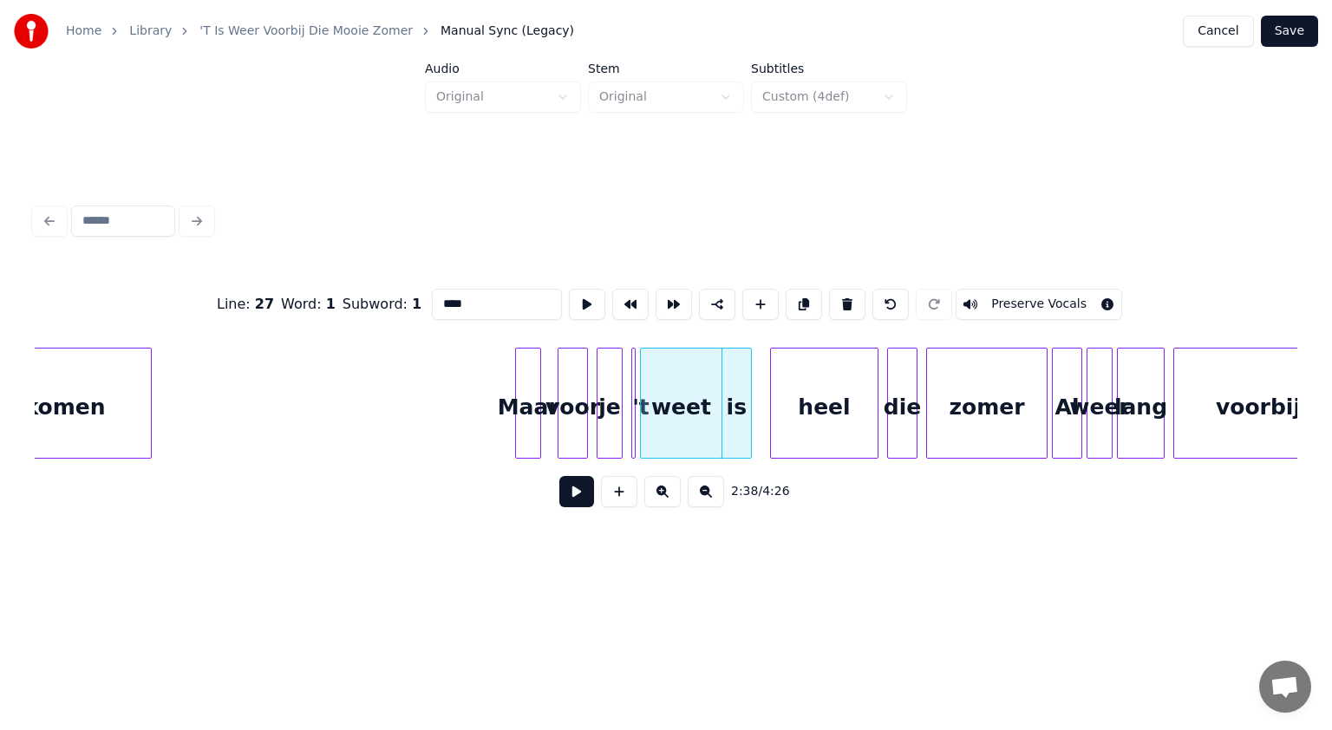
click at [1068, 429] on div "Al" at bounding box center [1067, 408] width 29 height 118
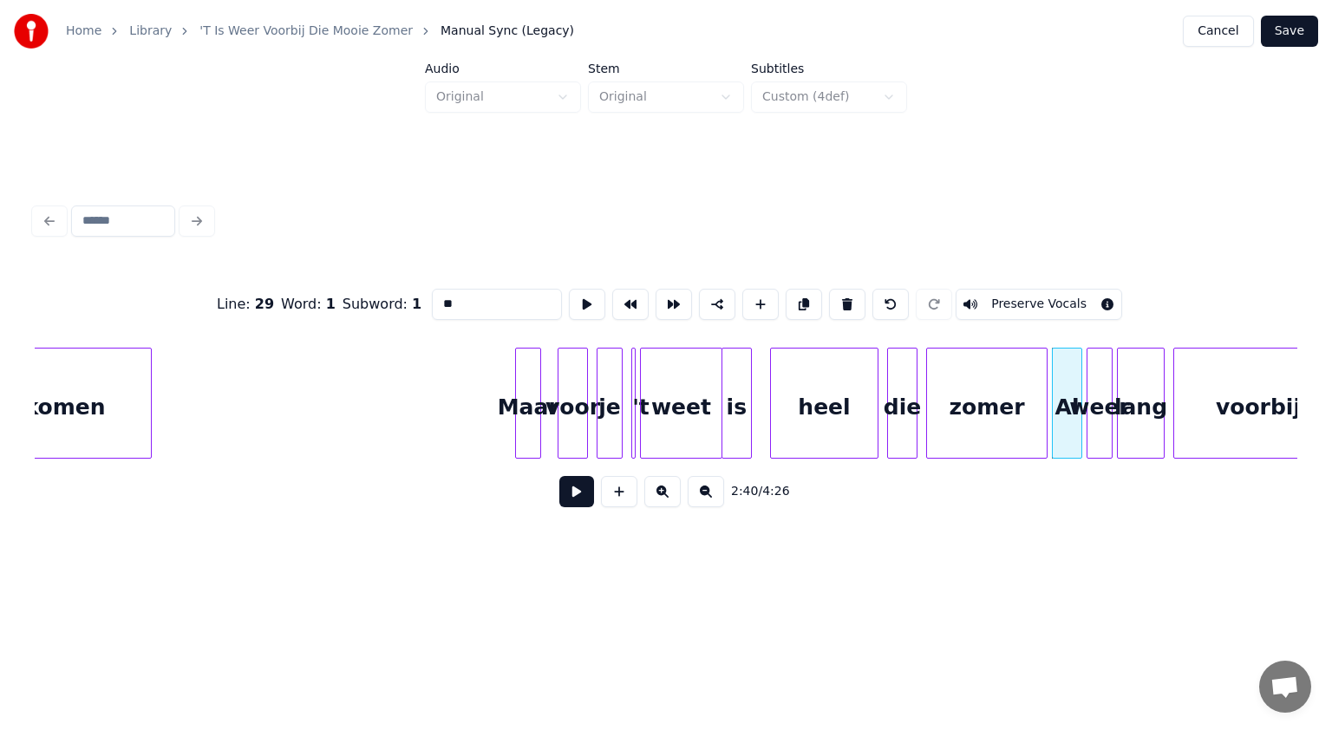
drag, startPoint x: 443, startPoint y: 297, endPoint x: 372, endPoint y: 302, distance: 71.3
click at [372, 302] on div "Line : 29 Word : 1 Subword : 1 ** Preserve Vocals" at bounding box center [666, 304] width 1262 height 87
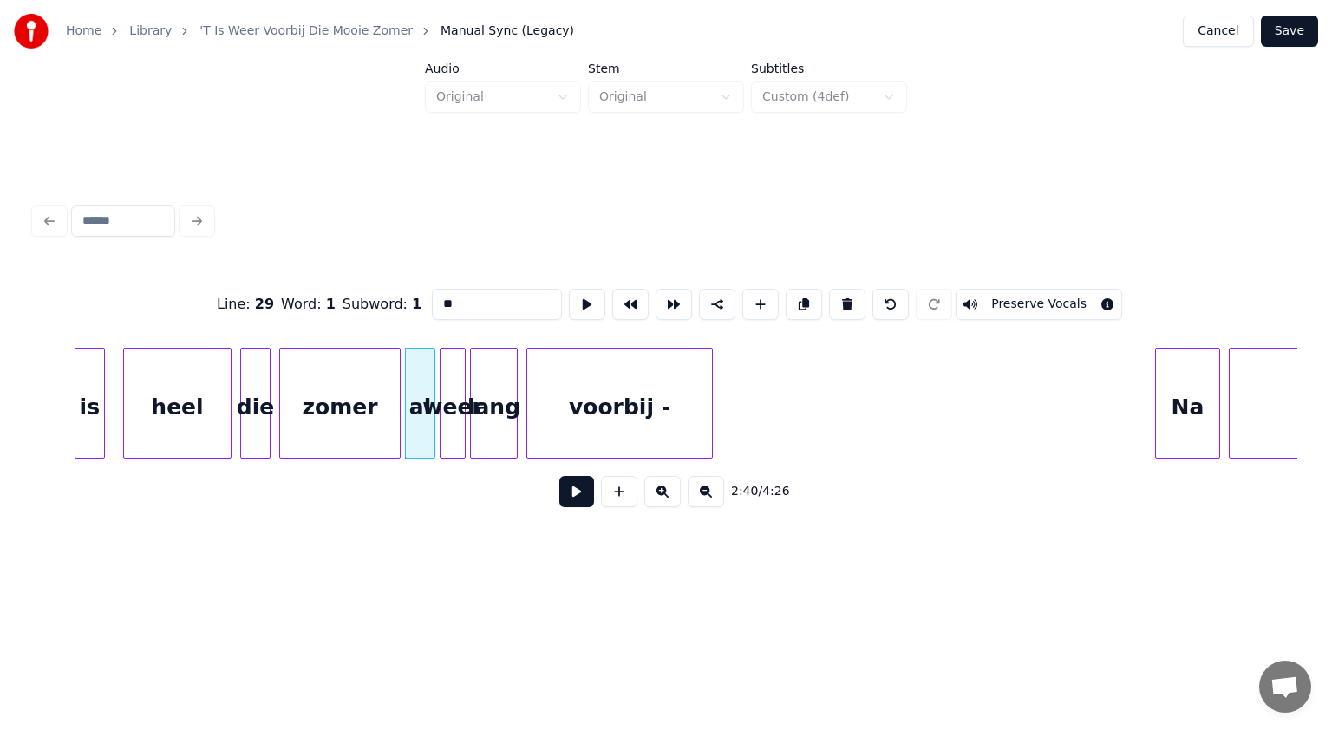
scroll to position [0, 34494]
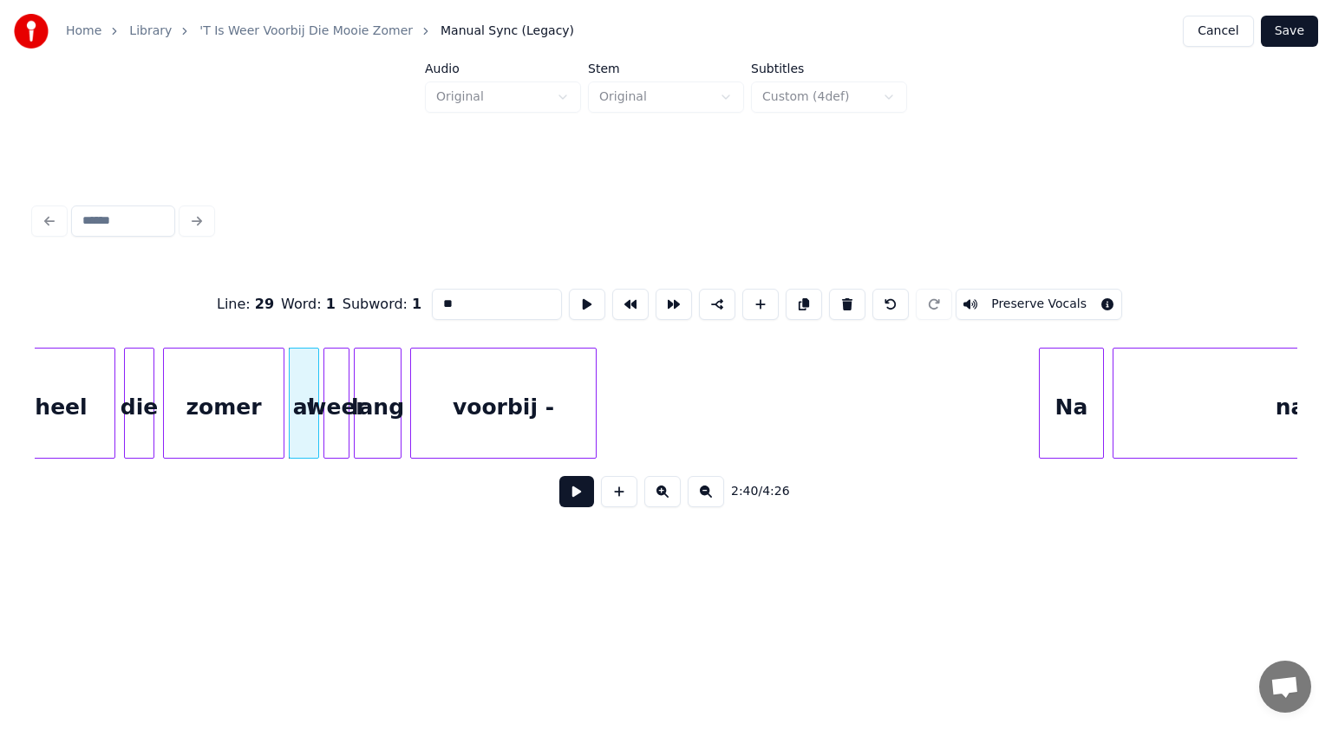
click at [561, 396] on div "voorbij -" at bounding box center [503, 408] width 185 height 118
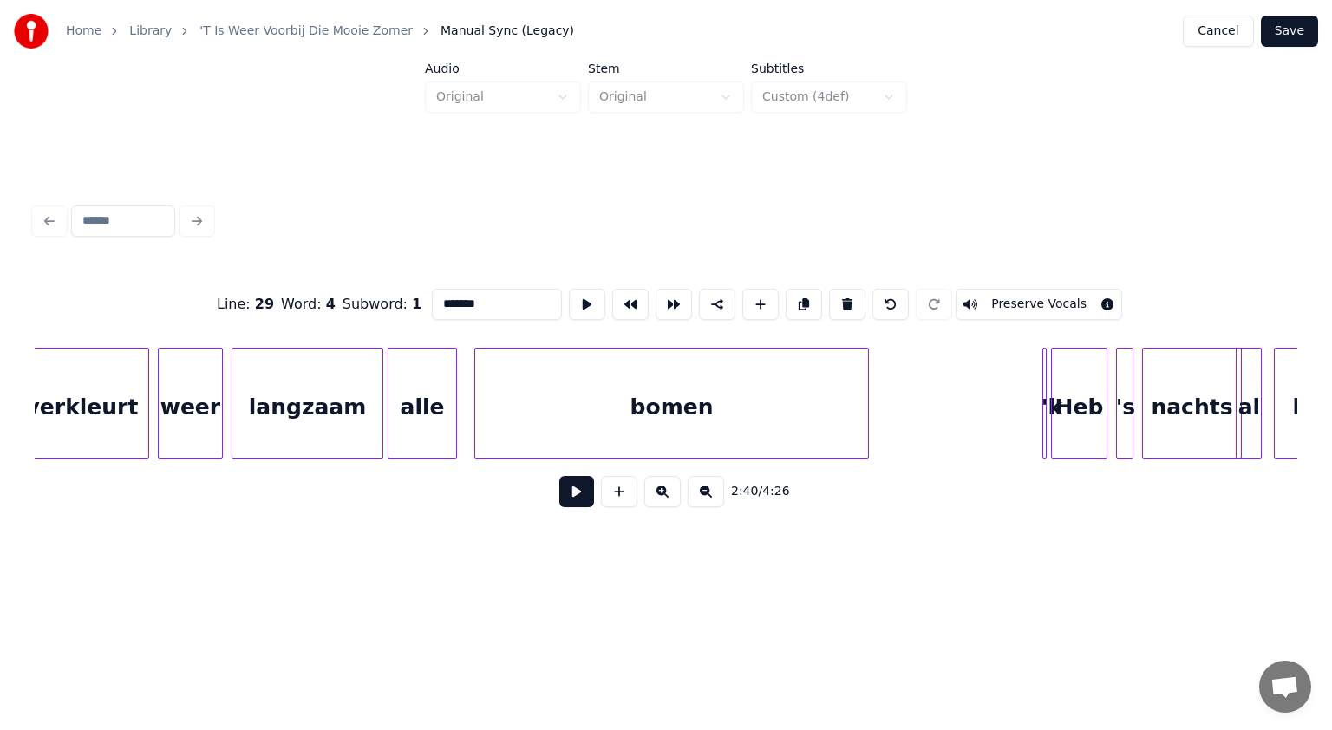
scroll to position [0, 39347]
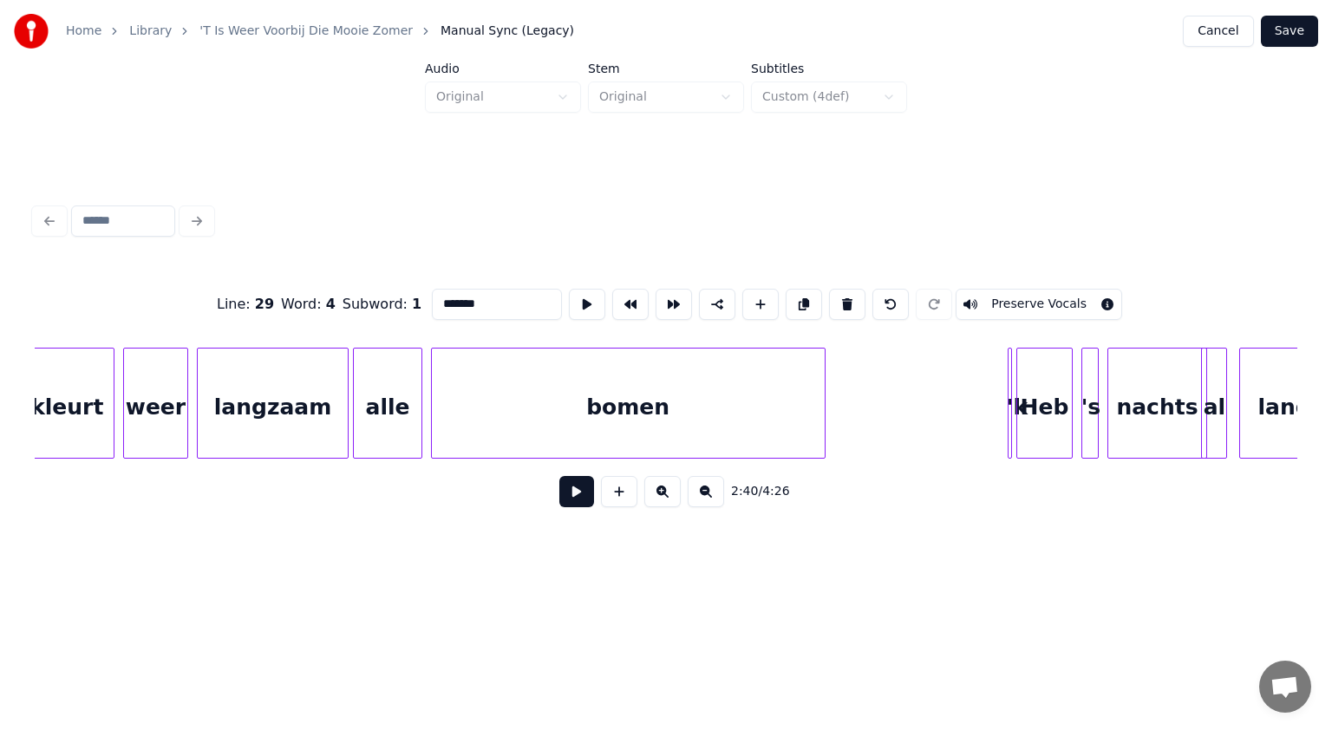
click at [740, 436] on div "bomen" at bounding box center [628, 408] width 393 height 118
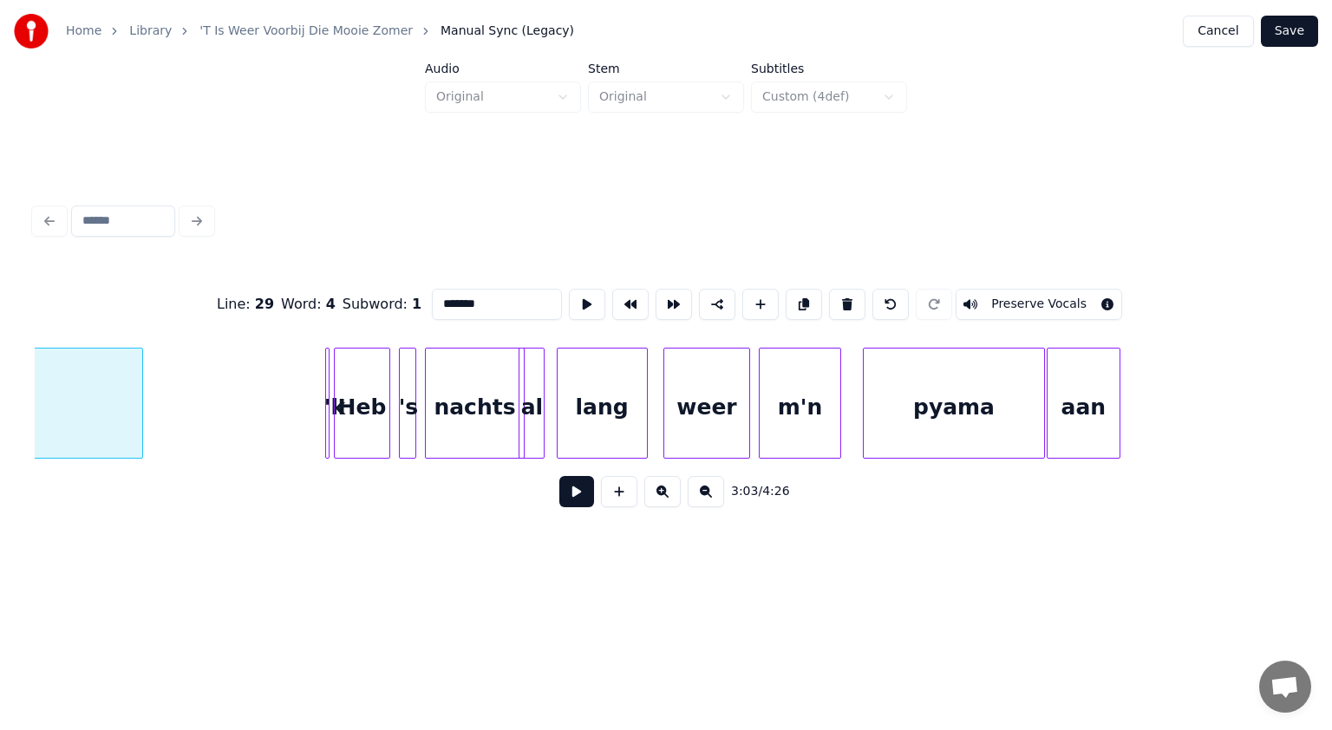
scroll to position [0, 40075]
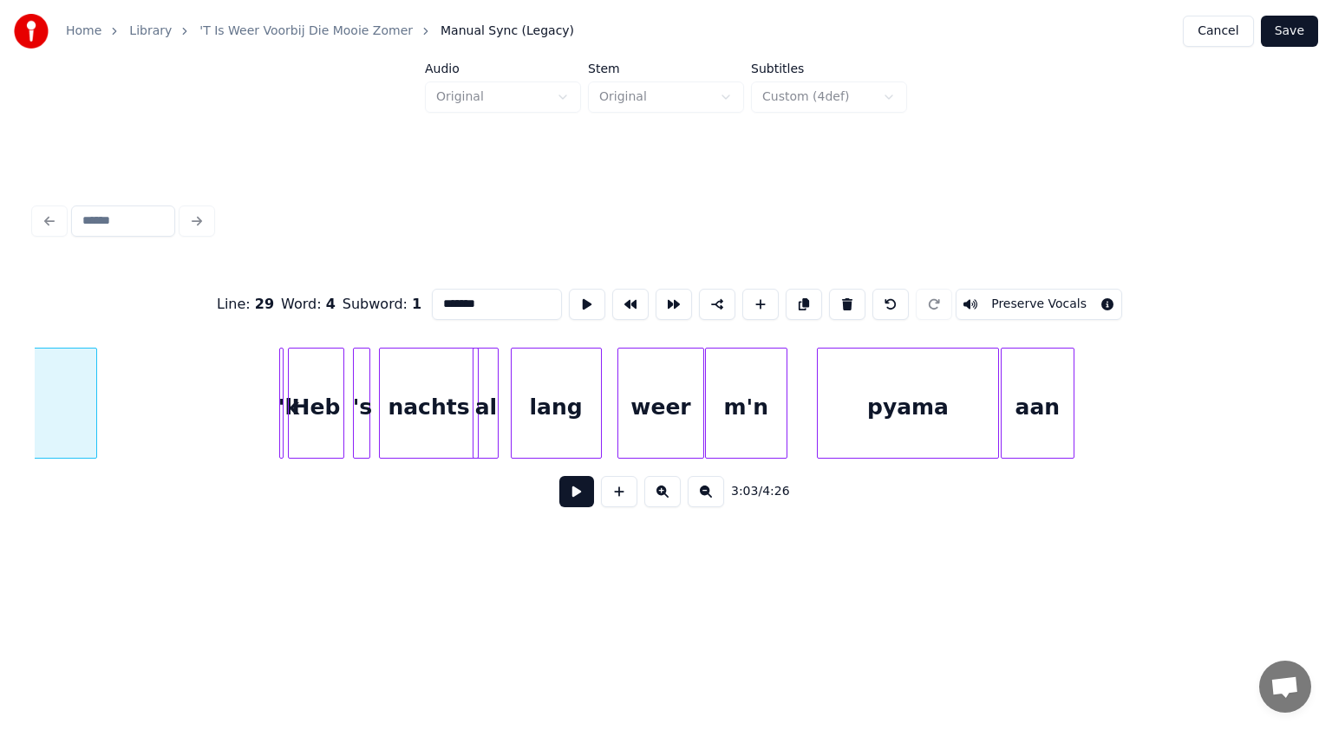
click at [750, 434] on div "m'n" at bounding box center [746, 408] width 81 height 118
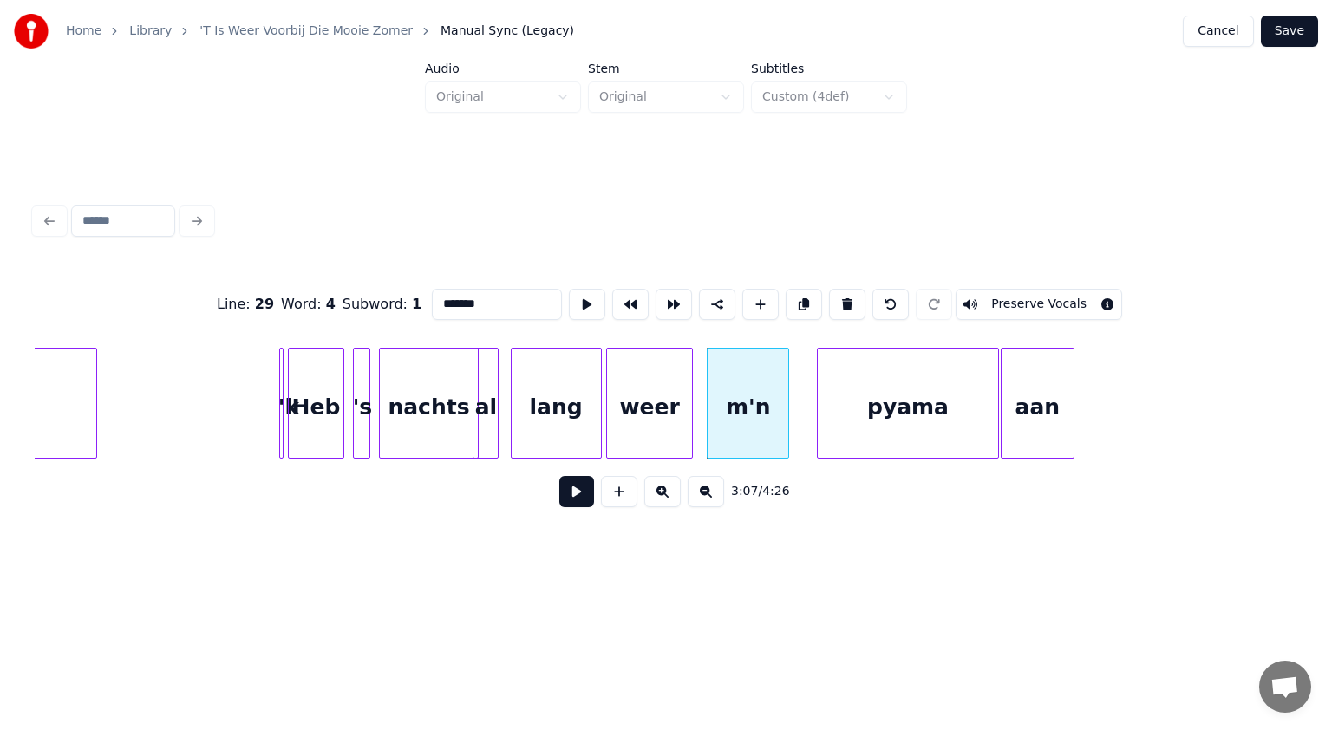
click at [636, 439] on div "weer" at bounding box center [649, 408] width 85 height 118
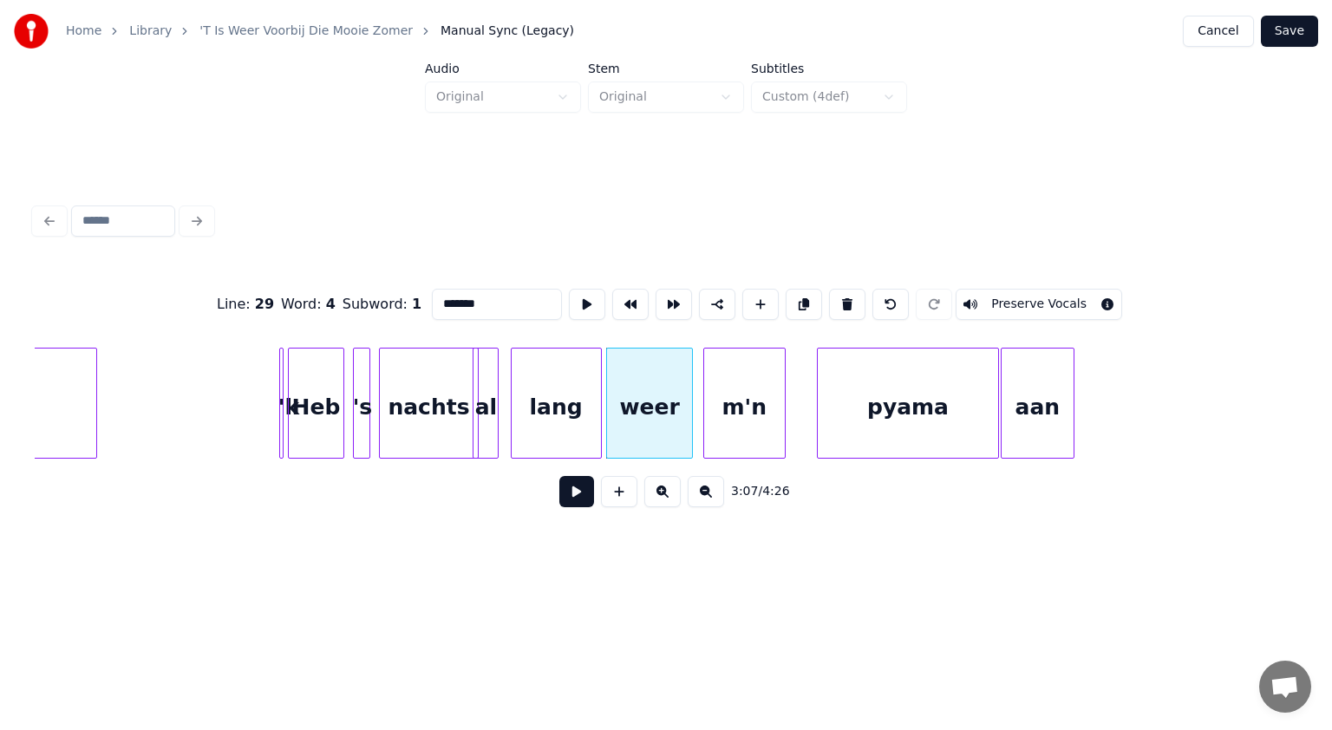
click at [750, 446] on div "m'n" at bounding box center [744, 408] width 81 height 118
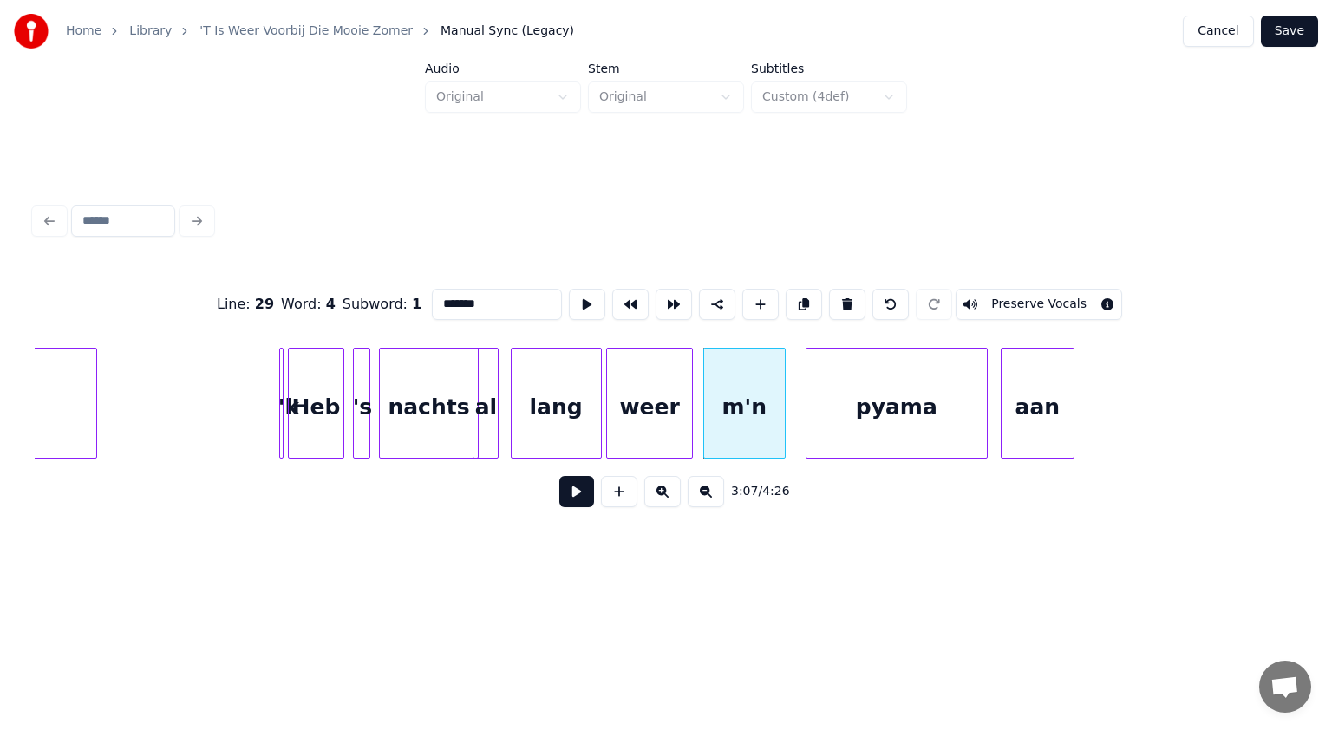
click at [864, 446] on div "pyama" at bounding box center [896, 408] width 180 height 118
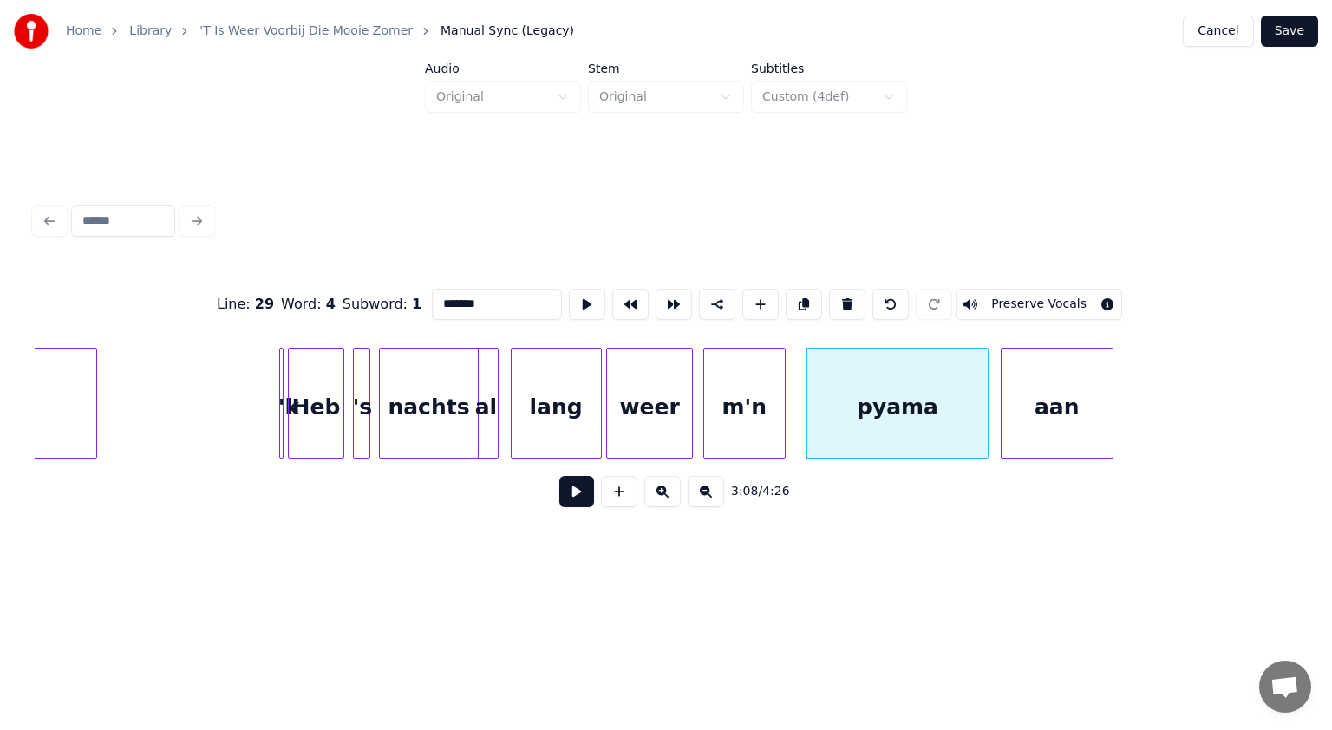
click at [1109, 430] on div at bounding box center [1109, 403] width 5 height 109
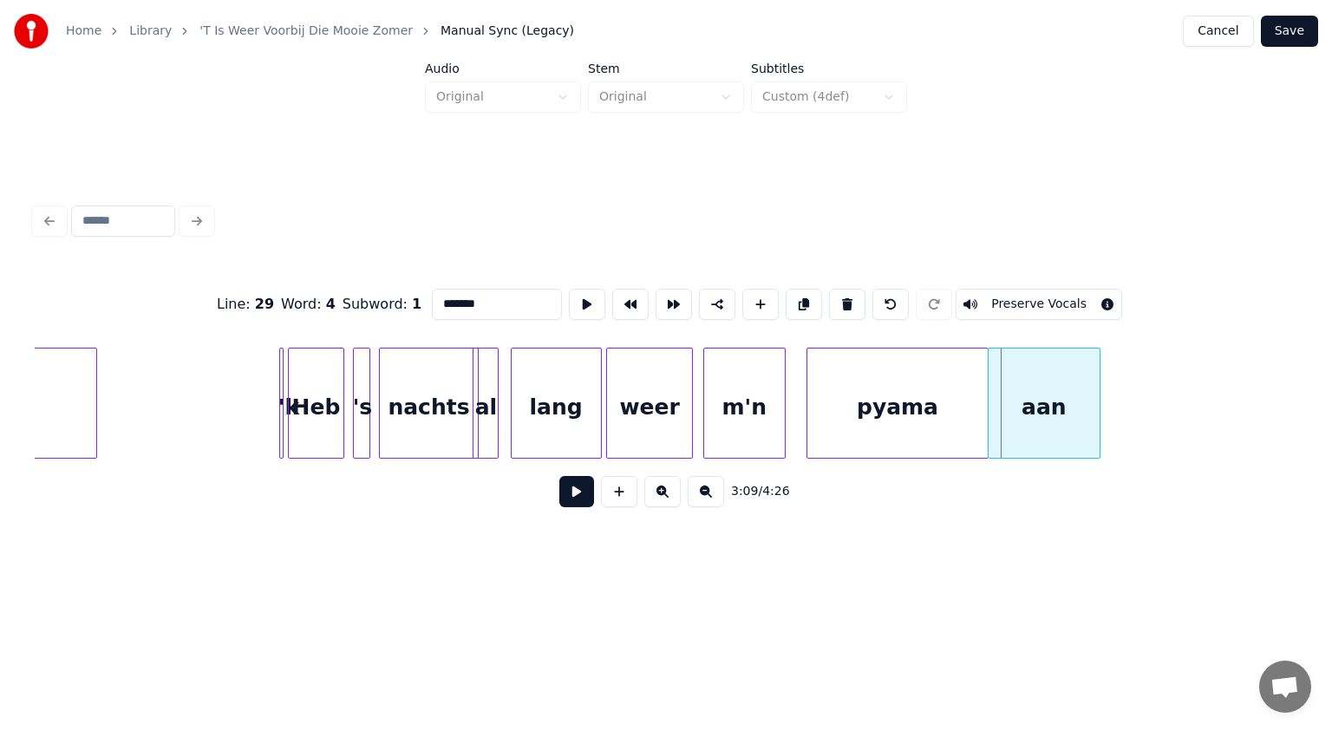
click at [1078, 425] on div "aan" at bounding box center [1043, 408] width 111 height 118
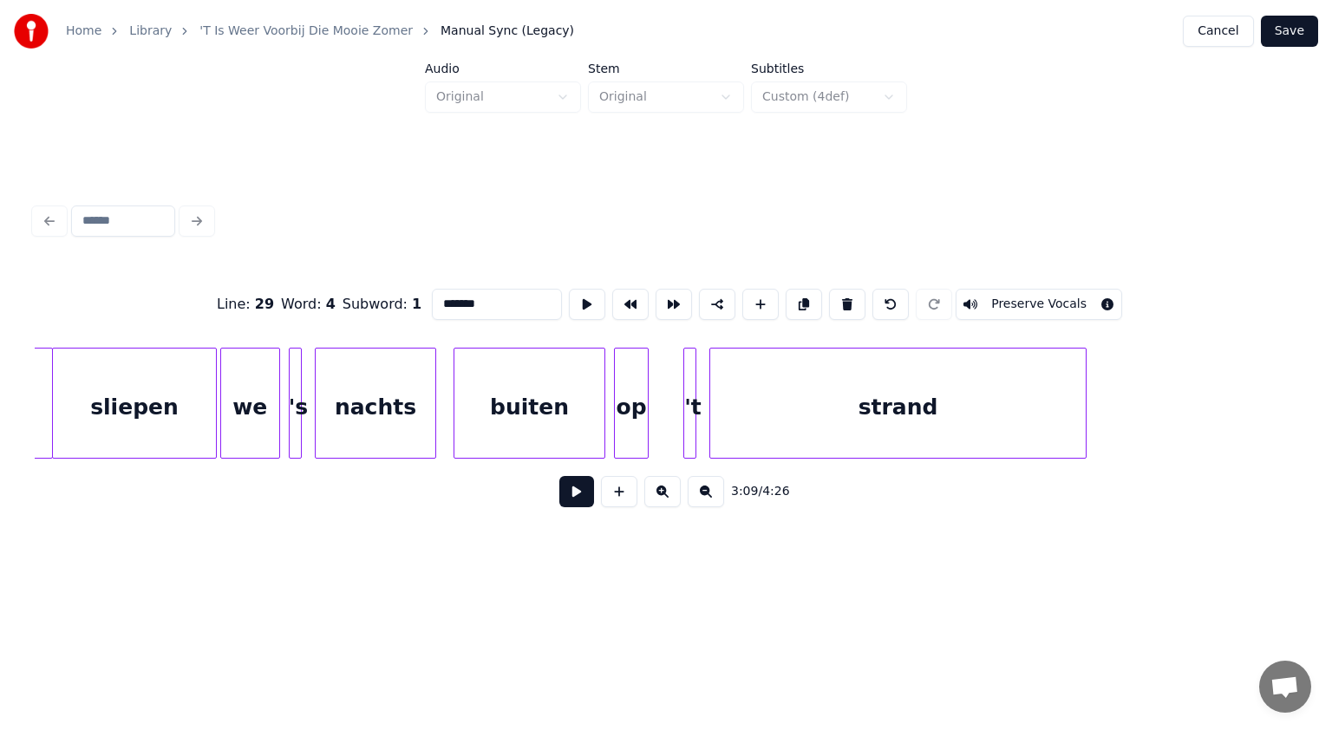
scroll to position [0, 42999]
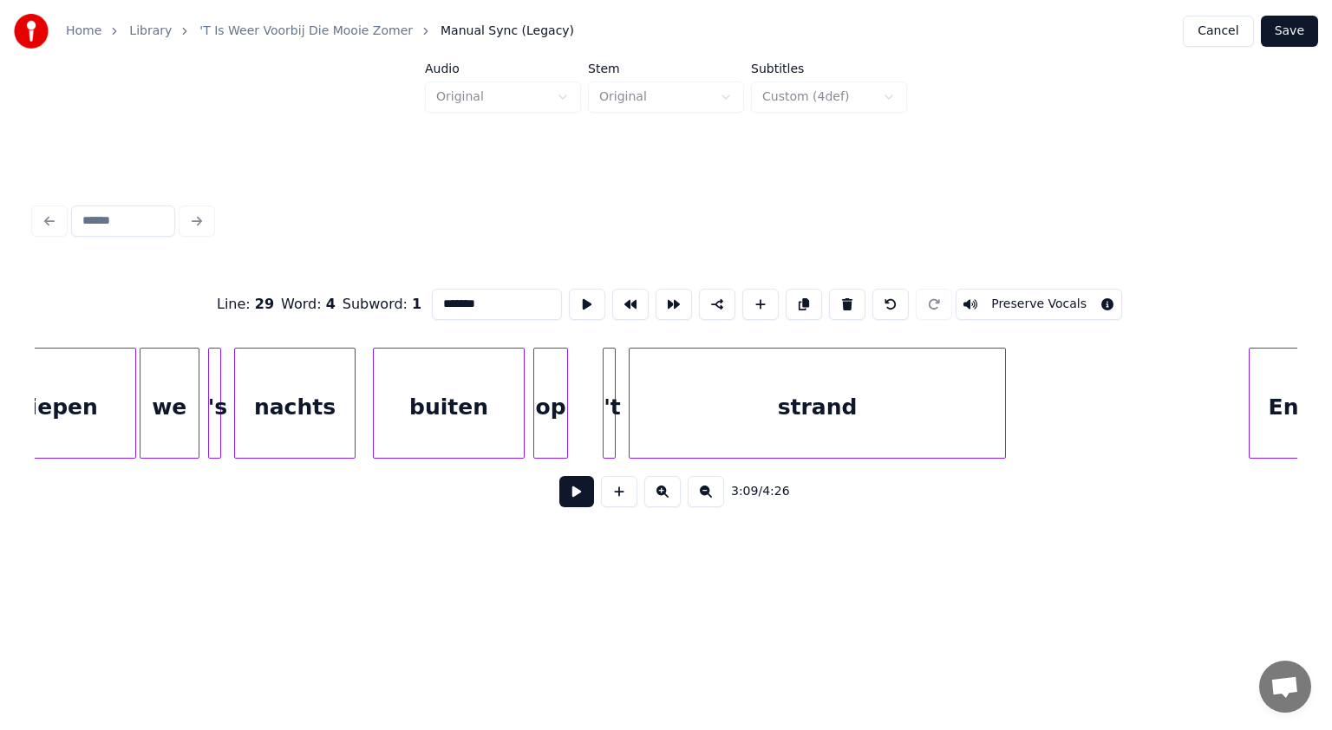
click at [480, 426] on div "buiten" at bounding box center [449, 408] width 150 height 118
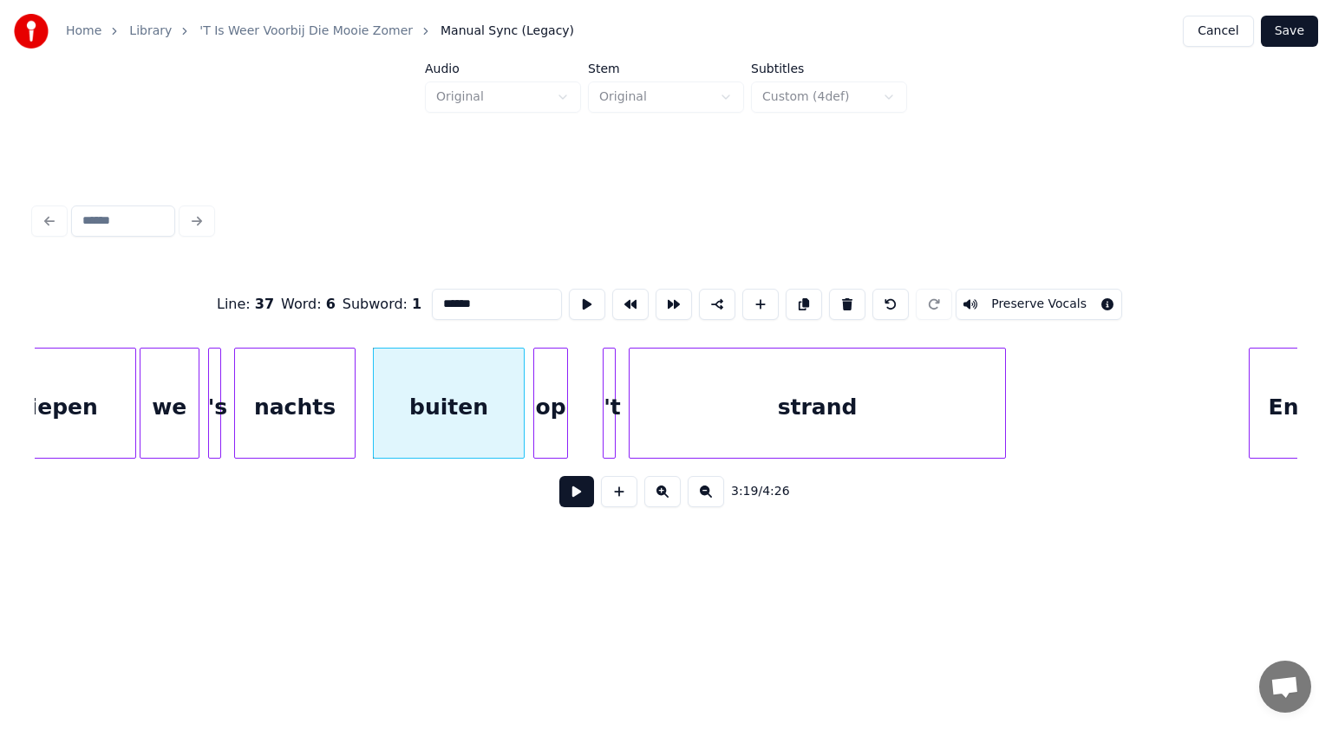
type input "******"
click at [584, 498] on button at bounding box center [576, 491] width 35 height 31
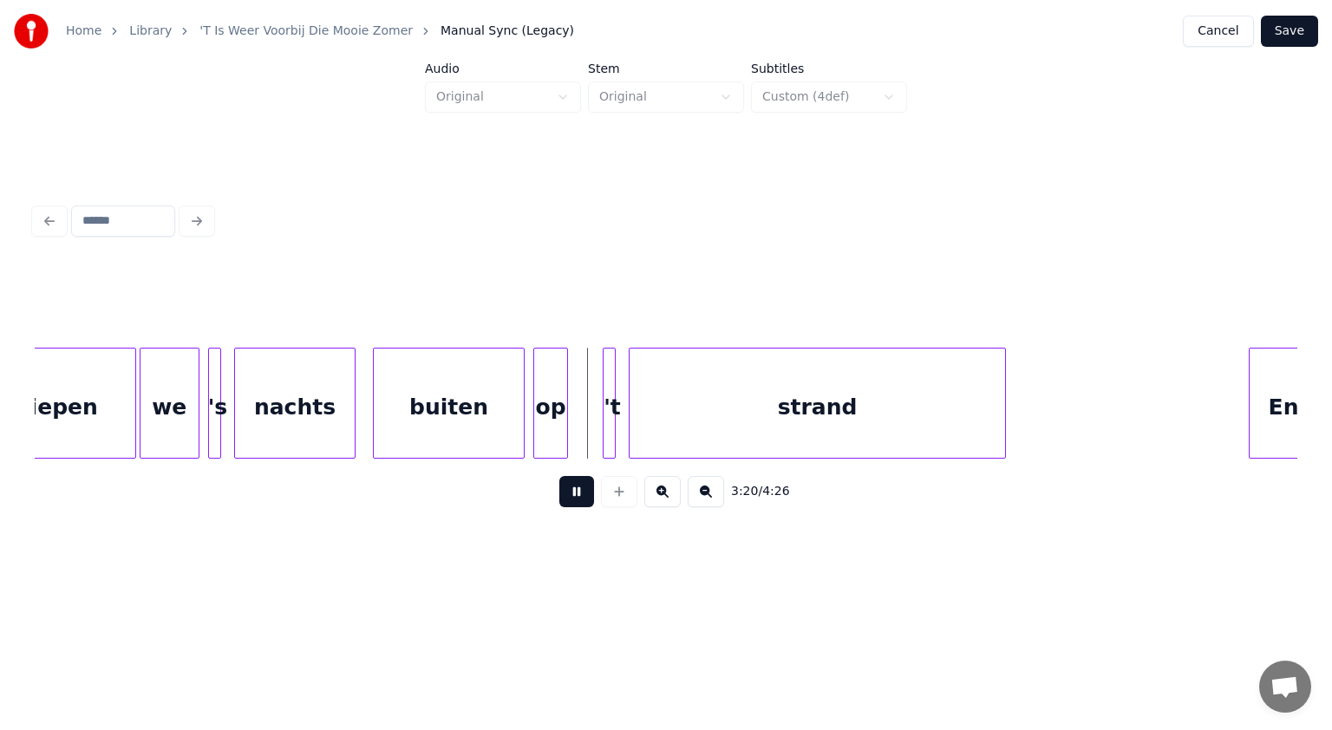
click at [584, 498] on button at bounding box center [576, 491] width 35 height 31
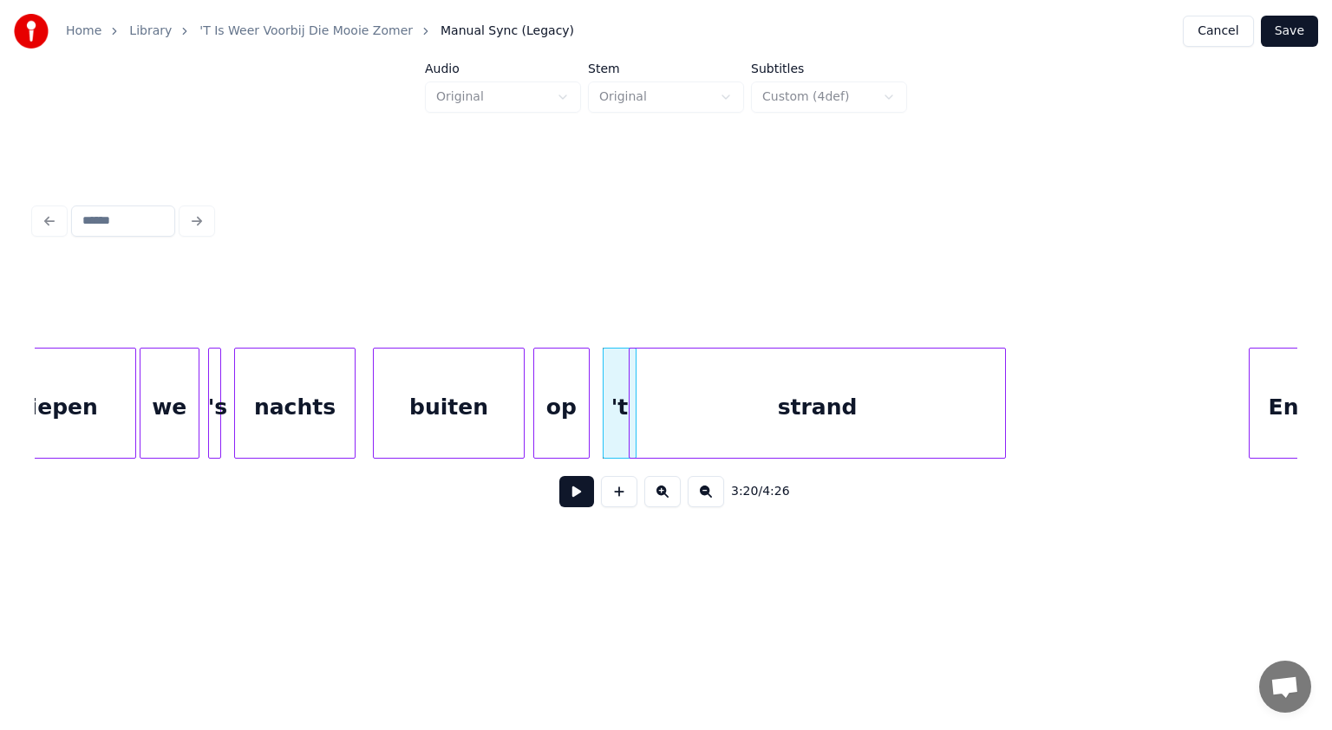
click at [584, 434] on div at bounding box center [586, 403] width 5 height 109
click at [424, 421] on div "buiten" at bounding box center [443, 408] width 150 height 118
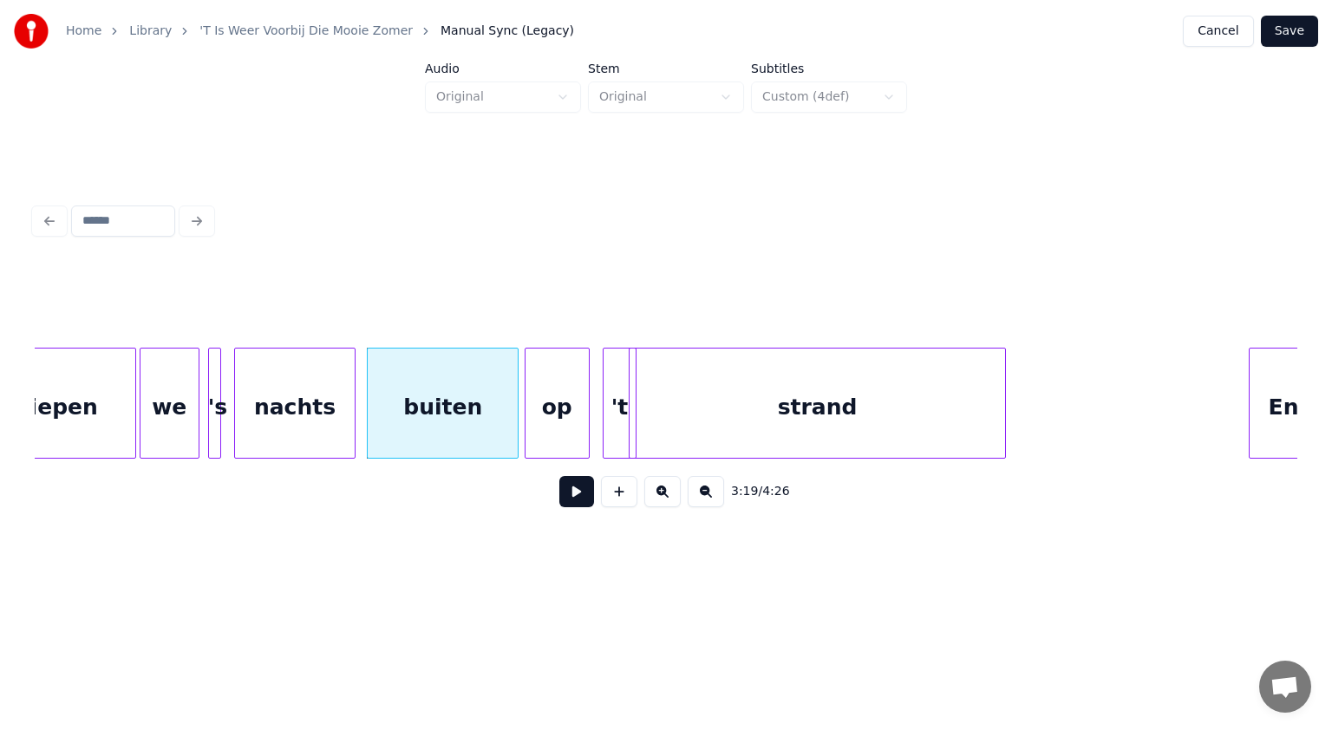
click at [529, 428] on div at bounding box center [527, 403] width 5 height 109
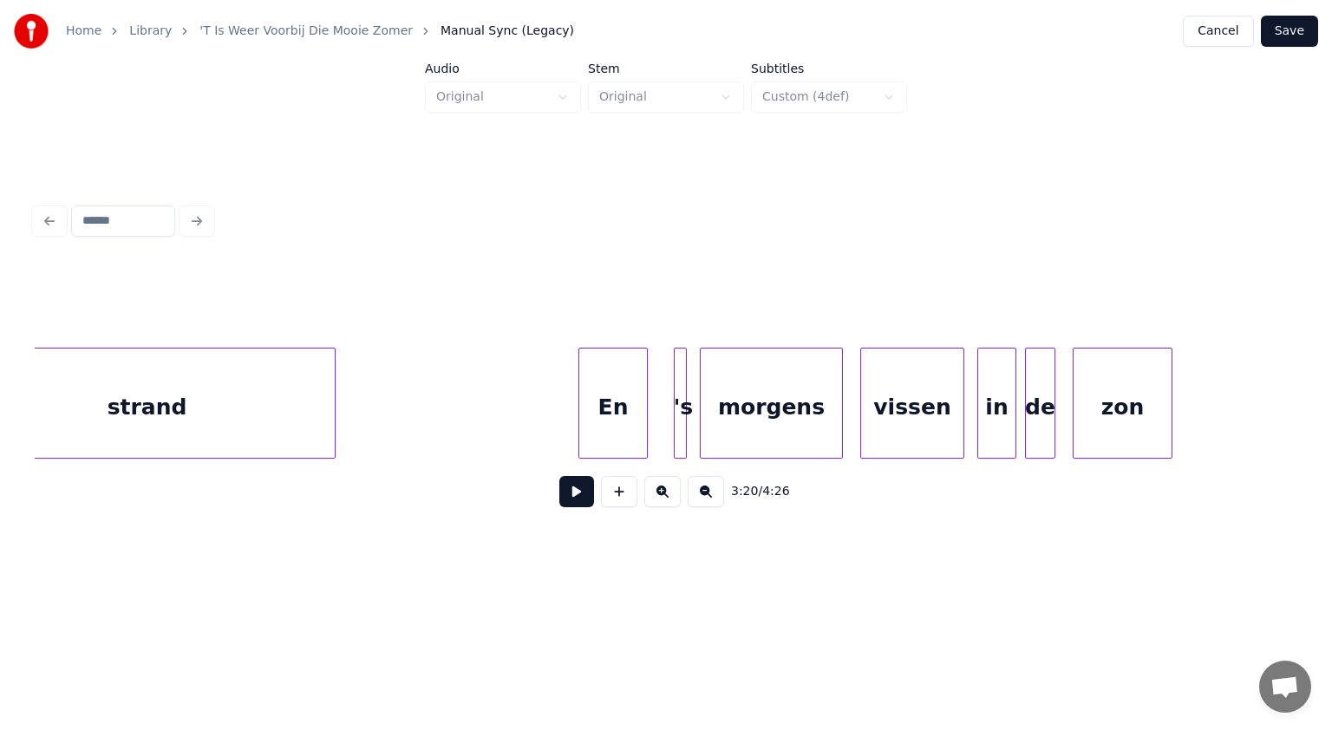
scroll to position [0, 43727]
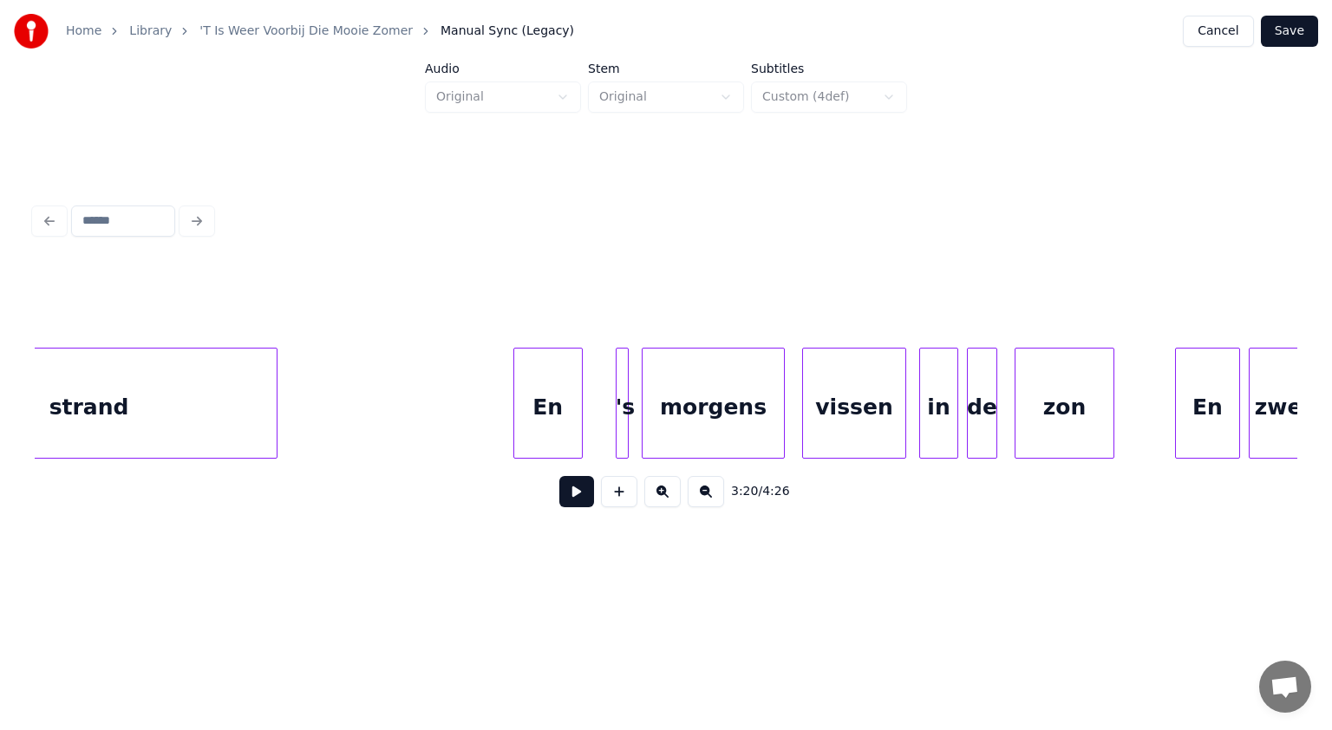
click at [558, 428] on div "En" at bounding box center [548, 408] width 68 height 118
click at [599, 427] on div at bounding box center [599, 403] width 5 height 109
click at [654, 430] on div "morgens" at bounding box center [703, 408] width 141 height 118
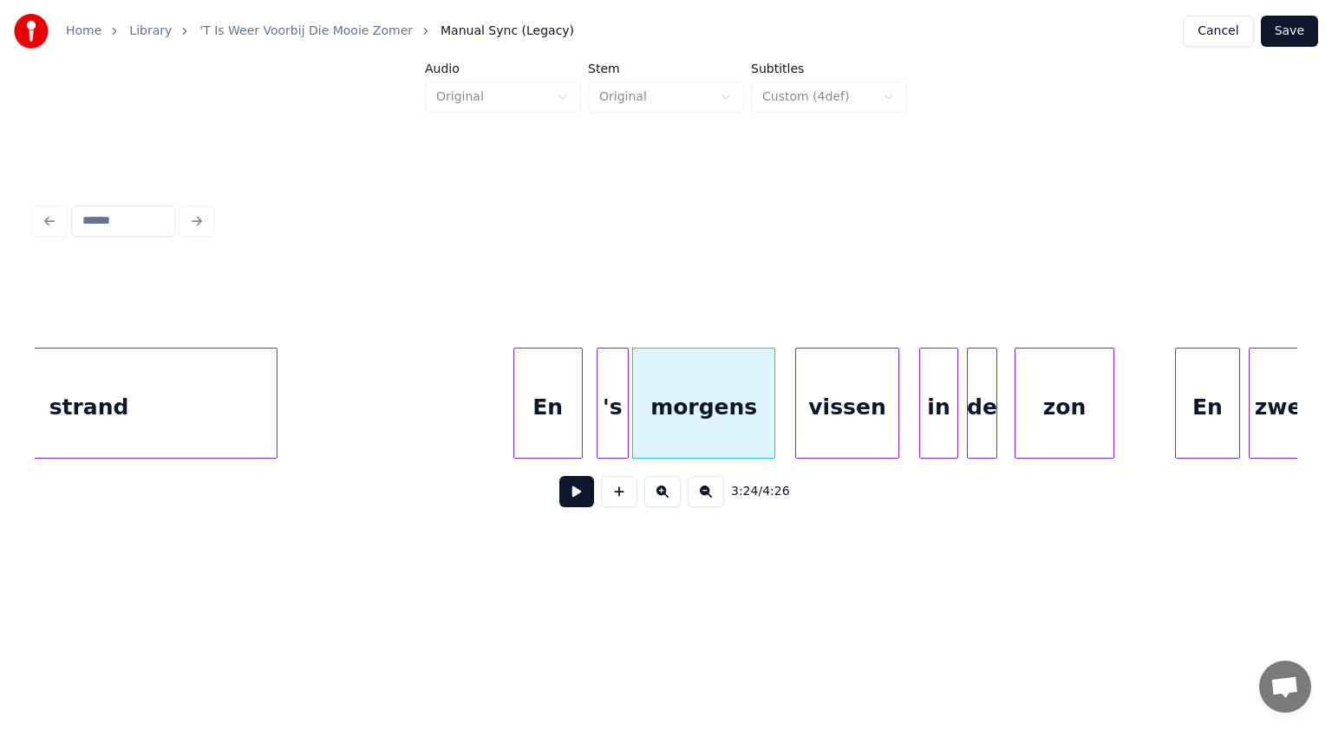
click at [815, 435] on div "vissen" at bounding box center [847, 408] width 102 height 118
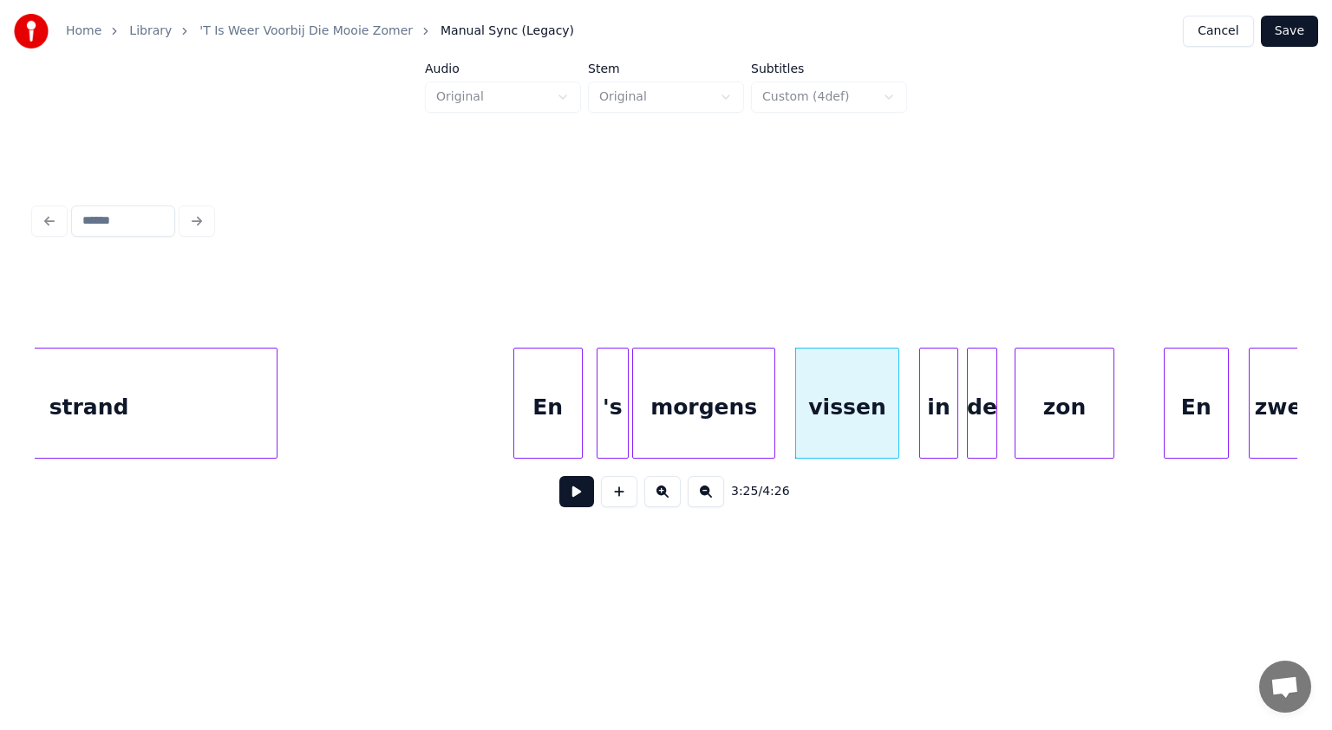
click at [1190, 439] on div "En" at bounding box center [1195, 408] width 63 height 118
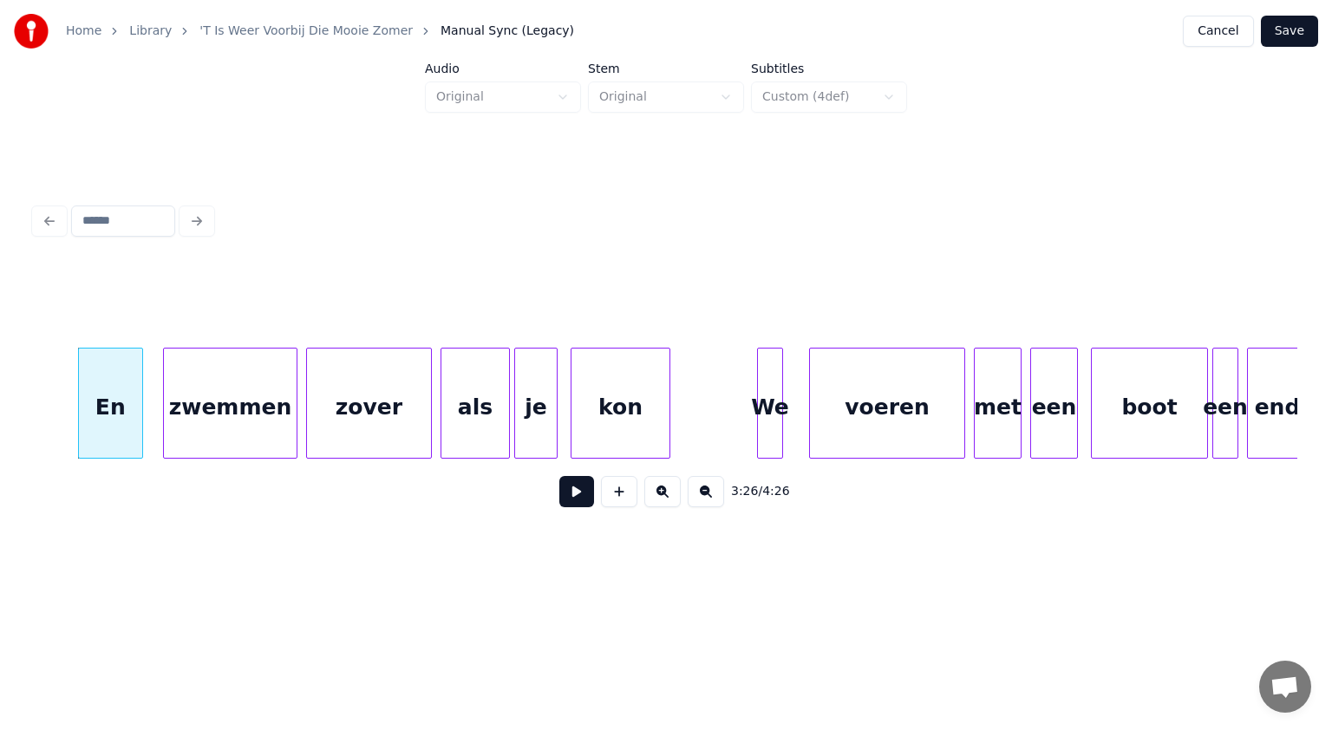
scroll to position [0, 44893]
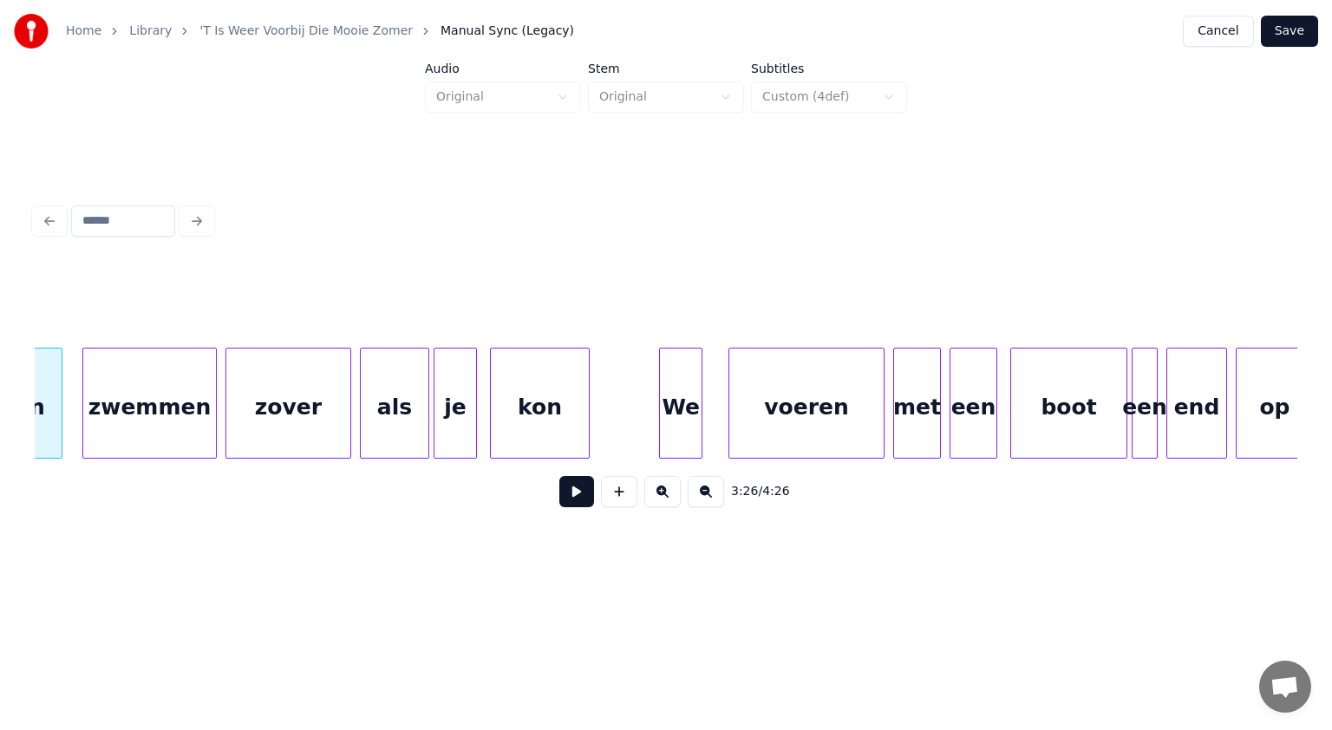
click at [662, 432] on div at bounding box center [662, 403] width 5 height 109
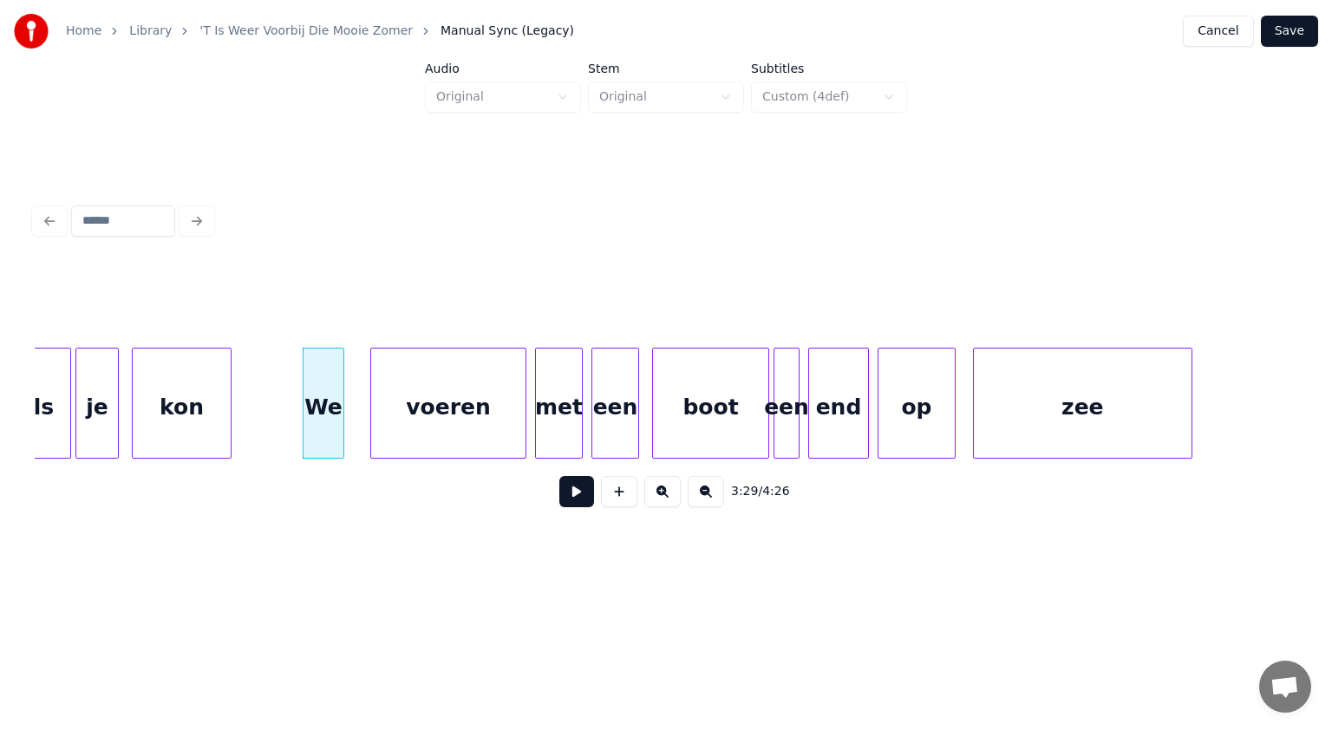
scroll to position [0, 45368]
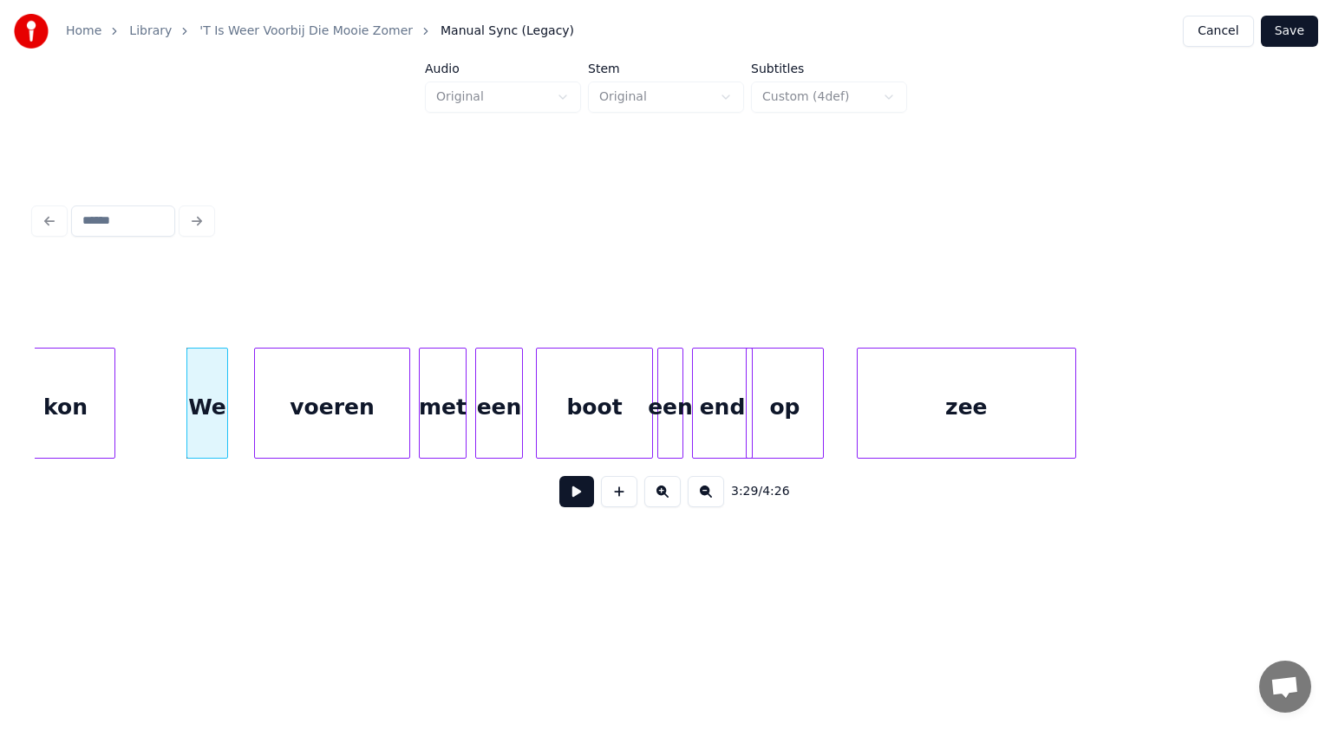
click at [760, 431] on div "op" at bounding box center [785, 408] width 76 height 118
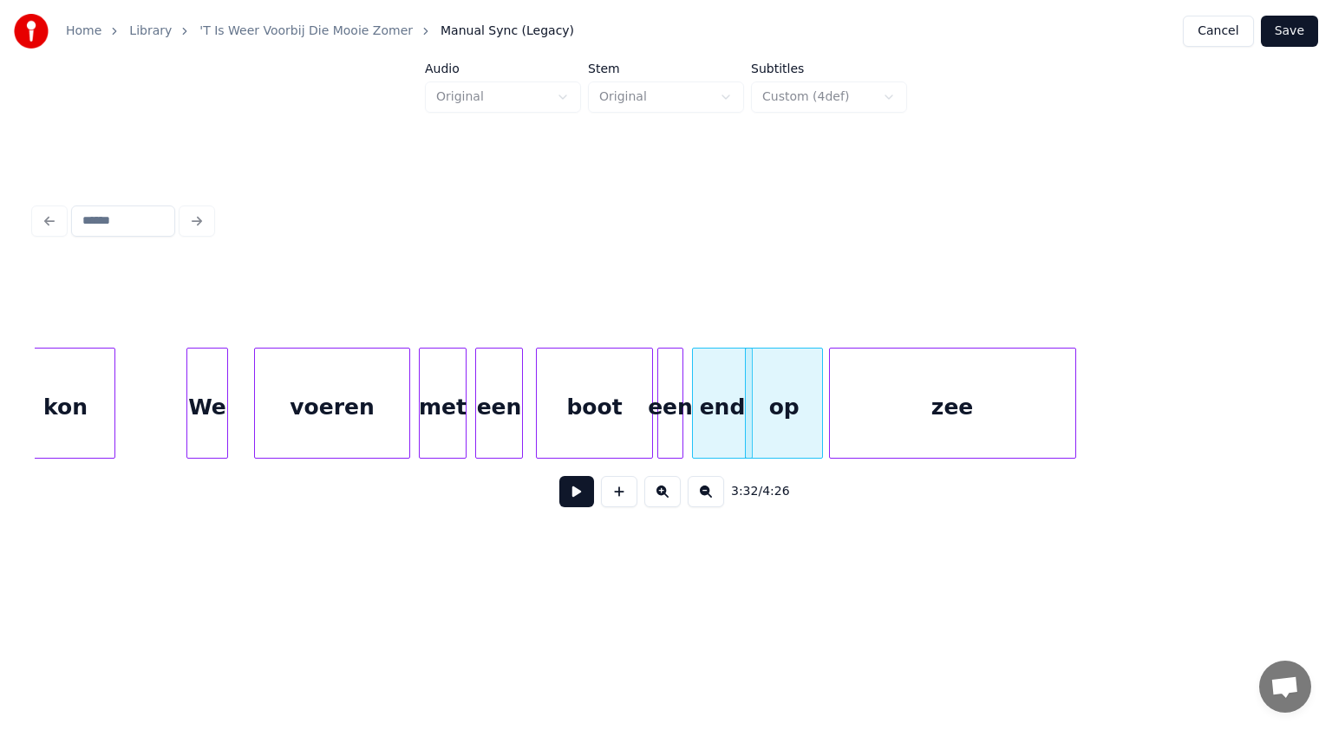
click at [832, 418] on div at bounding box center [832, 403] width 5 height 109
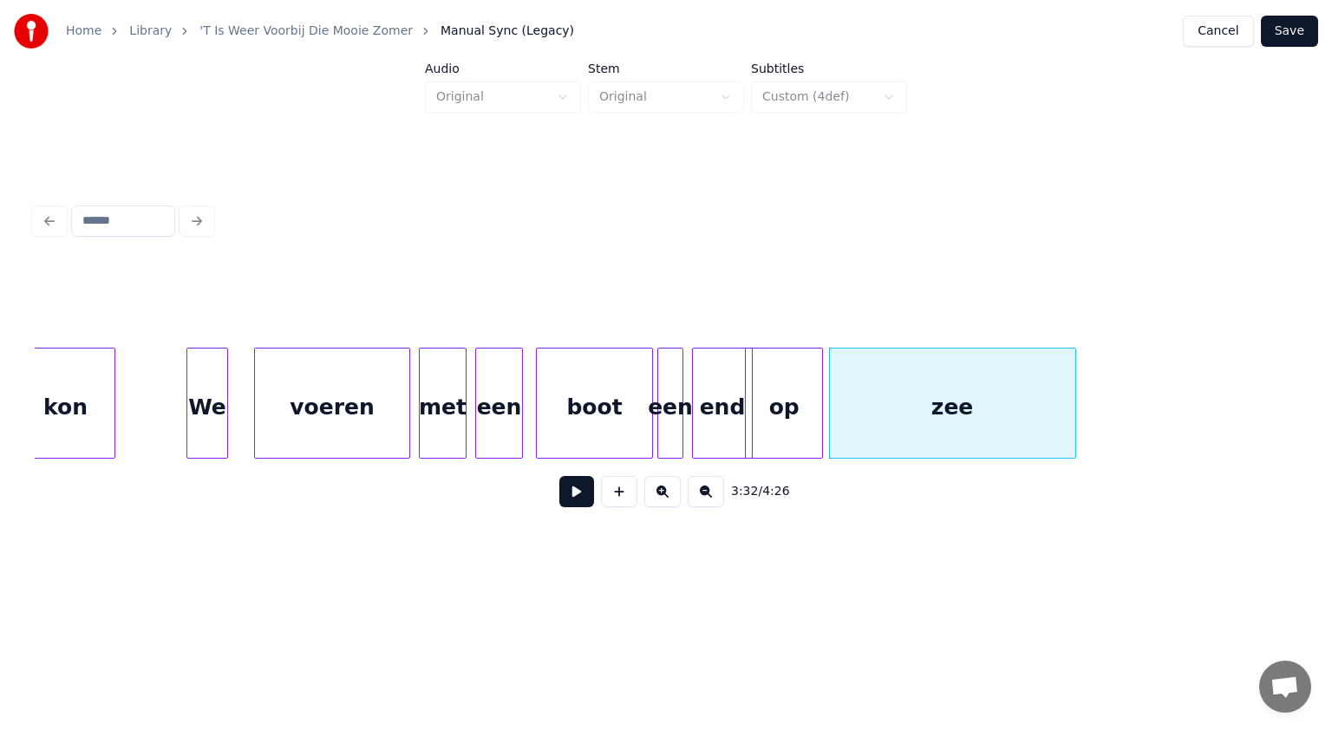
click at [855, 420] on div "zee" at bounding box center [952, 408] width 245 height 118
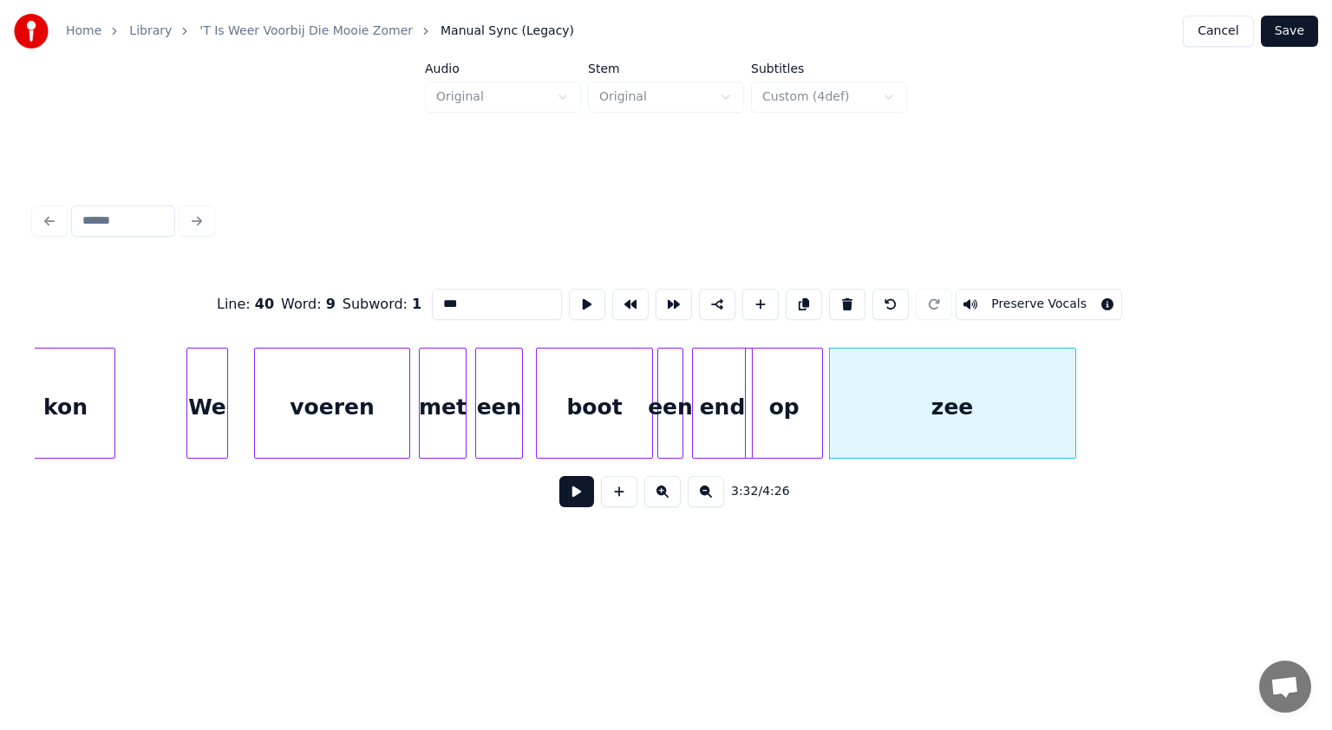
click at [437, 297] on input "***" at bounding box center [497, 304] width 130 height 31
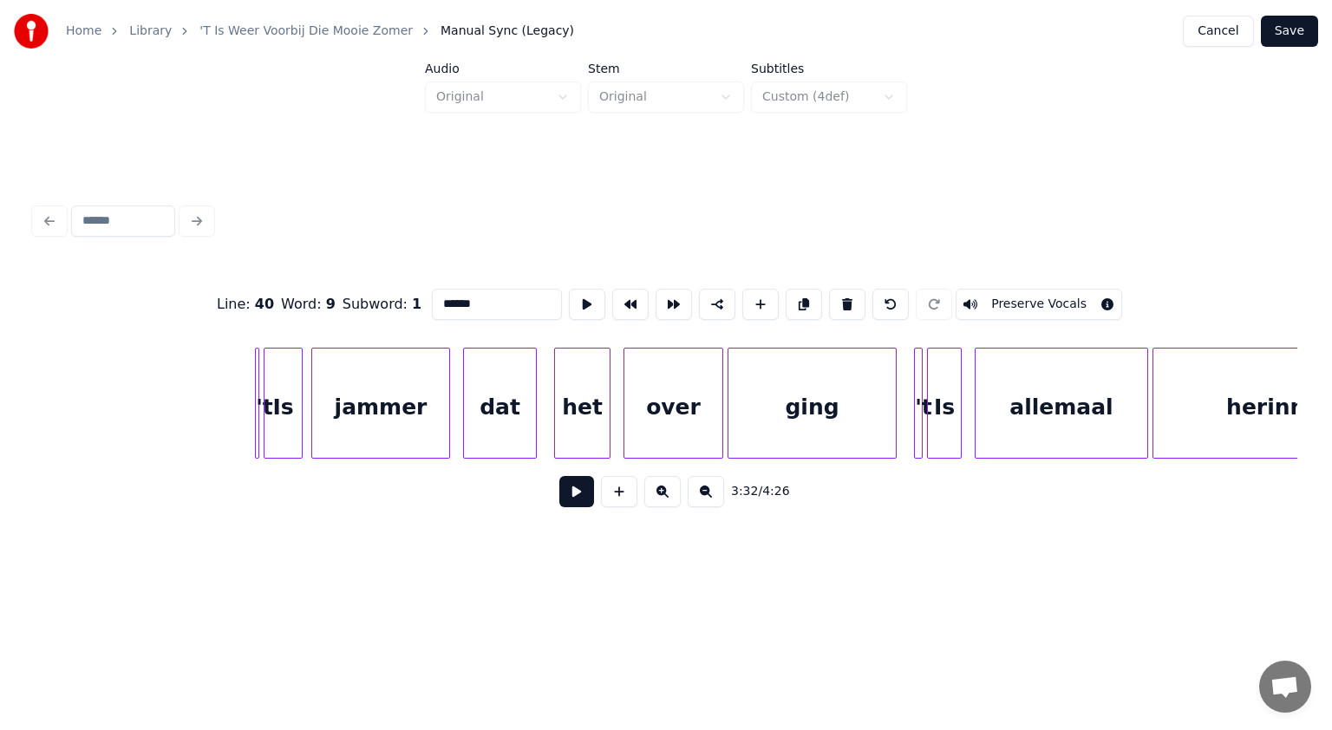
scroll to position [0, 46661]
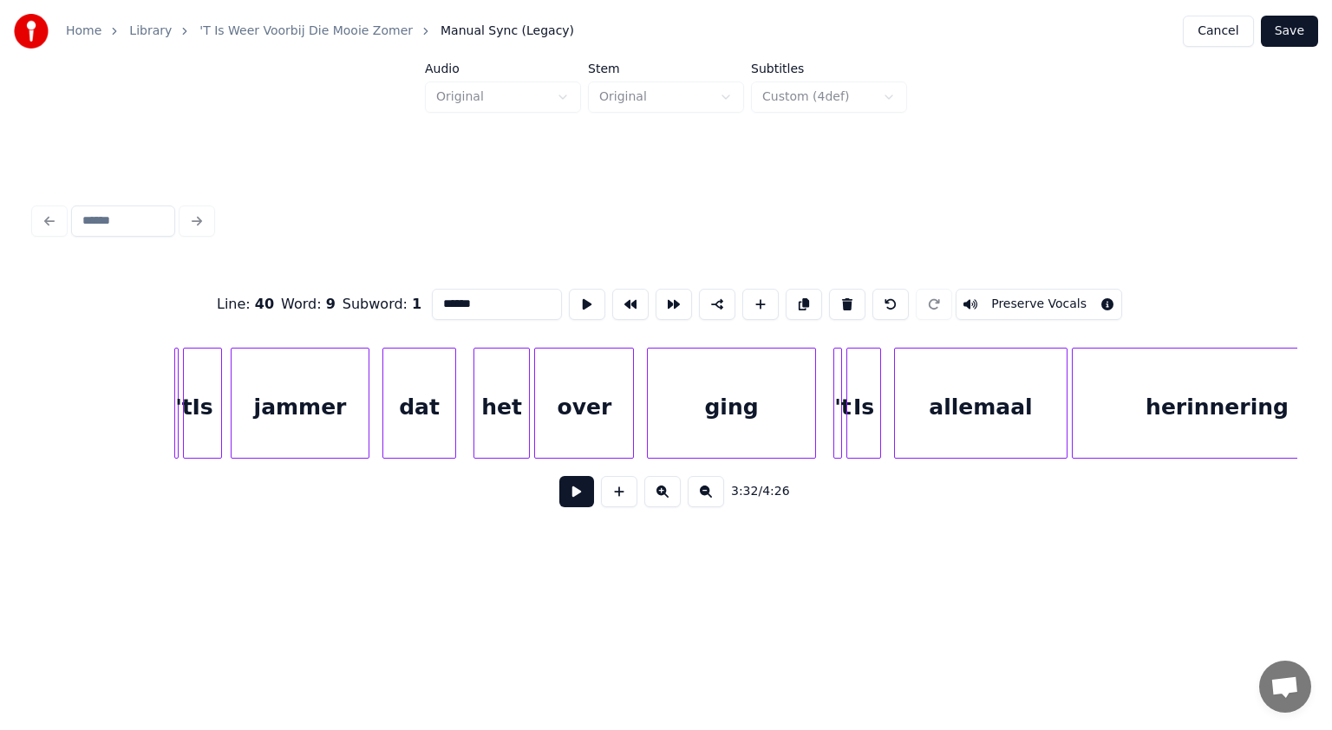
click at [597, 430] on div "over" at bounding box center [584, 408] width 98 height 118
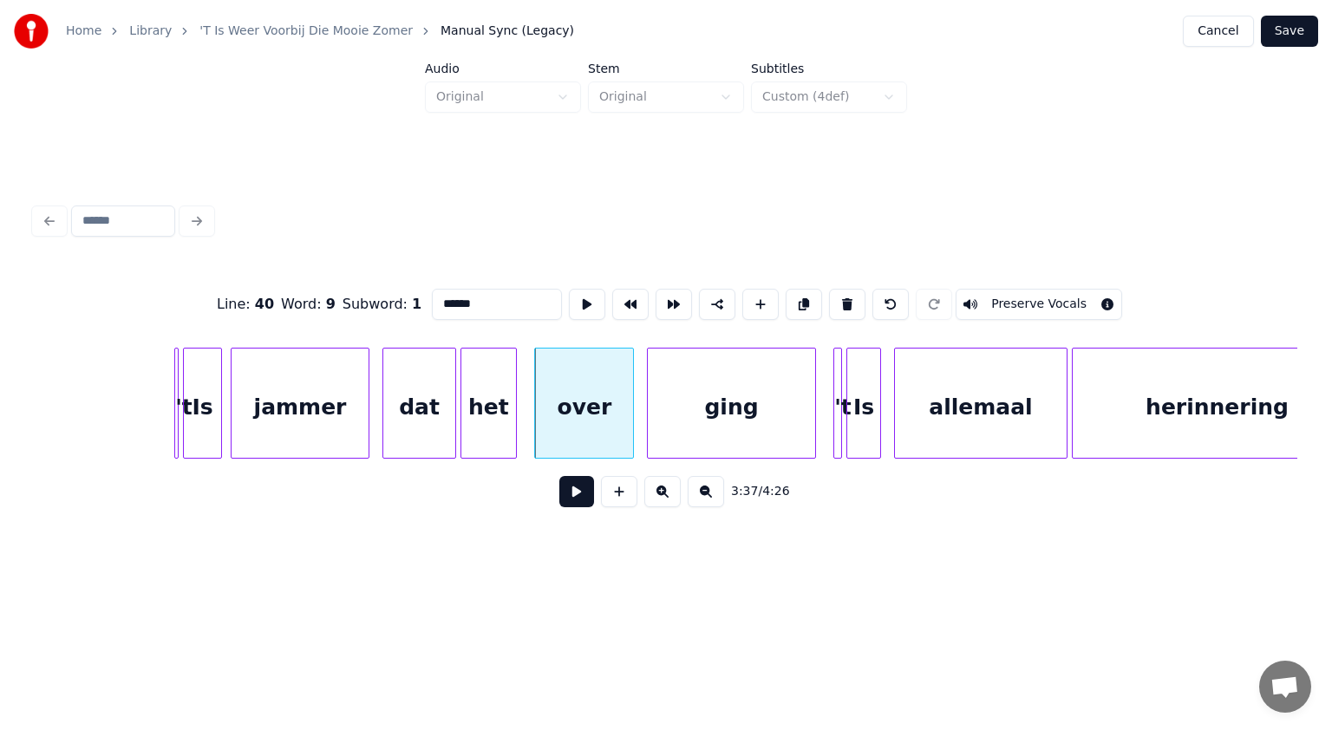
click at [493, 423] on div "het" at bounding box center [488, 408] width 55 height 118
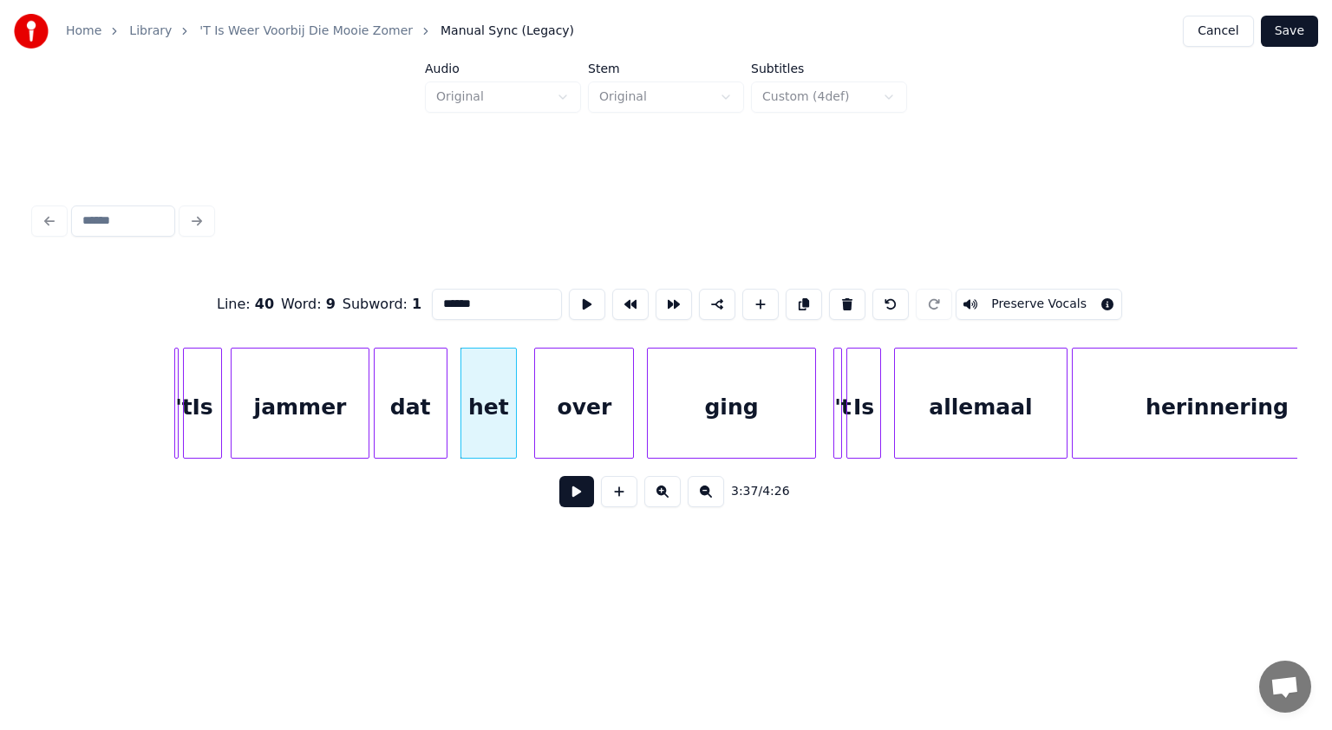
click at [410, 422] on div "dat" at bounding box center [411, 408] width 72 height 118
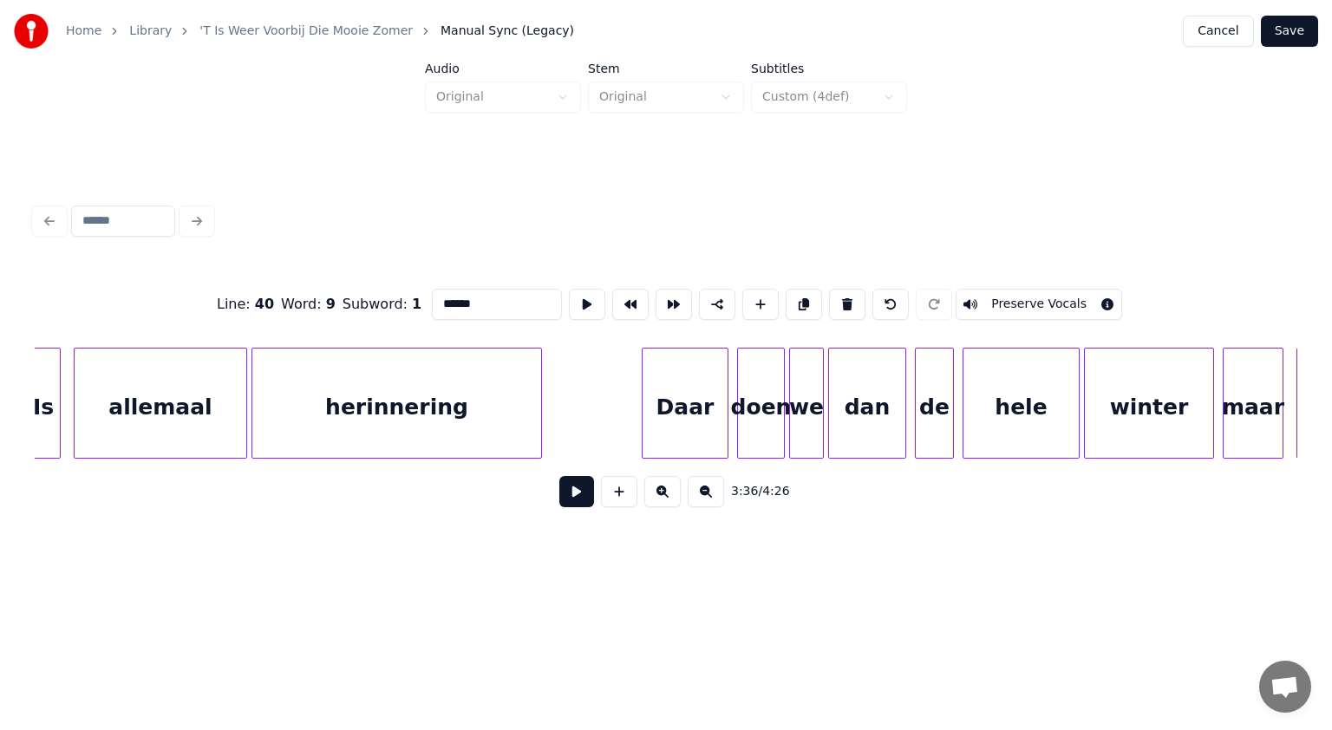
scroll to position [0, 47586]
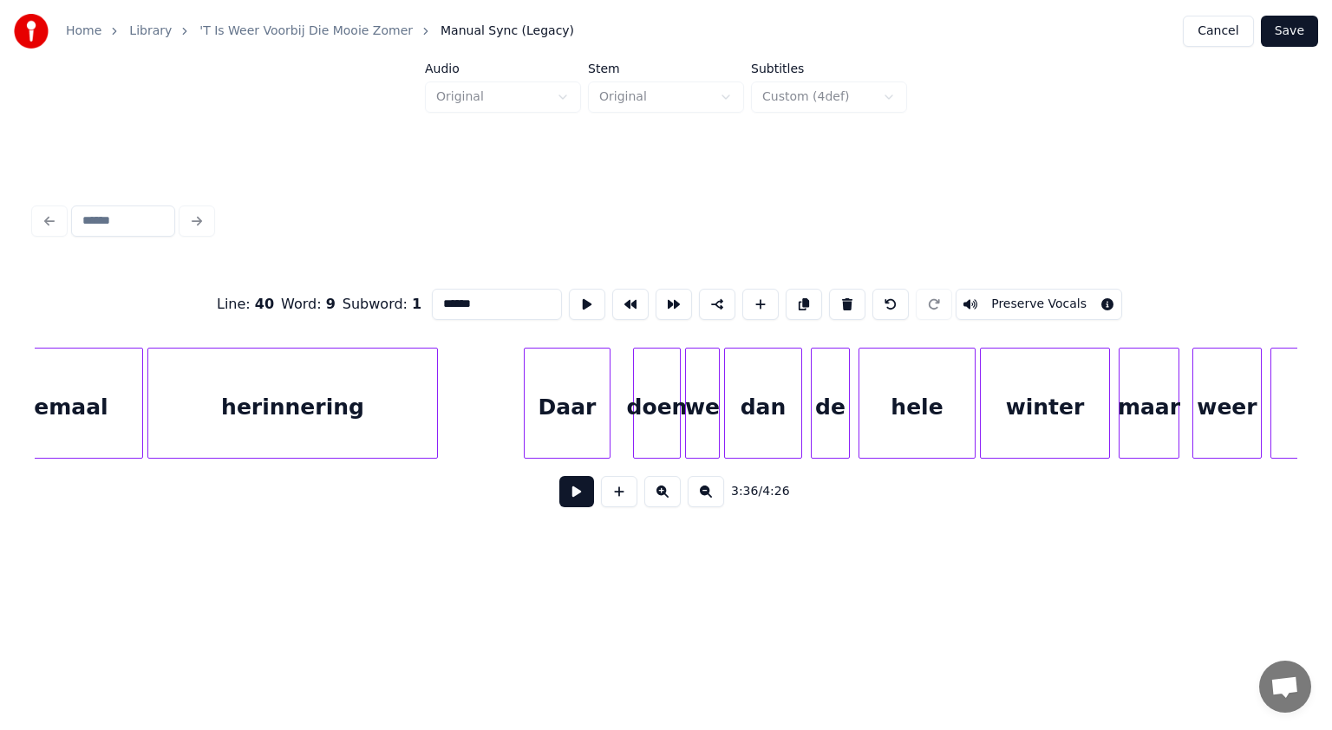
click at [545, 422] on div "Daar" at bounding box center [567, 408] width 85 height 118
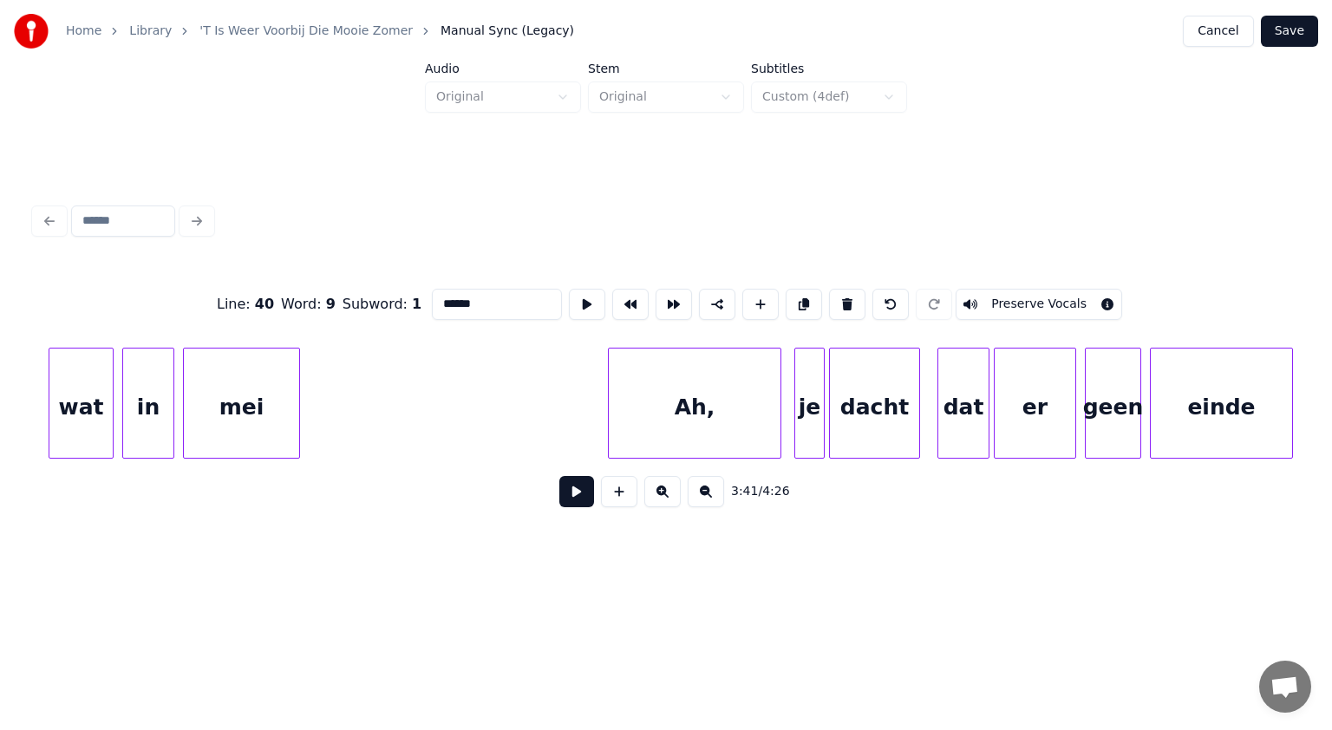
scroll to position [0, 51226]
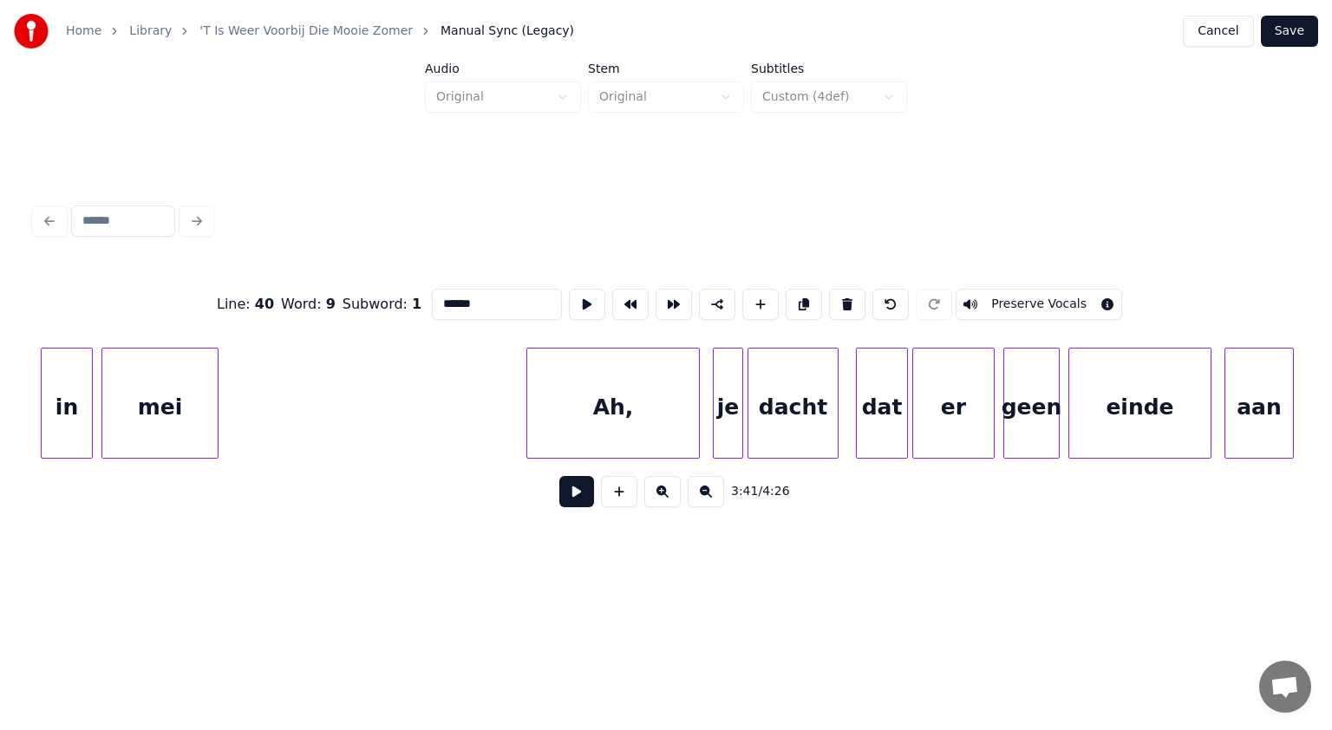
click at [665, 427] on div "Ah," at bounding box center [613, 408] width 172 height 118
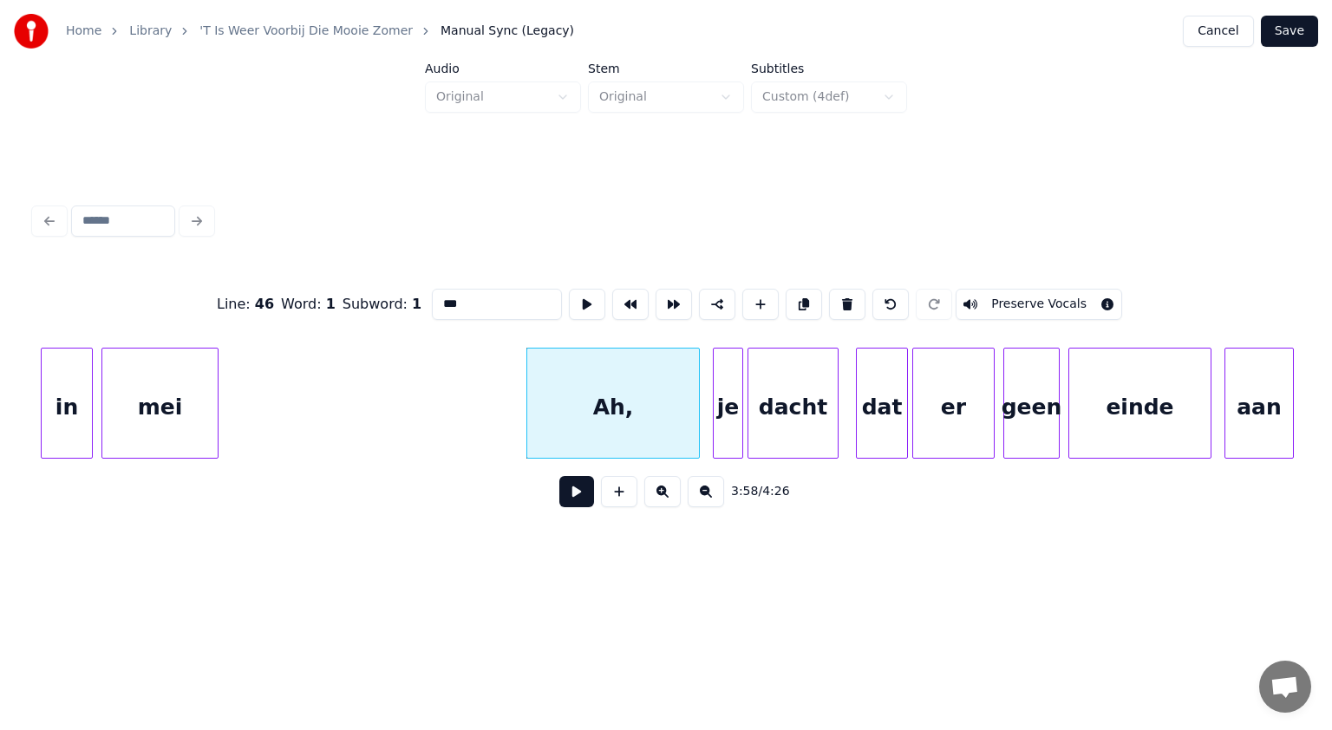
click at [446, 300] on input "***" at bounding box center [497, 304] width 130 height 31
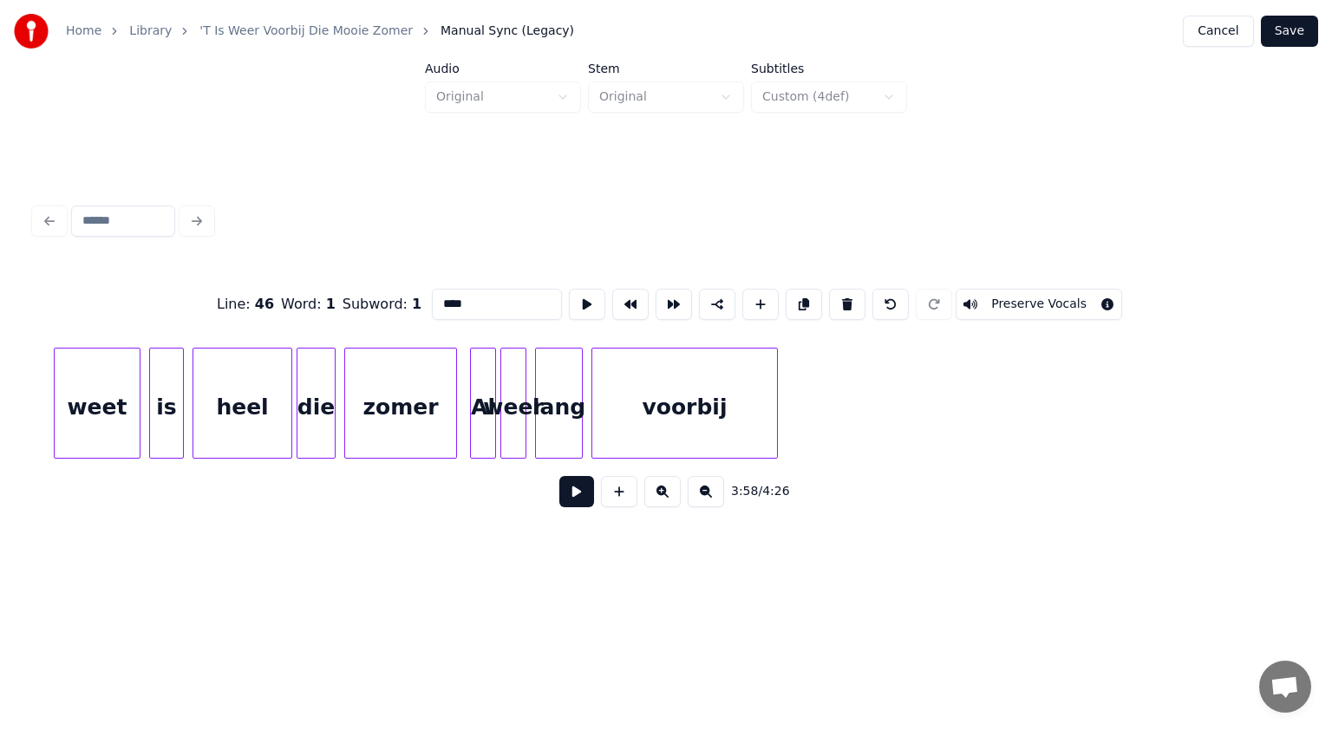
scroll to position [0, 53317]
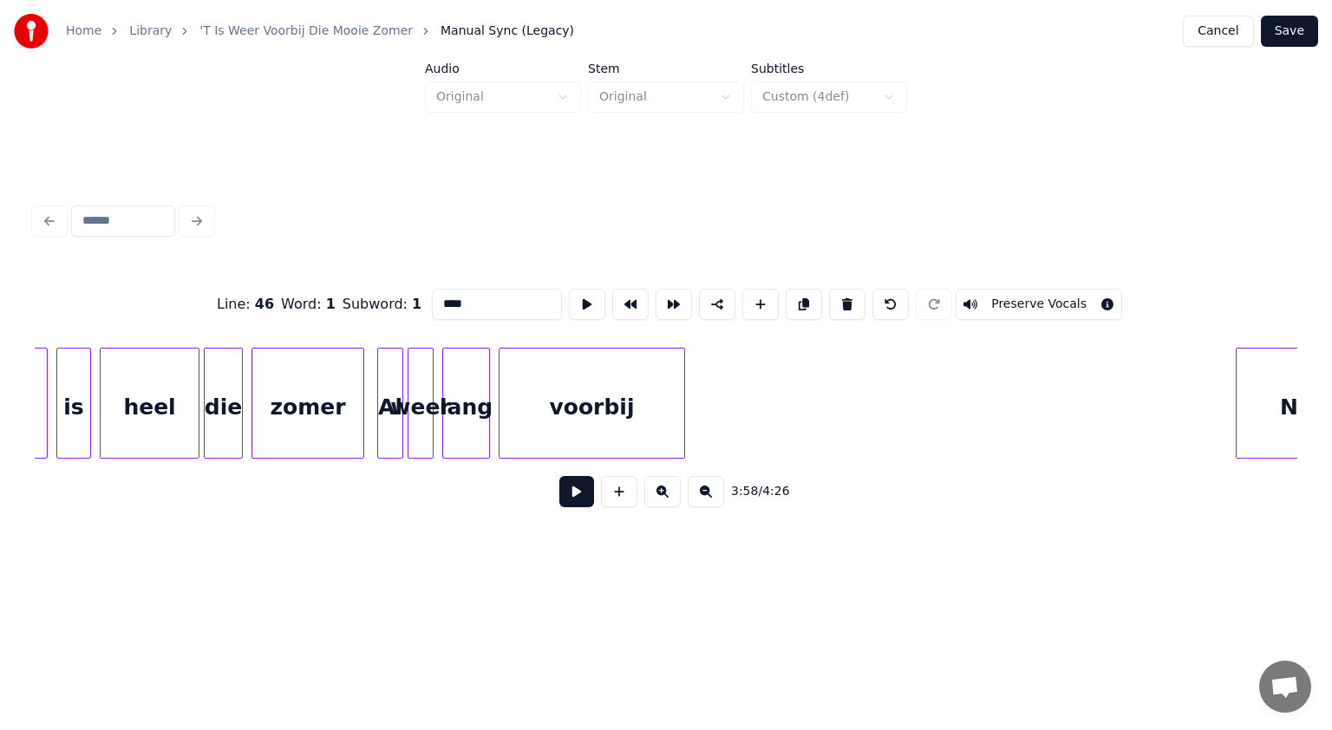
click at [323, 420] on div "zomer" at bounding box center [307, 408] width 111 height 118
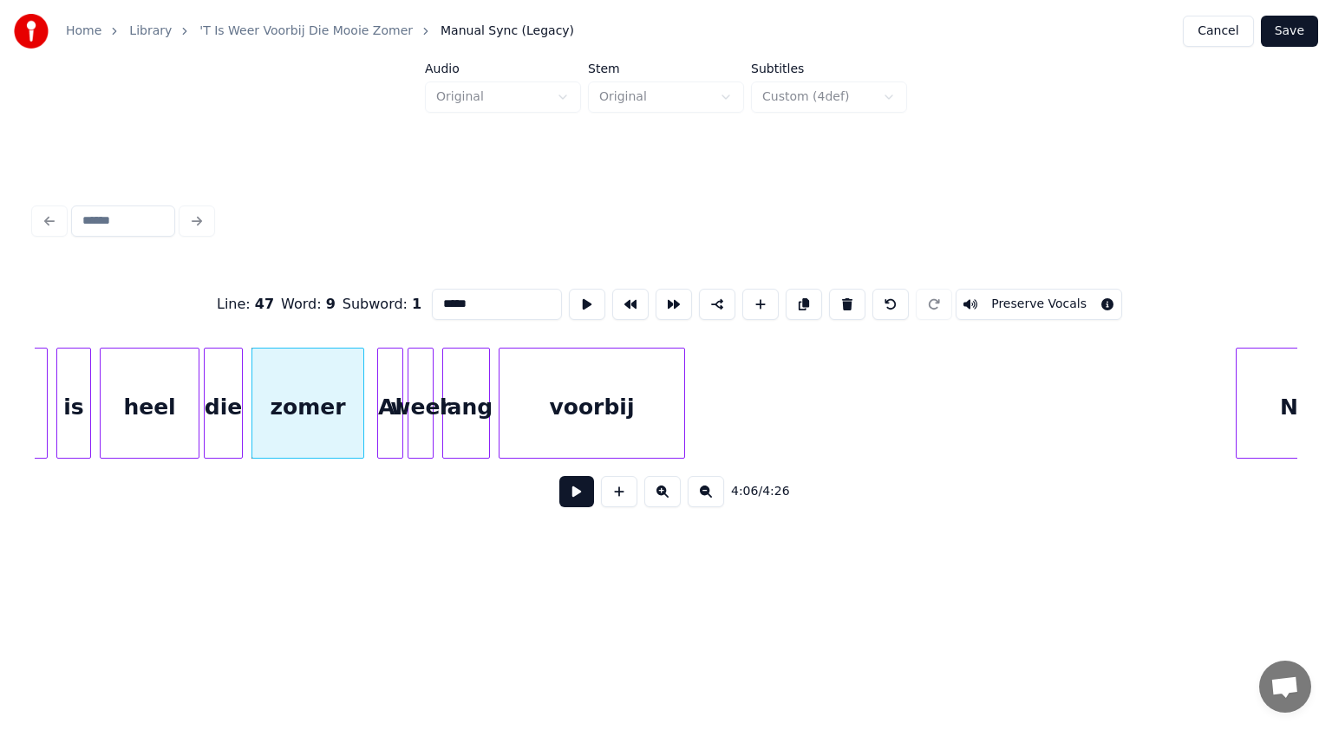
type input "*****"
click at [570, 499] on button at bounding box center [576, 491] width 35 height 31
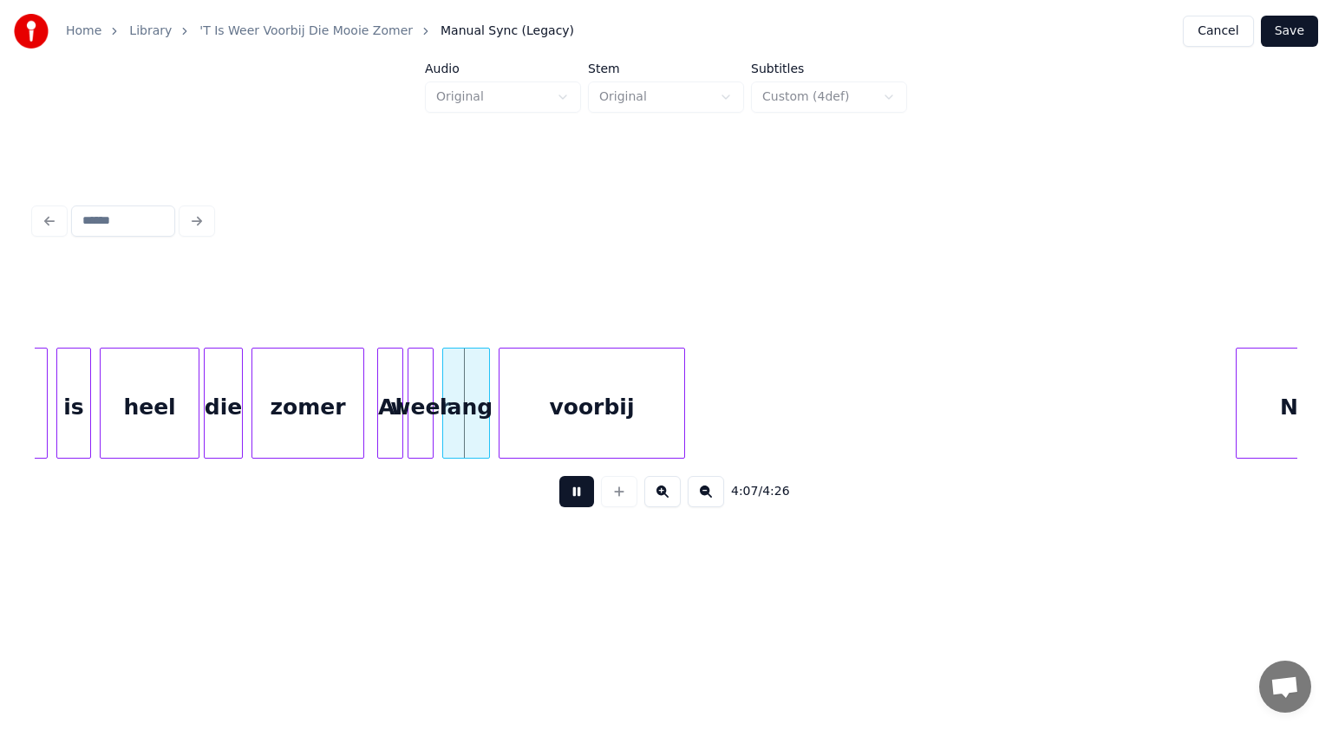
click at [570, 499] on button at bounding box center [576, 491] width 35 height 31
click at [364, 415] on div at bounding box center [364, 403] width 5 height 109
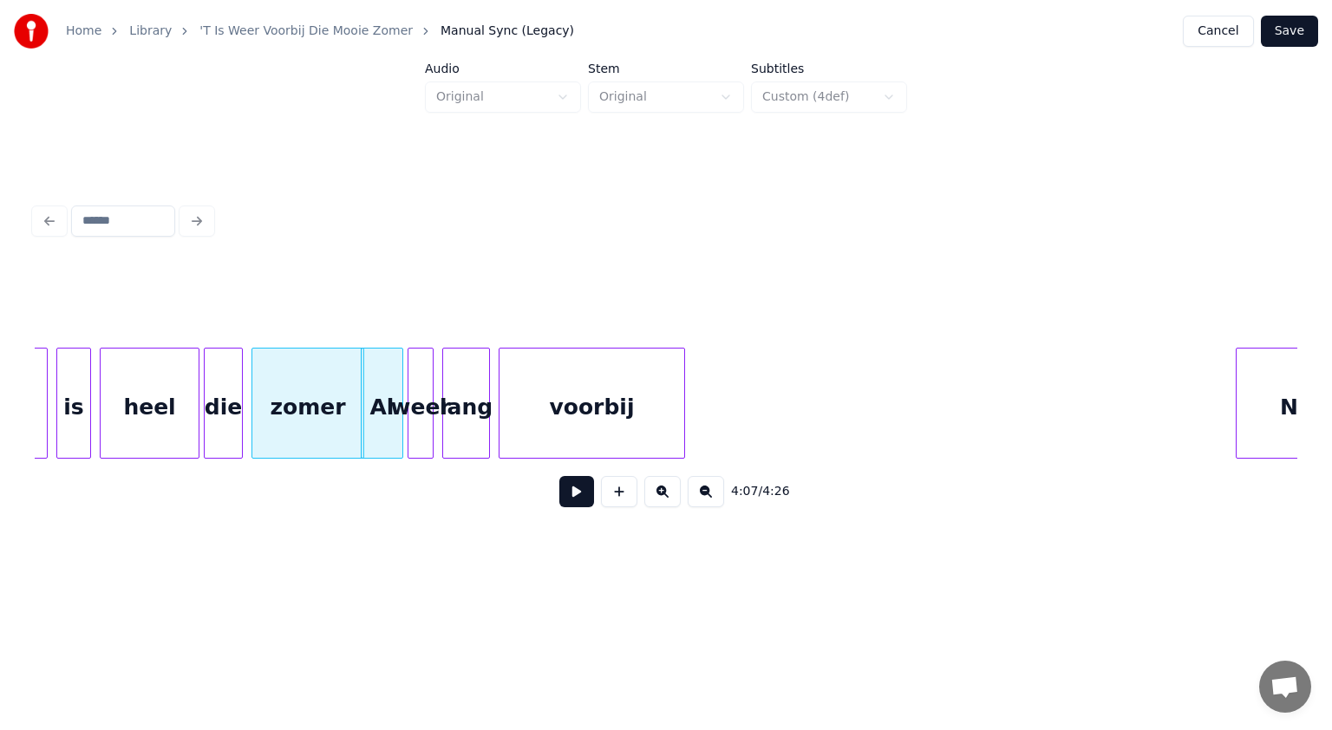
click at [382, 414] on div "Al" at bounding box center [382, 408] width 41 height 118
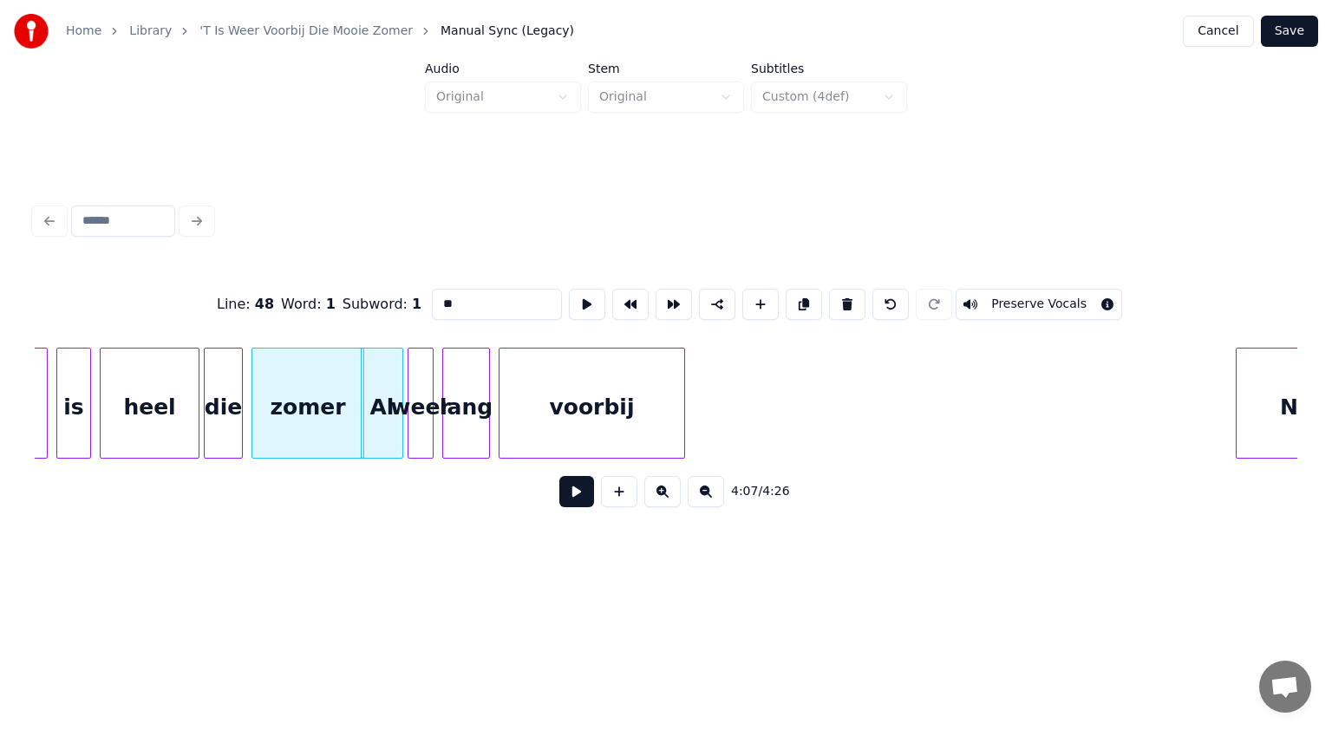
drag, startPoint x: 444, startPoint y: 296, endPoint x: 323, endPoint y: 302, distance: 121.5
click at [323, 302] on div "Line : 48 Word : 1 Subword : 1 ** Preserve Vocals" at bounding box center [666, 304] width 1262 height 87
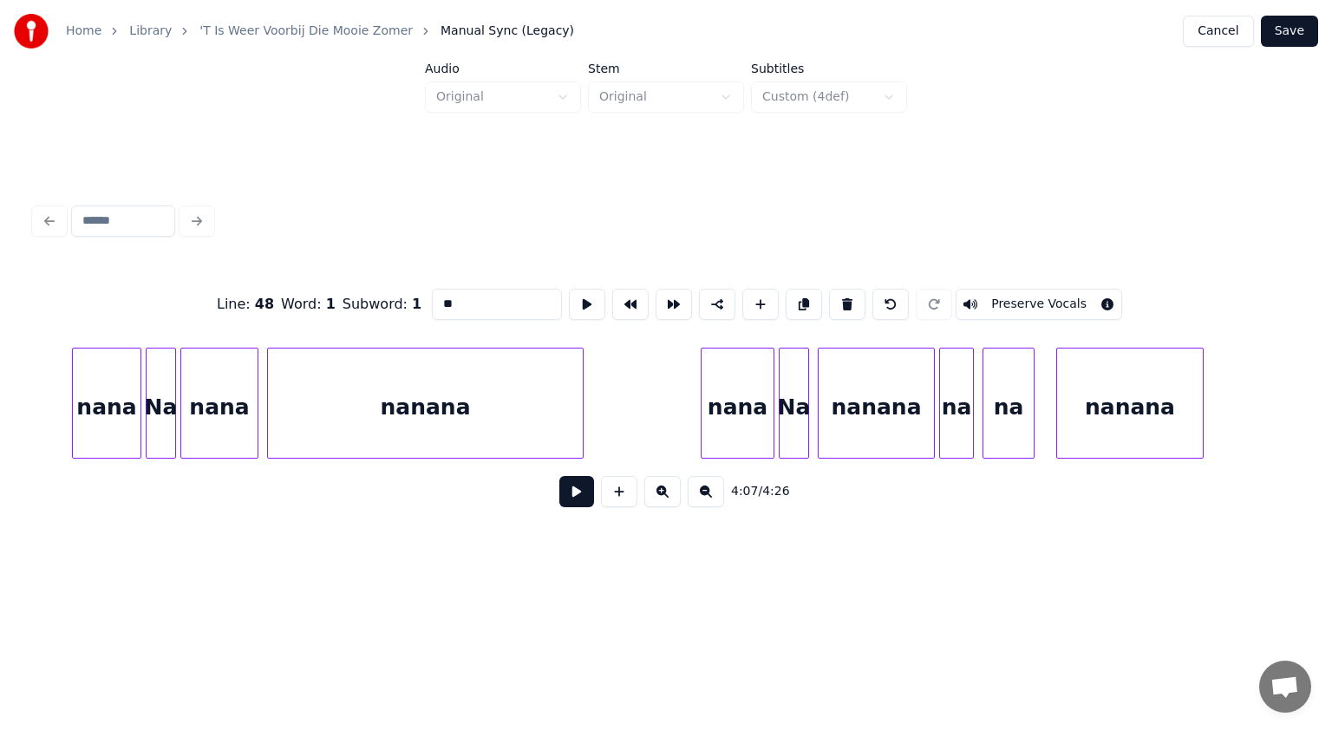
scroll to position [0, 54981]
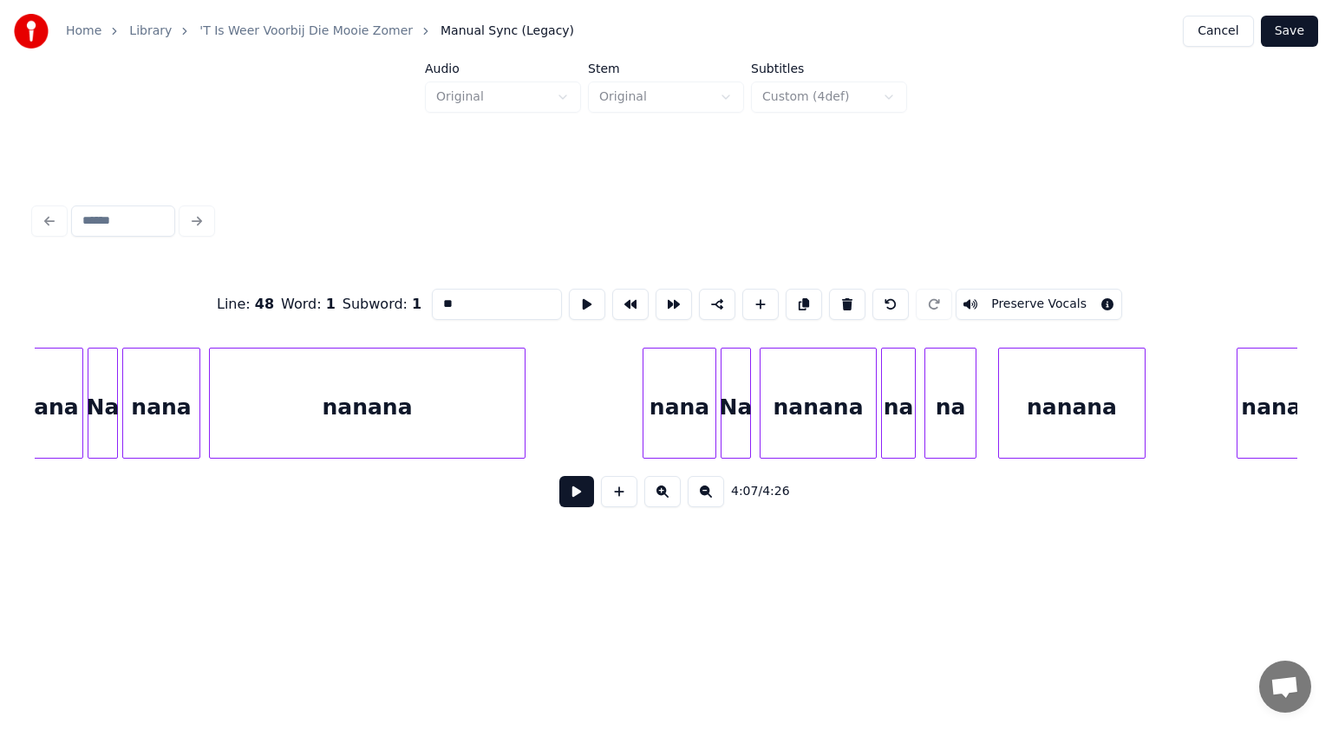
type input "**"
click at [1289, 32] on button "Save" at bounding box center [1289, 31] width 57 height 31
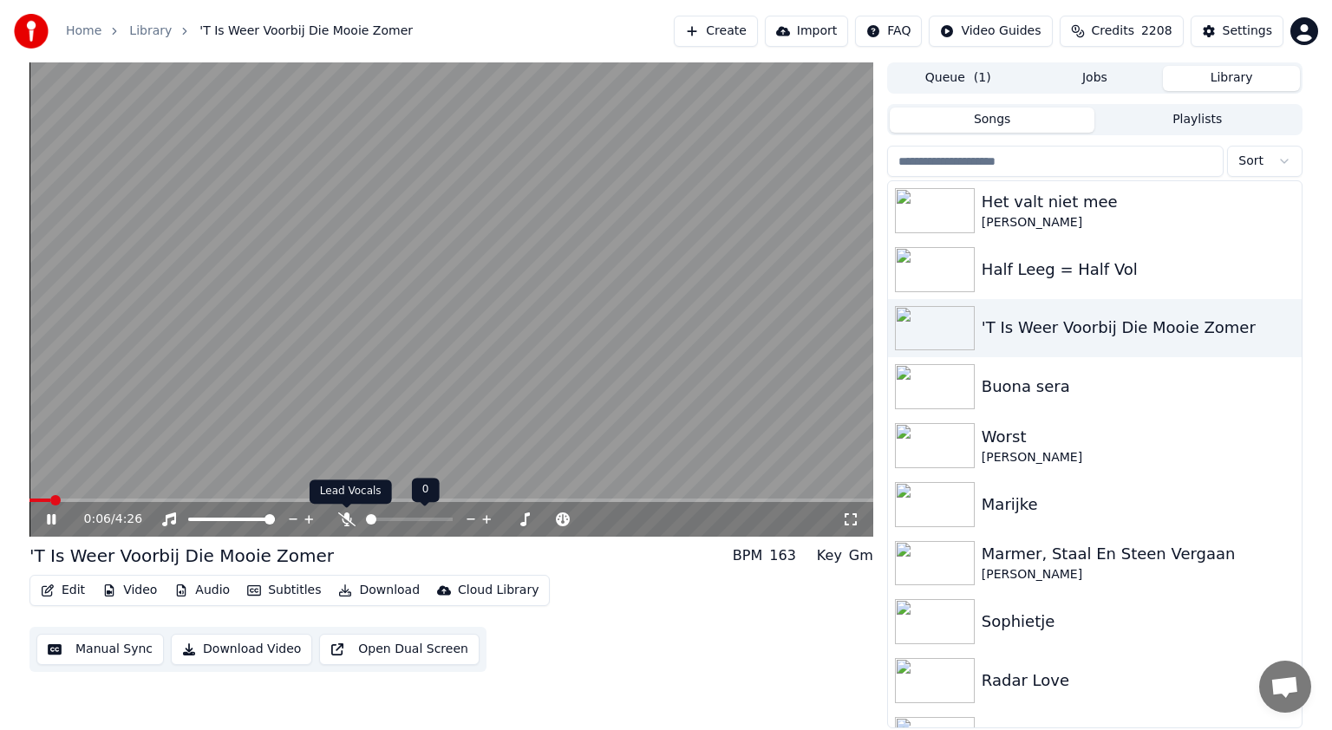
click at [342, 517] on icon at bounding box center [346, 519] width 17 height 14
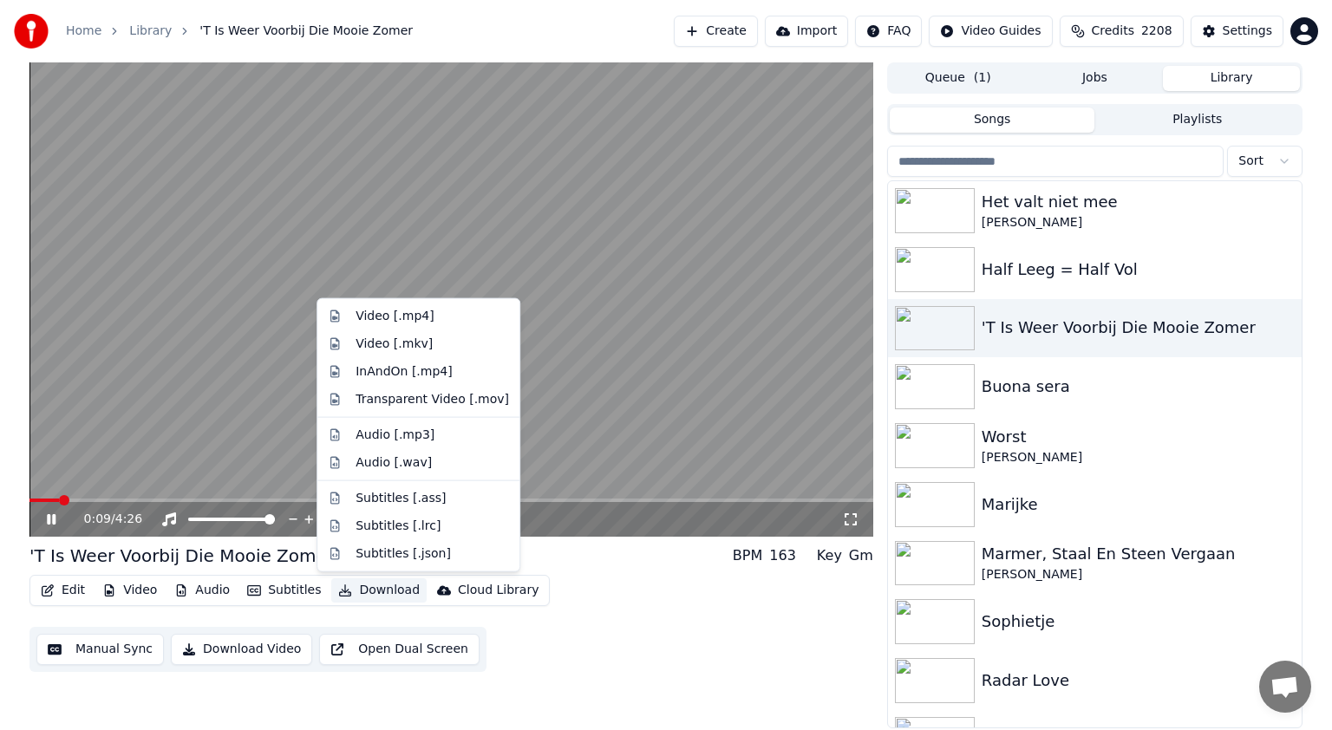
click at [382, 591] on button "Download" at bounding box center [378, 590] width 95 height 24
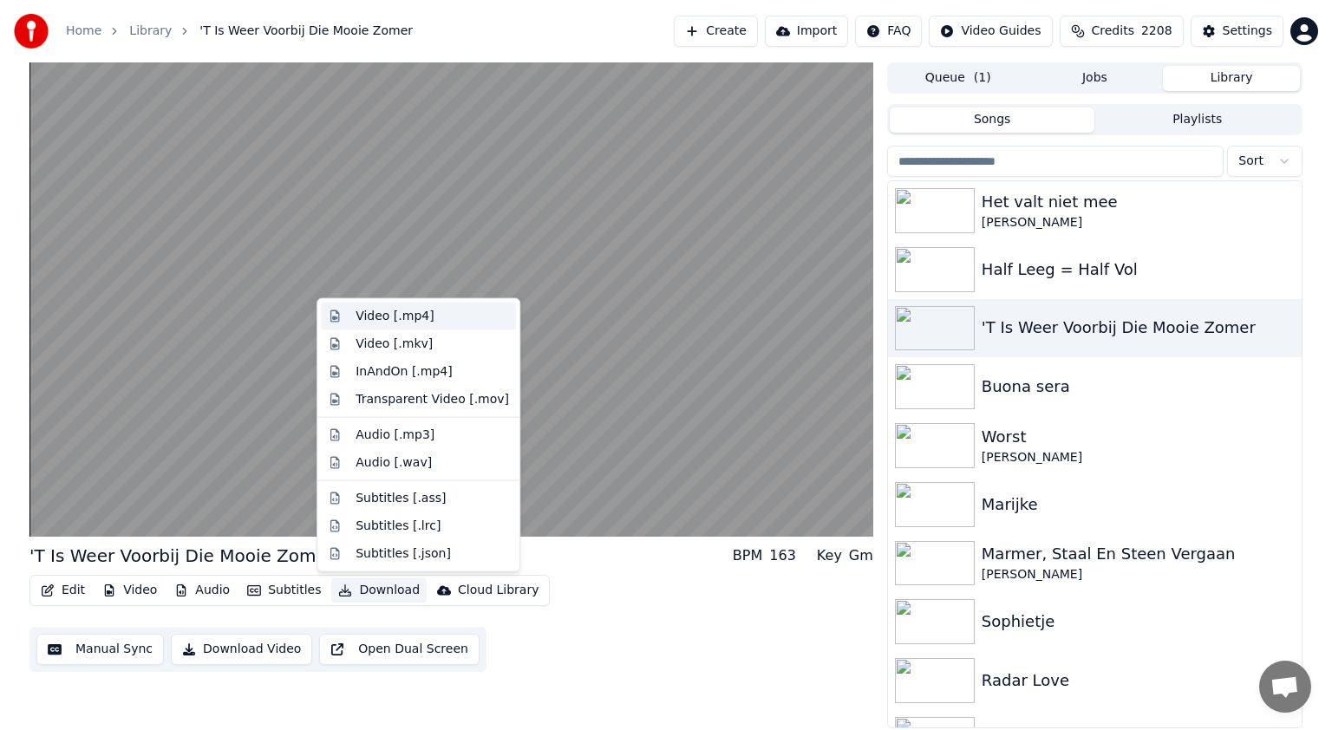
click at [369, 322] on div "Video [.mp4]" at bounding box center [395, 316] width 78 height 17
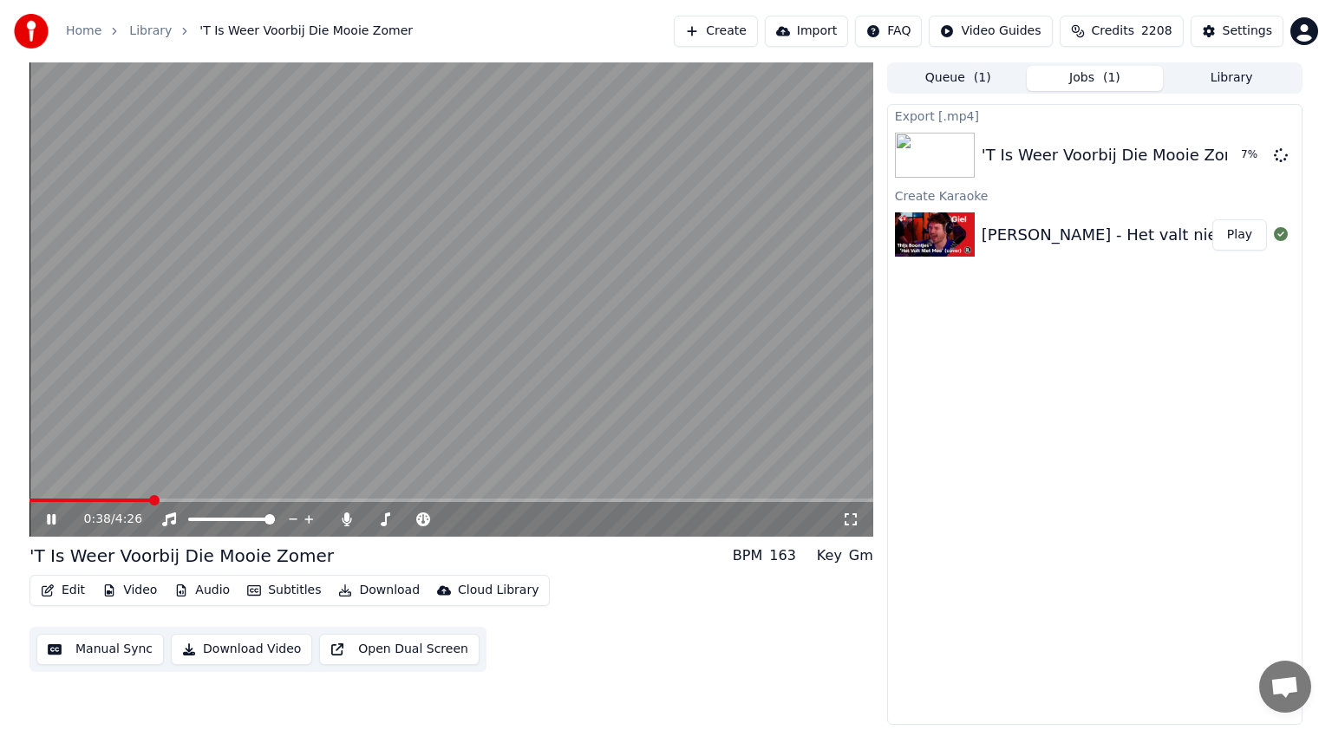
click at [56, 517] on icon at bounding box center [63, 519] width 41 height 14
click at [949, 227] on img at bounding box center [935, 234] width 80 height 45
click at [1236, 230] on button "Play" at bounding box center [1239, 234] width 55 height 31
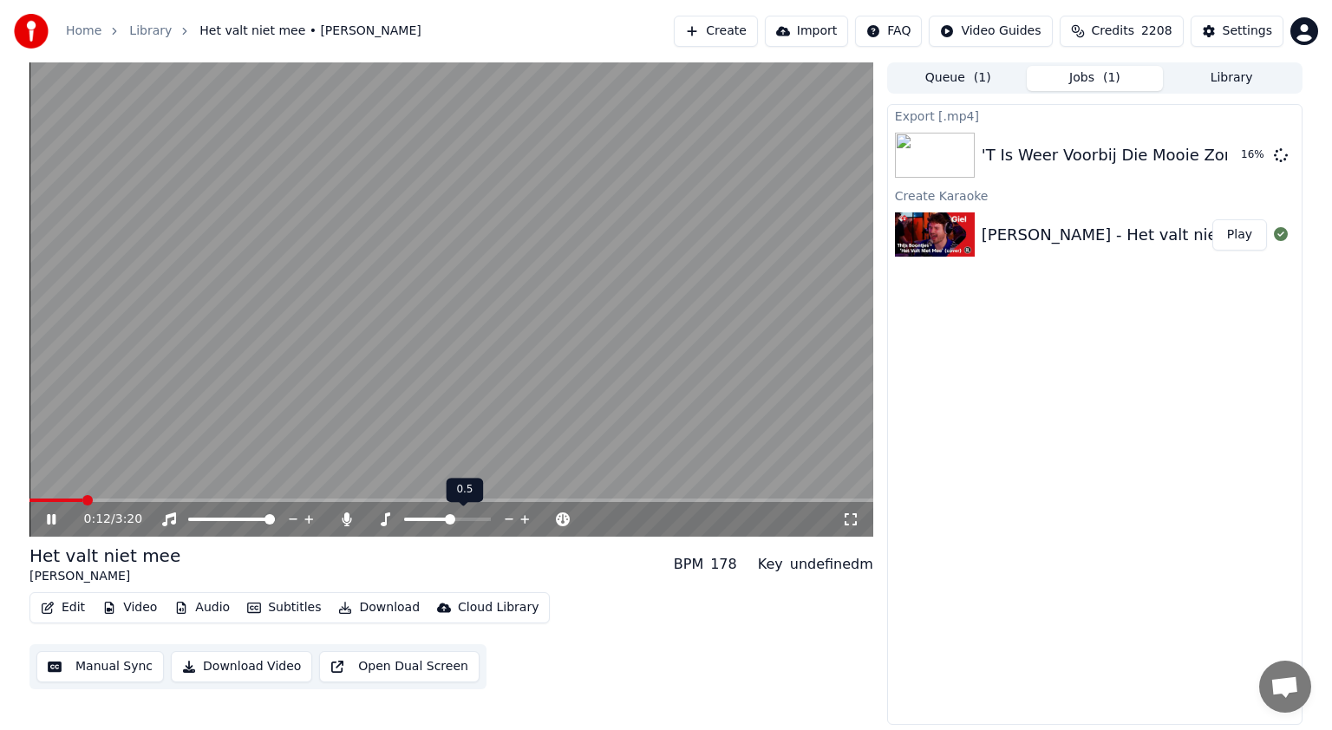
click at [449, 520] on span at bounding box center [447, 519] width 87 height 3
click at [445, 519] on span at bounding box center [450, 519] width 10 height 10
click at [445, 520] on span at bounding box center [447, 519] width 10 height 10
click at [435, 519] on span at bounding box center [420, 519] width 33 height 3
click at [432, 519] on span at bounding box center [434, 519] width 10 height 10
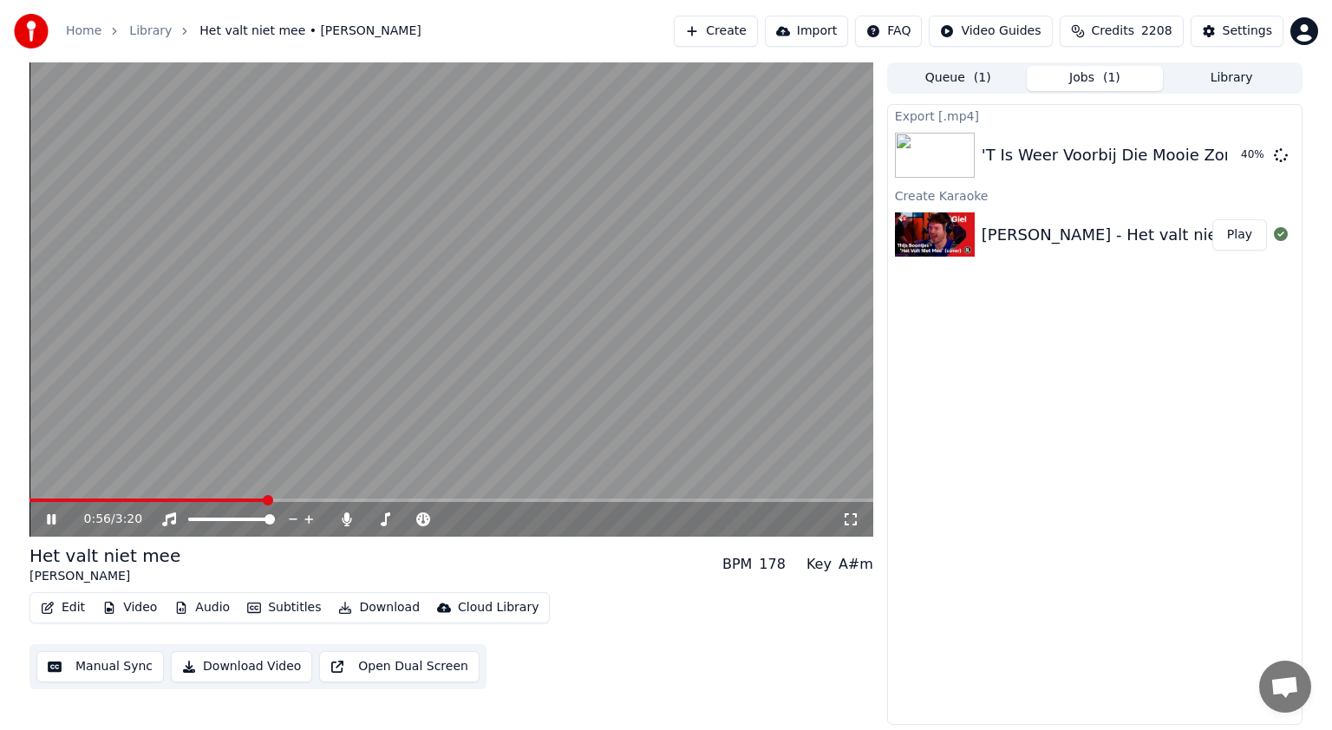
click at [50, 521] on icon at bounding box center [51, 519] width 9 height 10
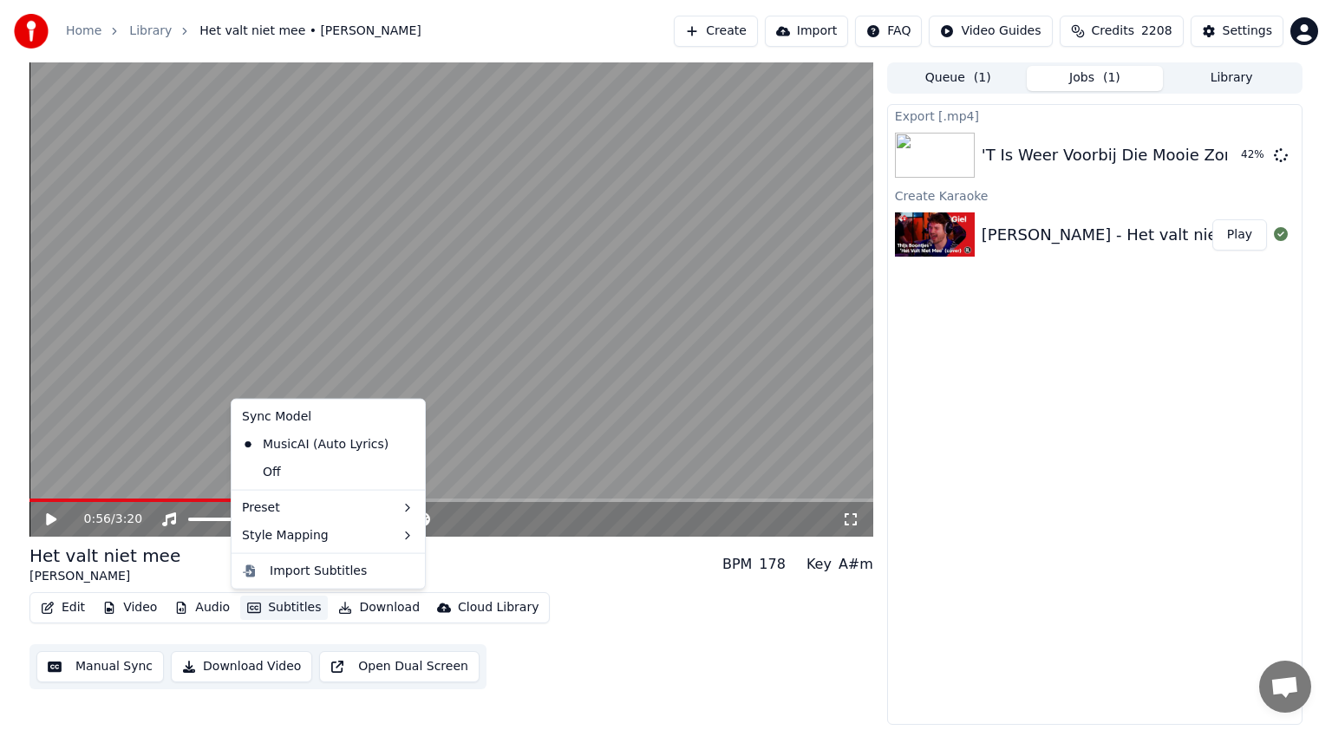
click at [286, 608] on button "Subtitles" at bounding box center [284, 608] width 88 height 24
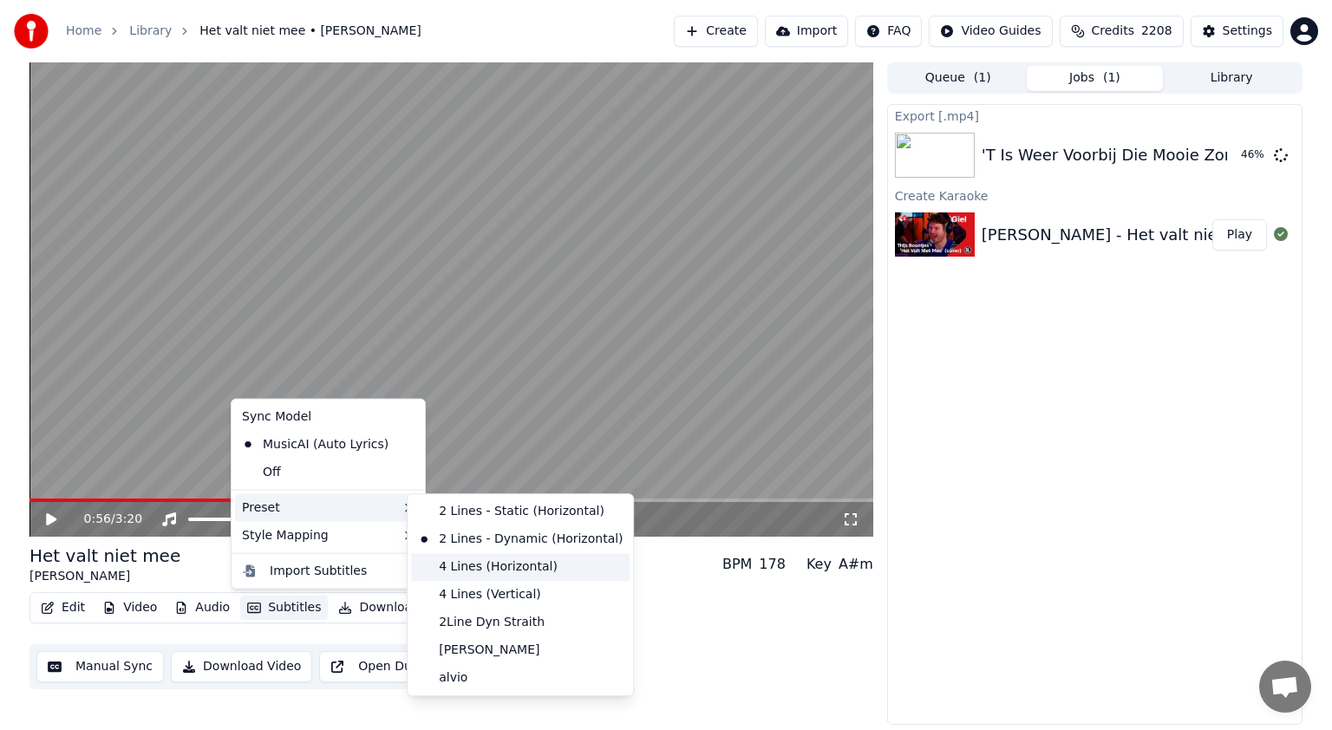
click at [476, 564] on div "4 Lines (Horizontal)" at bounding box center [520, 567] width 219 height 28
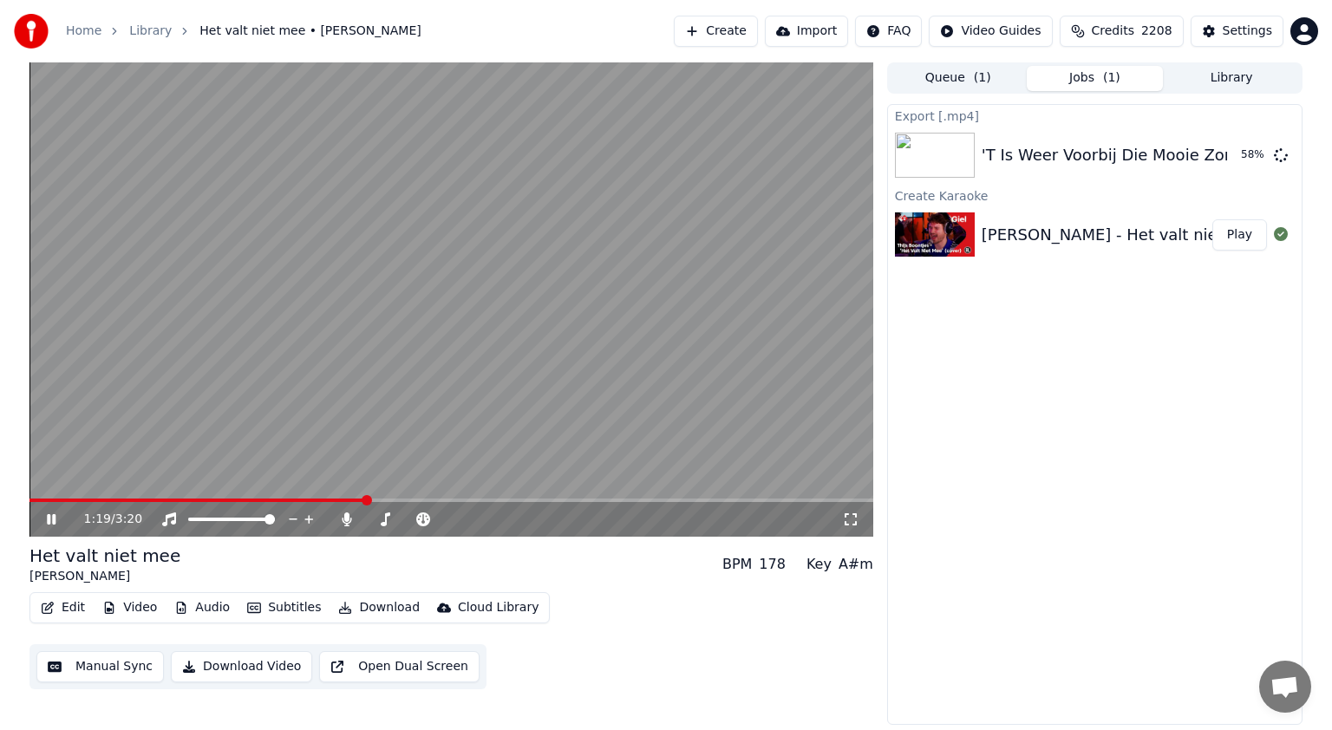
click at [50, 519] on icon at bounding box center [63, 519] width 41 height 14
